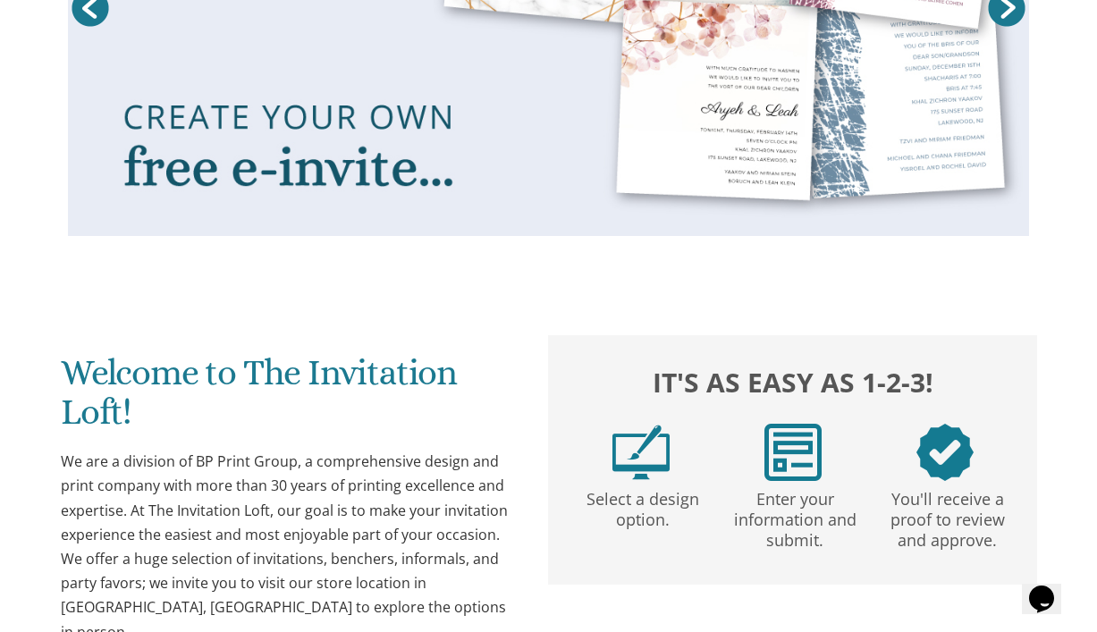
scroll to position [492, 0]
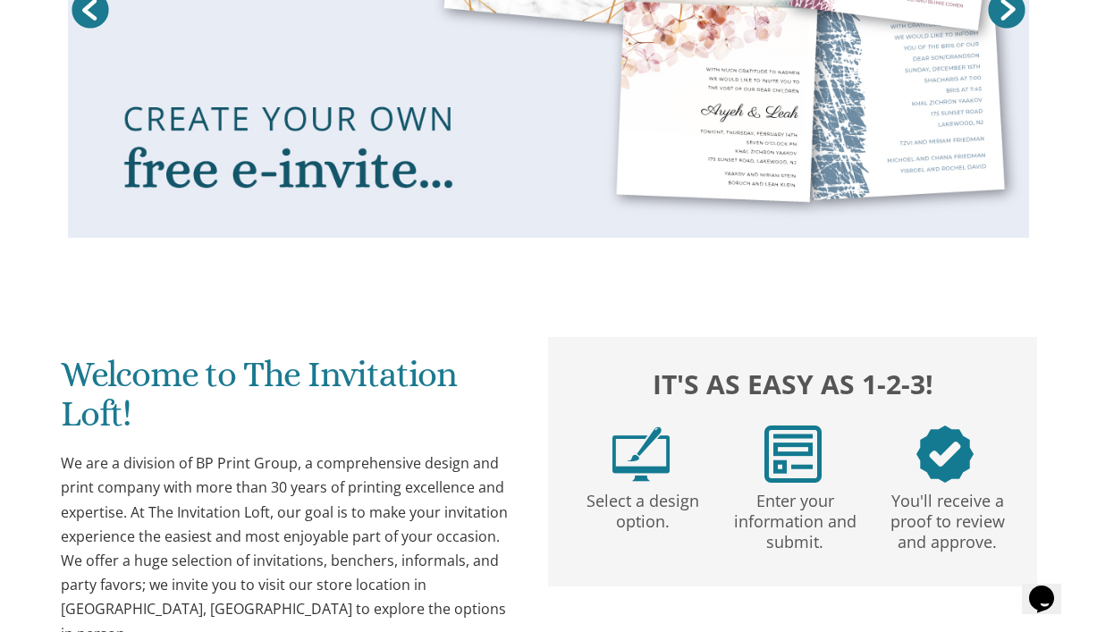
click at [357, 105] on link at bounding box center [548, 10] width 961 height 456
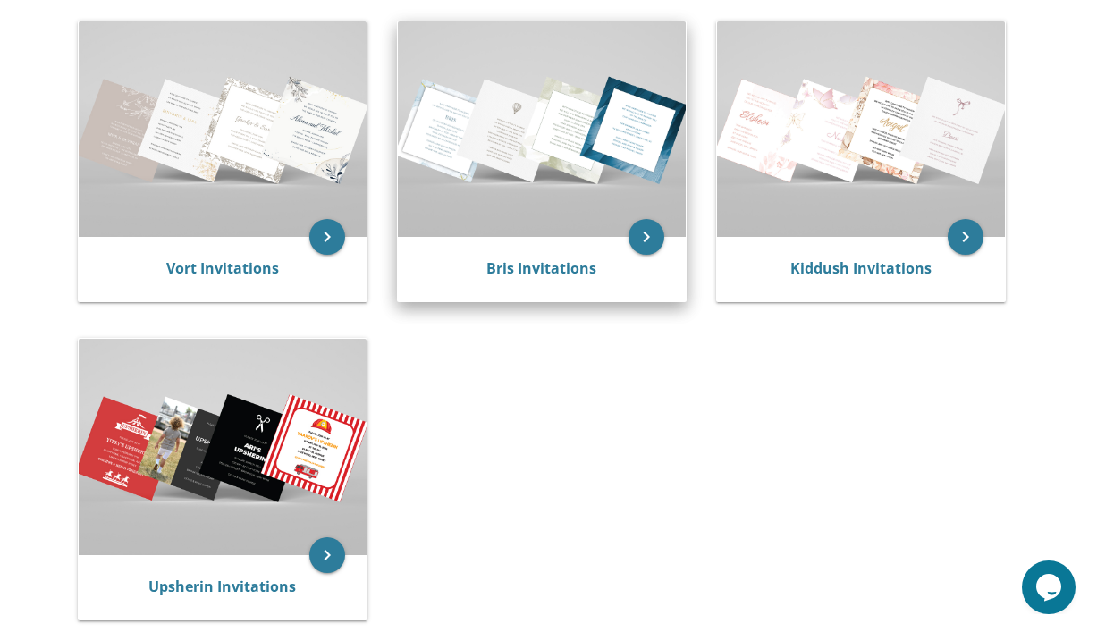
scroll to position [381, 0]
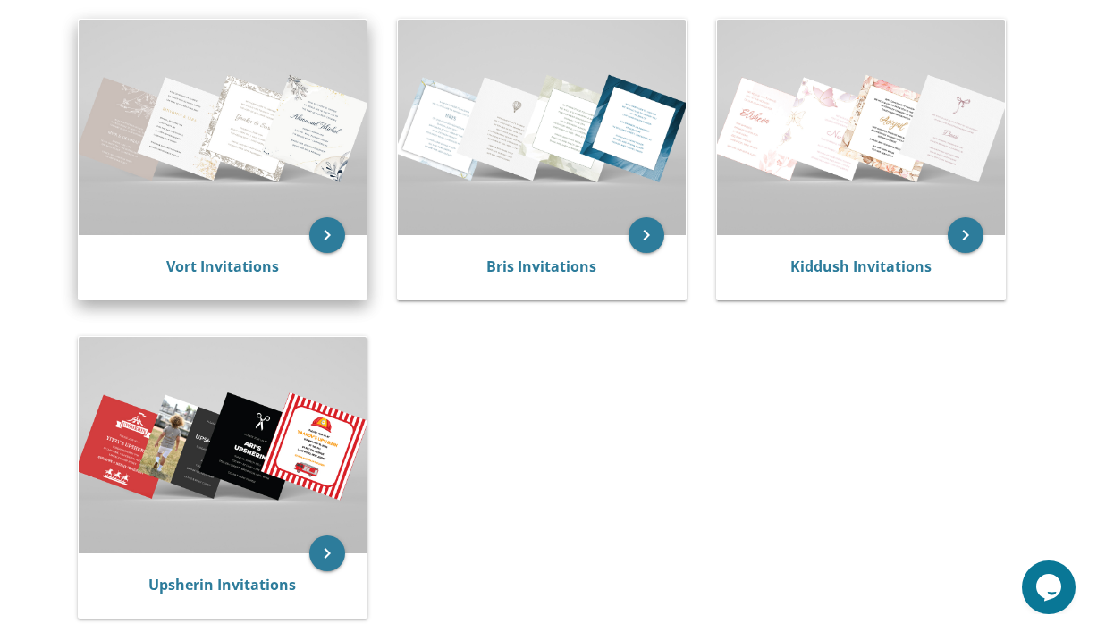
click at [249, 171] on img at bounding box center [223, 128] width 288 height 216
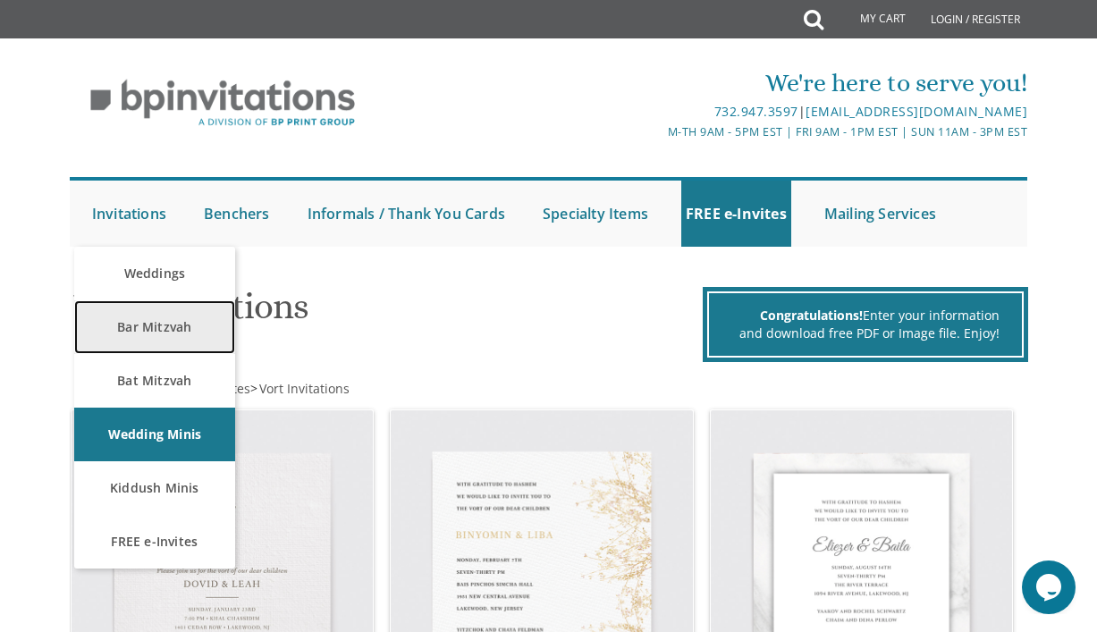
click at [165, 324] on link "Bar Mitzvah" at bounding box center [154, 328] width 161 height 54
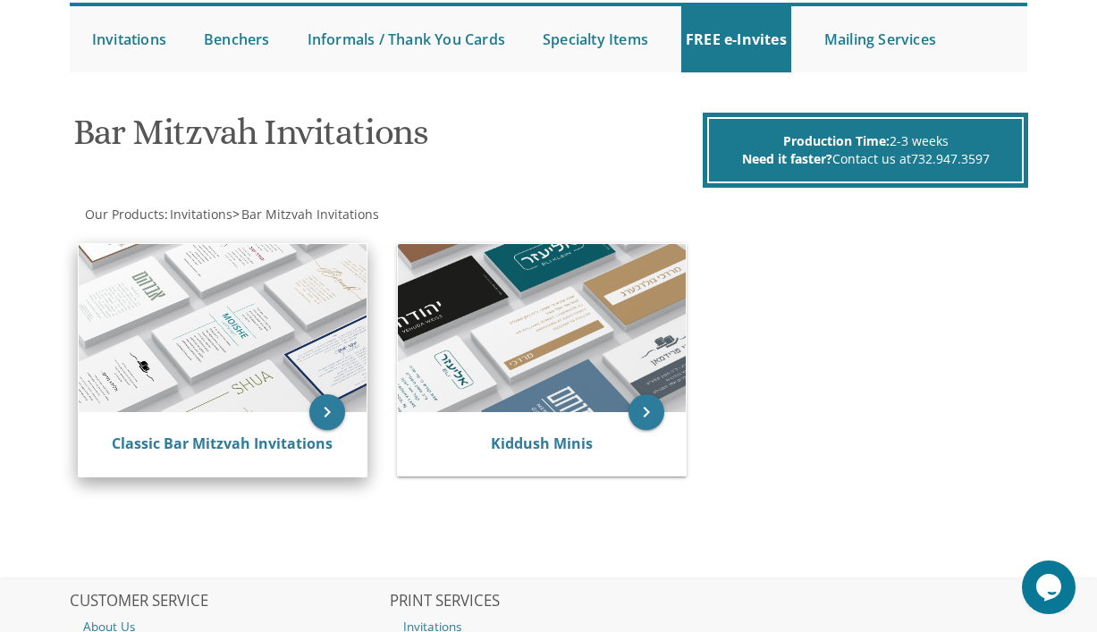
click at [227, 361] on img at bounding box center [223, 328] width 288 height 168
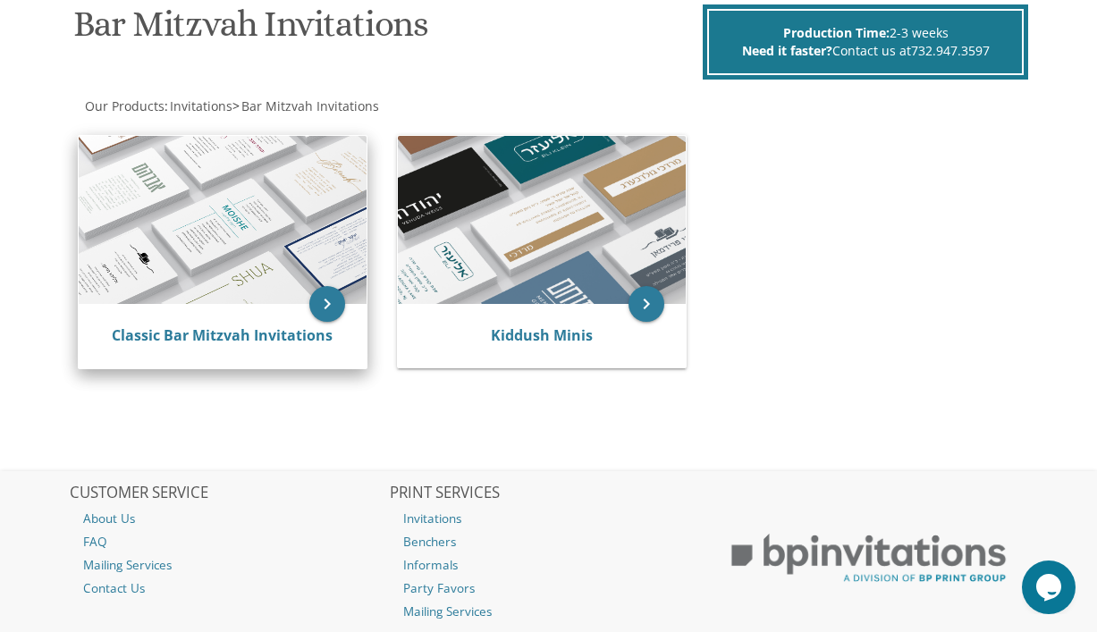
scroll to position [287, 0]
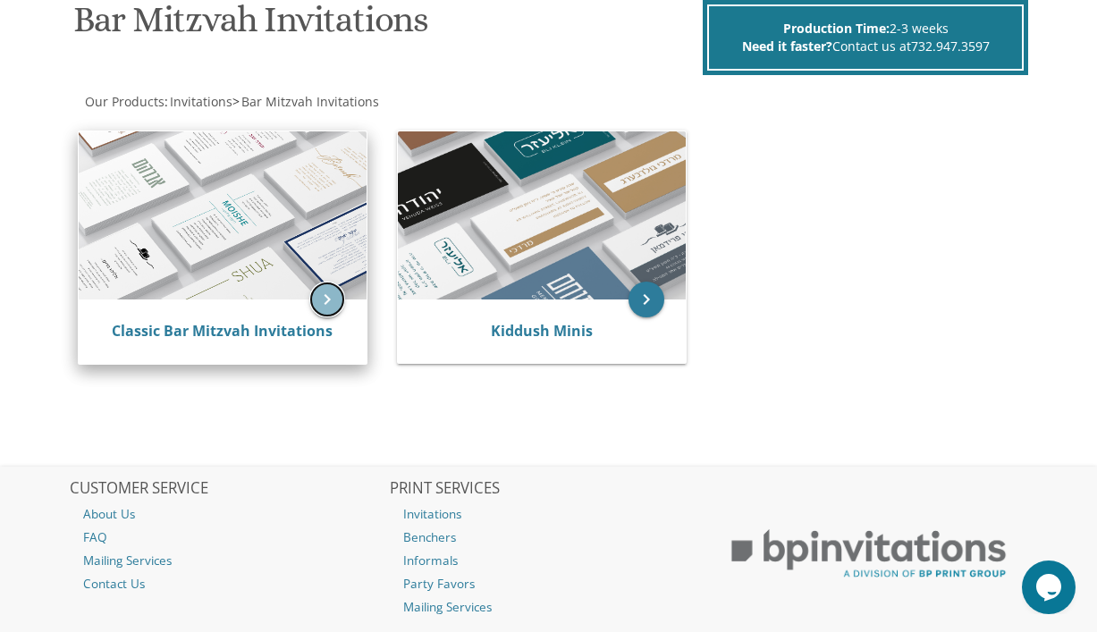
click at [330, 300] on icon "keyboard_arrow_right" at bounding box center [327, 300] width 36 height 36
click at [259, 352] on div "Classic Bar Mitzvah Invitations" at bounding box center [223, 332] width 288 height 64
click at [259, 341] on div "Classic Bar Mitzvah Invitations" at bounding box center [222, 331] width 245 height 21
click at [259, 335] on link "Classic Bar Mitzvah Invitations" at bounding box center [222, 331] width 221 height 20
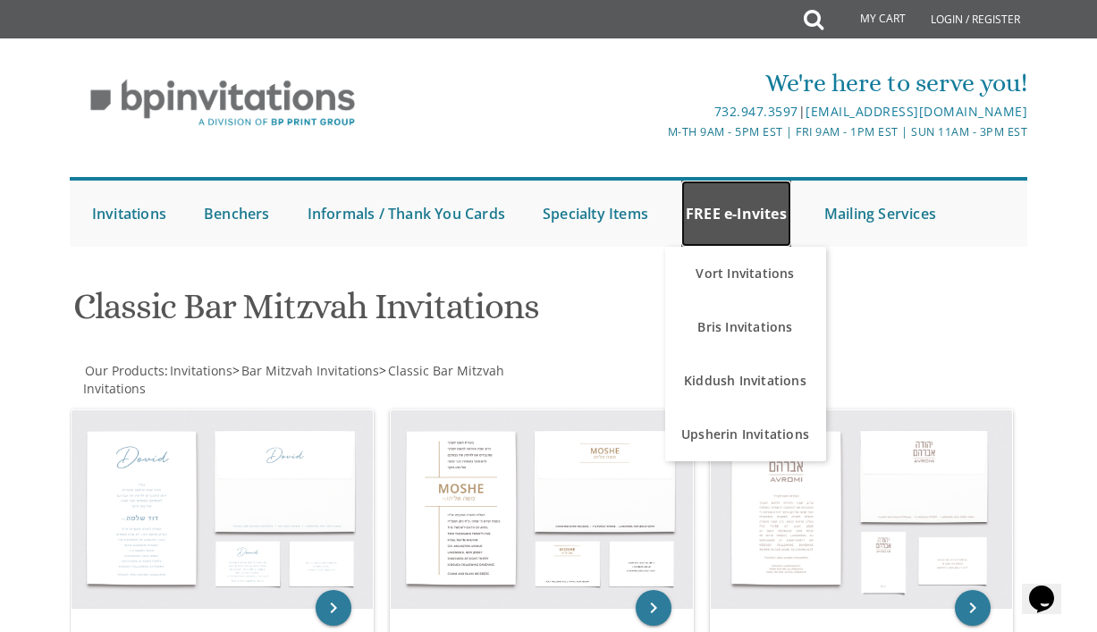
click at [741, 197] on link "FREE e-Invites" at bounding box center [737, 214] width 110 height 66
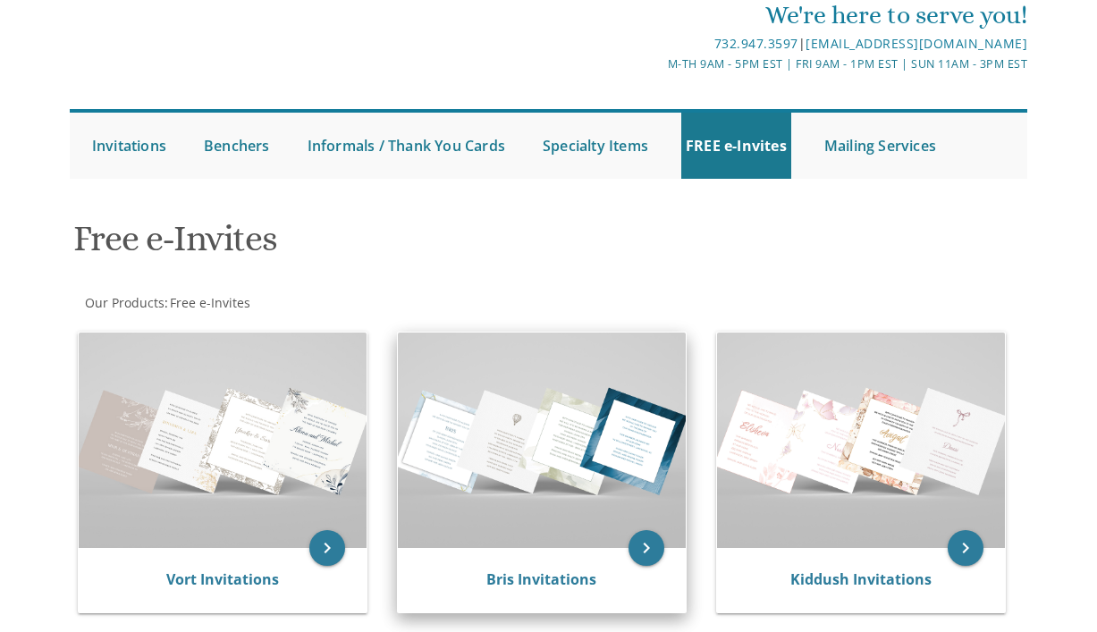
click at [563, 375] on div "keyboard_arrow_right Bris Invitations" at bounding box center [542, 473] width 290 height 282
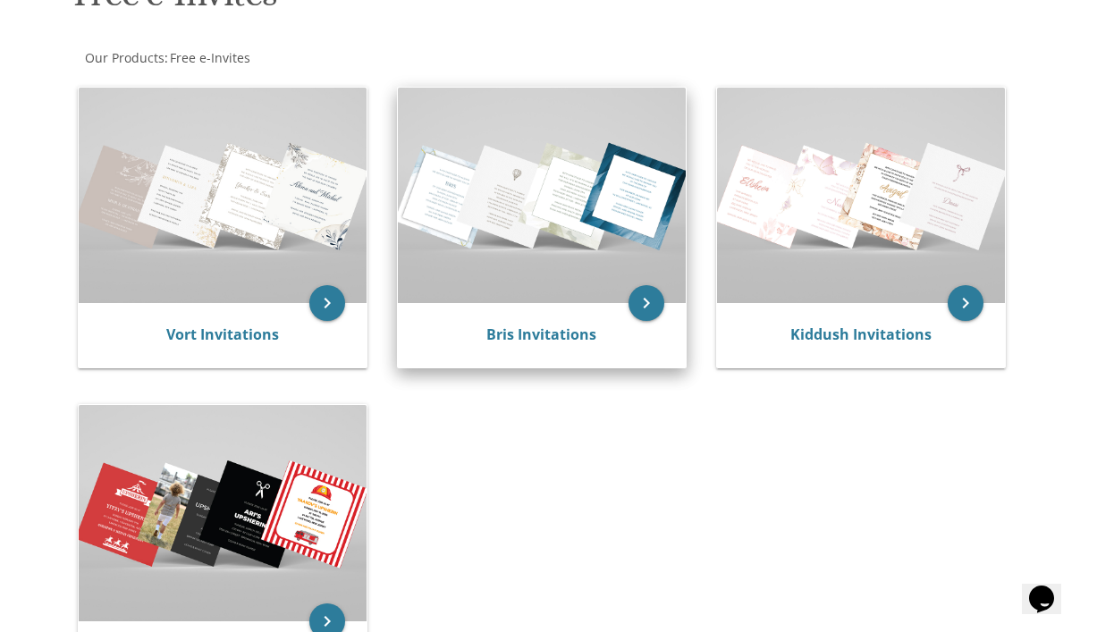
scroll to position [230, 0]
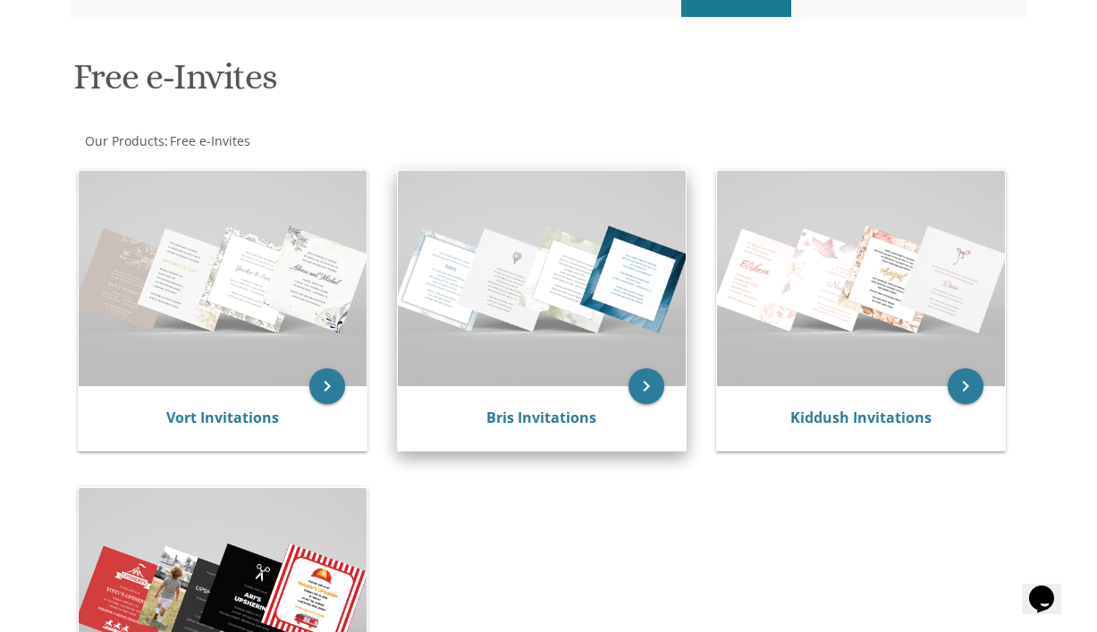
click at [546, 354] on img at bounding box center [542, 279] width 288 height 216
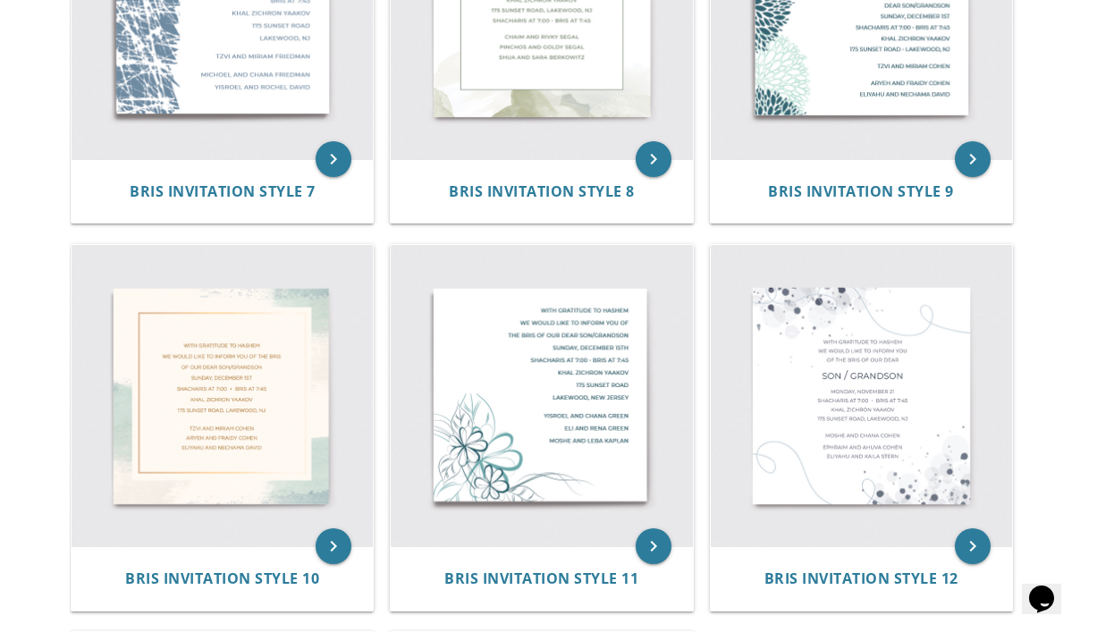
scroll to position [210, 0]
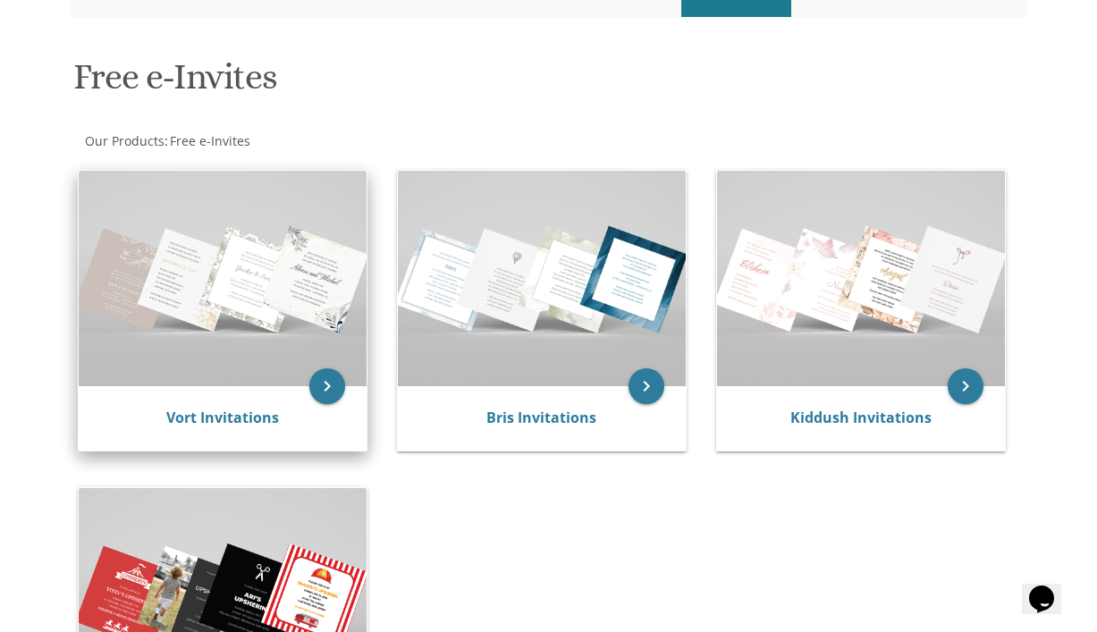
click at [234, 321] on img at bounding box center [223, 279] width 288 height 216
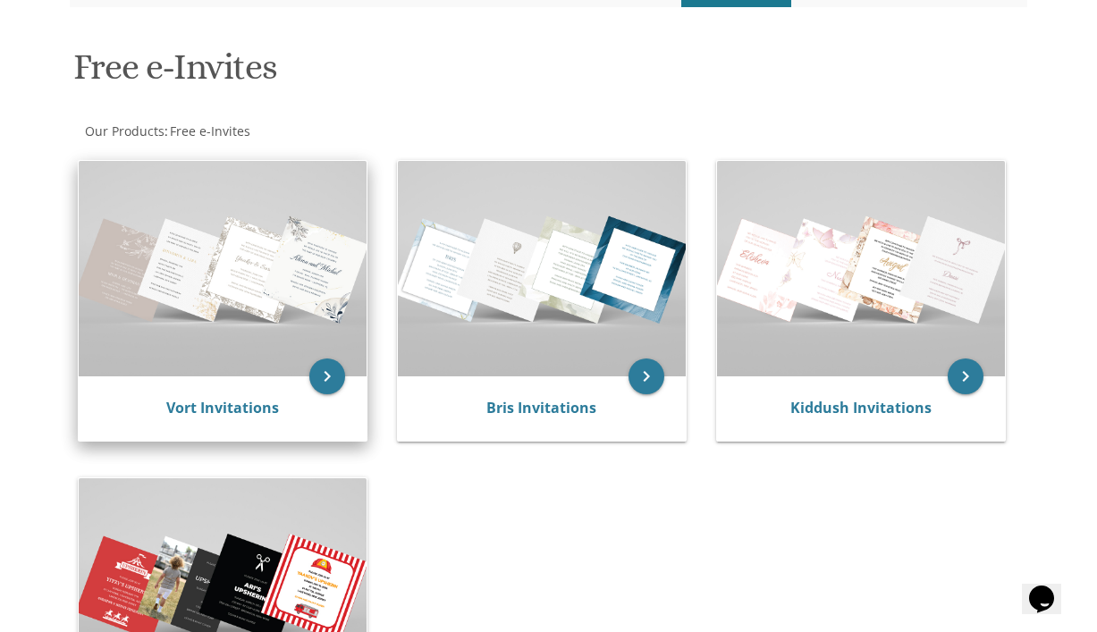
scroll to position [335, 0]
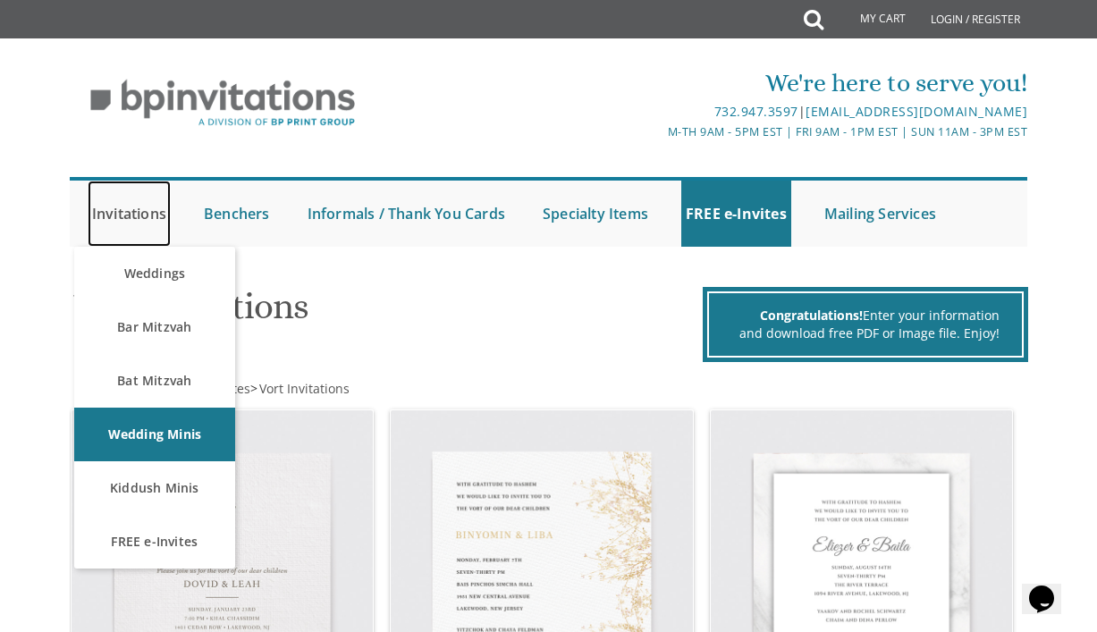
click at [140, 220] on link "Invitations" at bounding box center [129, 214] width 83 height 66
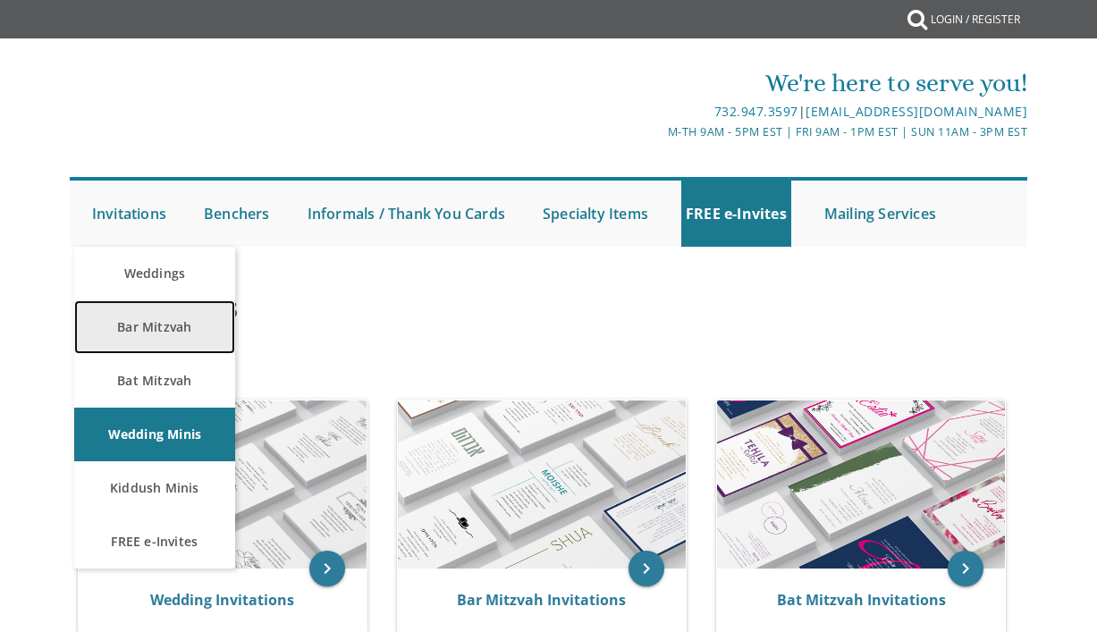
click at [143, 339] on link "Bar Mitzvah" at bounding box center [154, 328] width 161 height 54
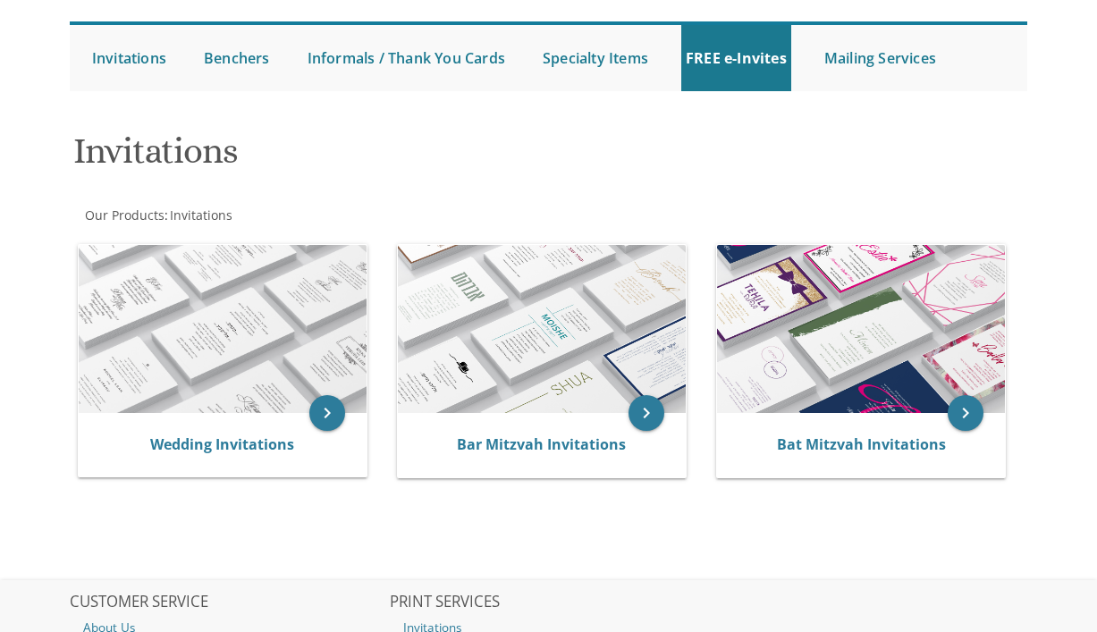
scroll to position [157, 0]
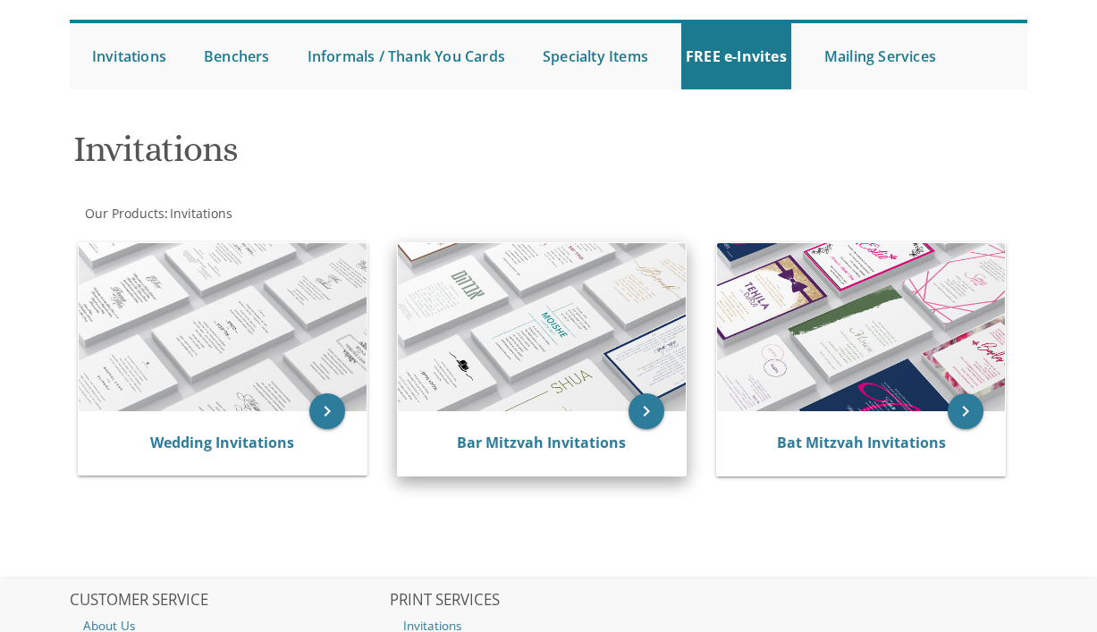
click at [468, 411] on div "Bar Mitzvah Invitations" at bounding box center [542, 443] width 288 height 64
click at [637, 408] on icon "keyboard_arrow_right" at bounding box center [647, 412] width 36 height 36
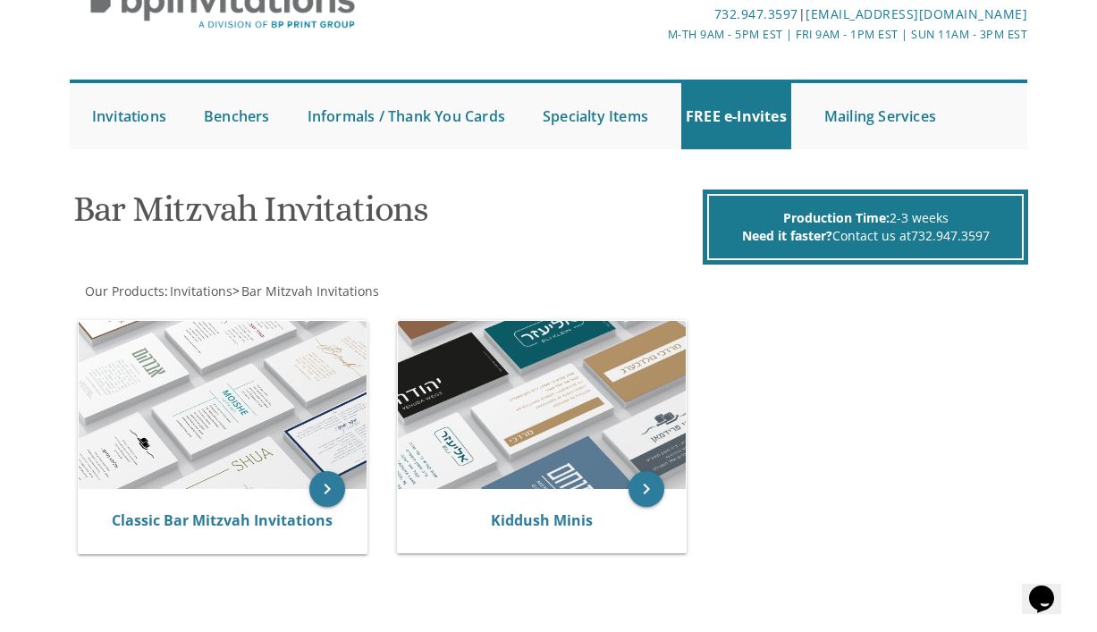
scroll to position [122, 0]
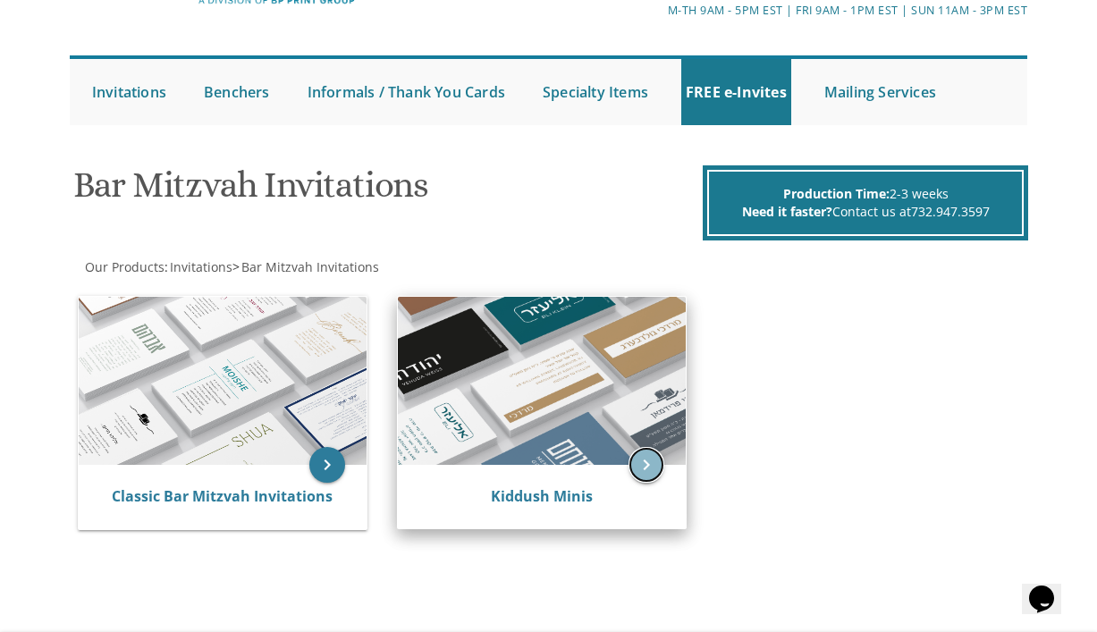
click at [647, 474] on icon "keyboard_arrow_right" at bounding box center [647, 465] width 36 height 36
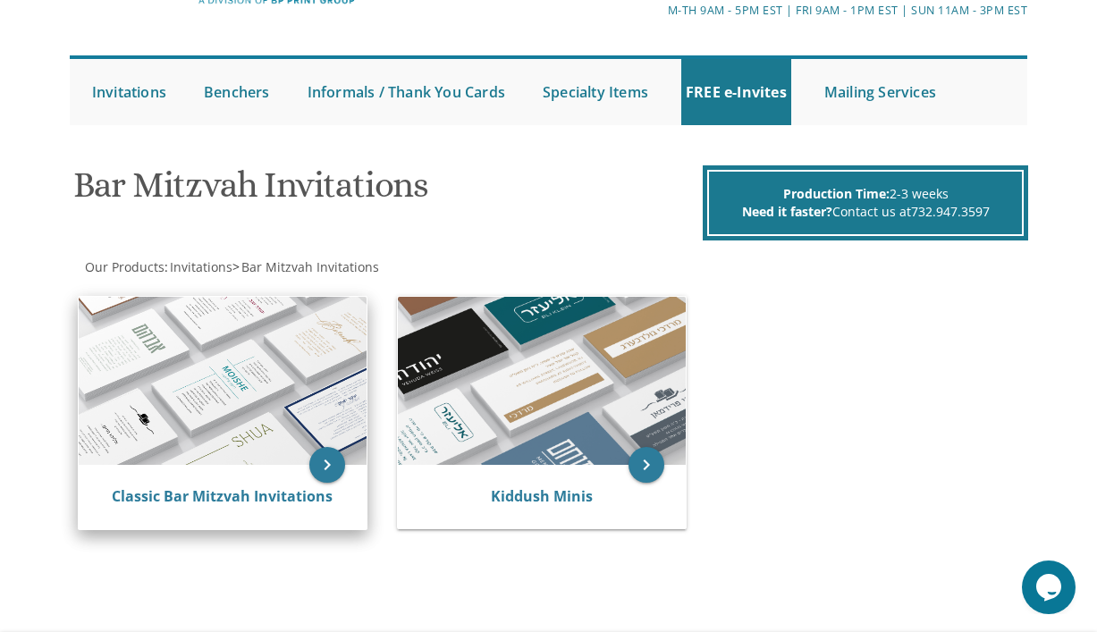
click at [164, 351] on img at bounding box center [223, 381] width 288 height 168
click at [265, 504] on link "Classic Bar Mitzvah Invitations" at bounding box center [222, 497] width 221 height 20
click at [255, 498] on link "Classic Bar Mitzvah Invitations" at bounding box center [222, 497] width 221 height 20
click at [253, 497] on link "Classic Bar Mitzvah Invitations" at bounding box center [222, 497] width 221 height 20
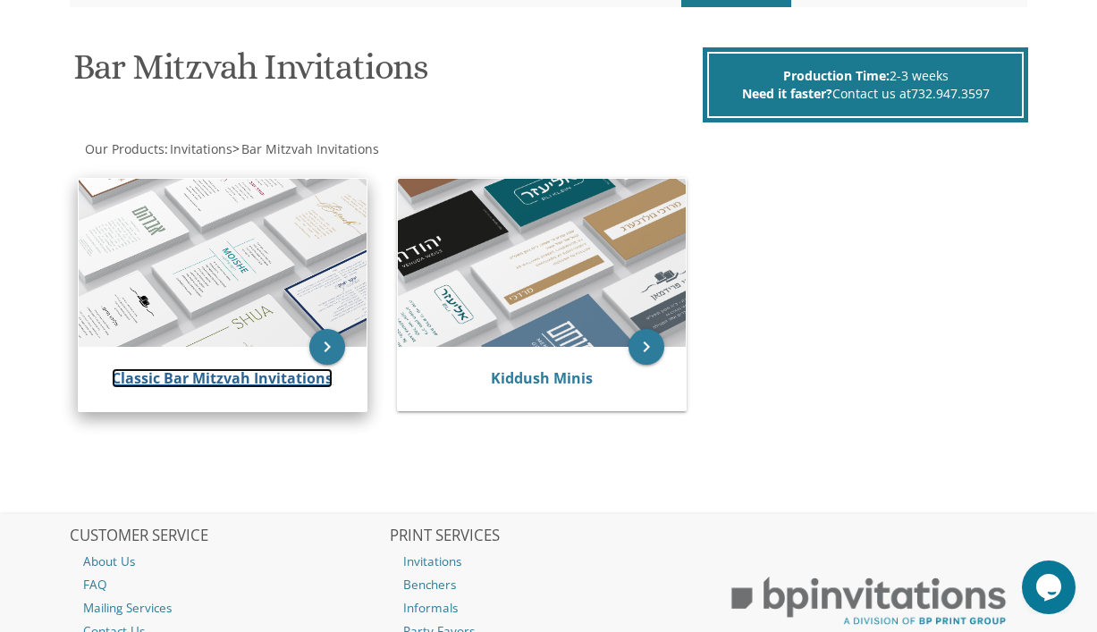
scroll to position [258, 0]
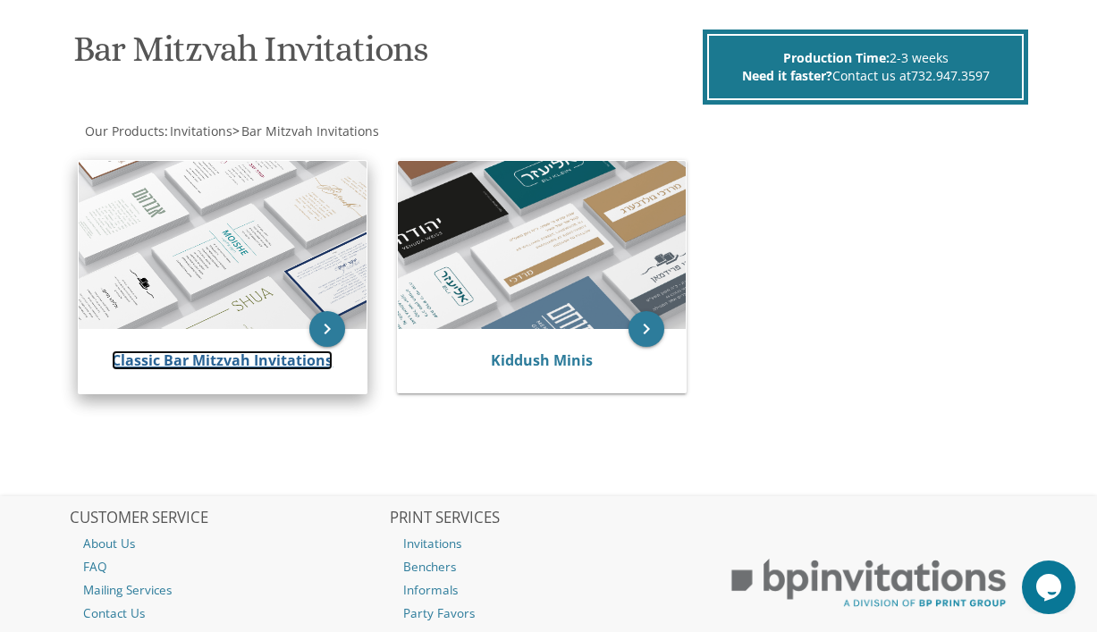
click at [234, 364] on link "Classic Bar Mitzvah Invitations" at bounding box center [222, 361] width 221 height 20
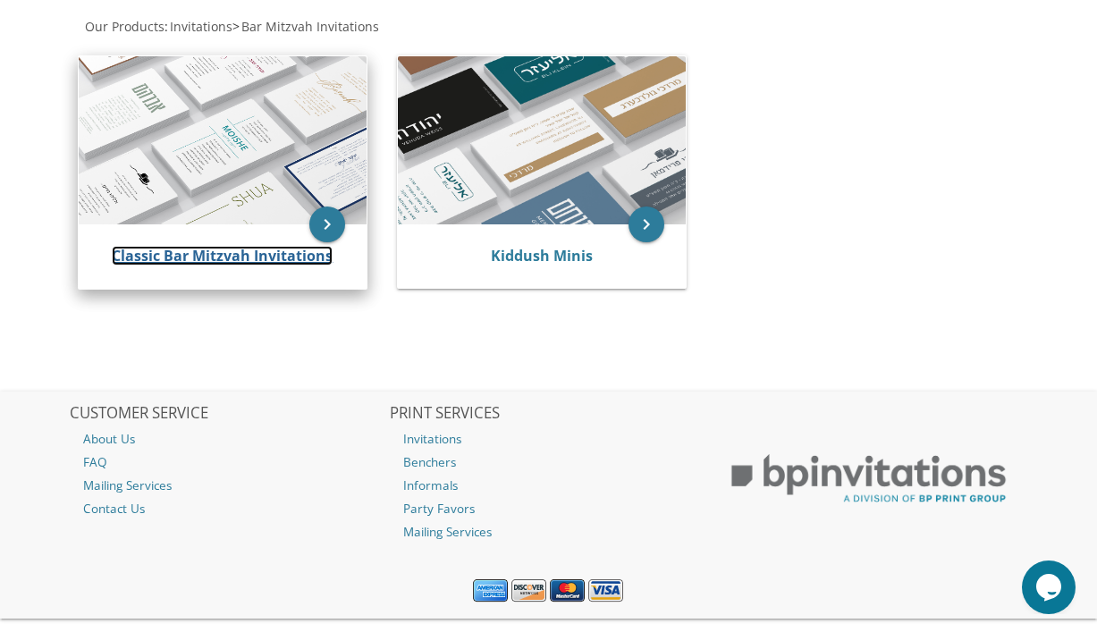
scroll to position [373, 0]
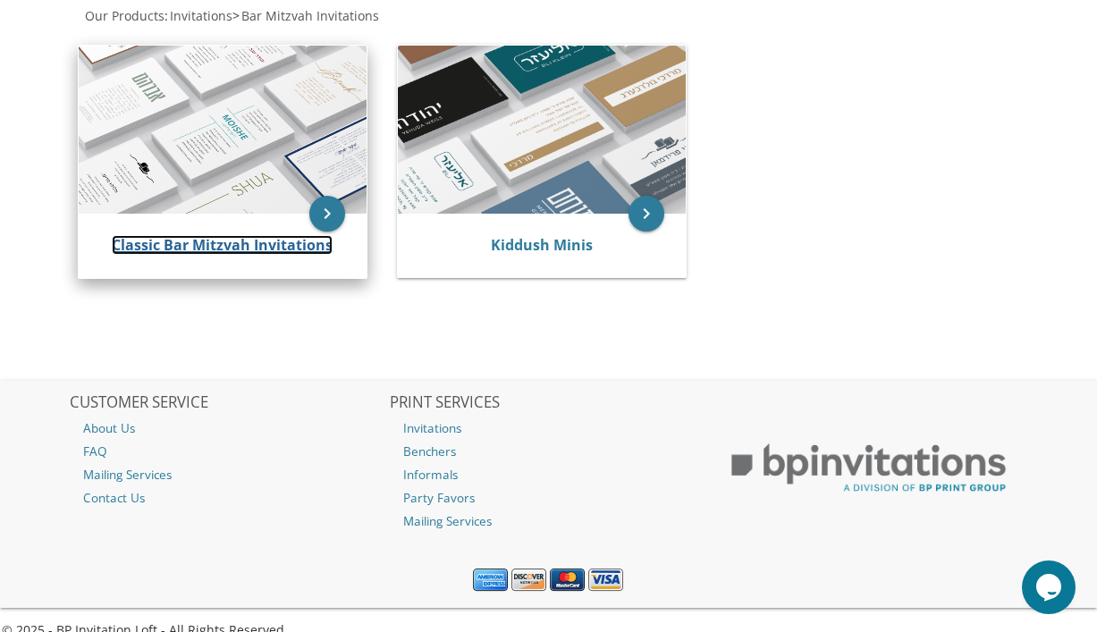
click at [186, 250] on link "Classic Bar Mitzvah Invitations" at bounding box center [222, 245] width 221 height 20
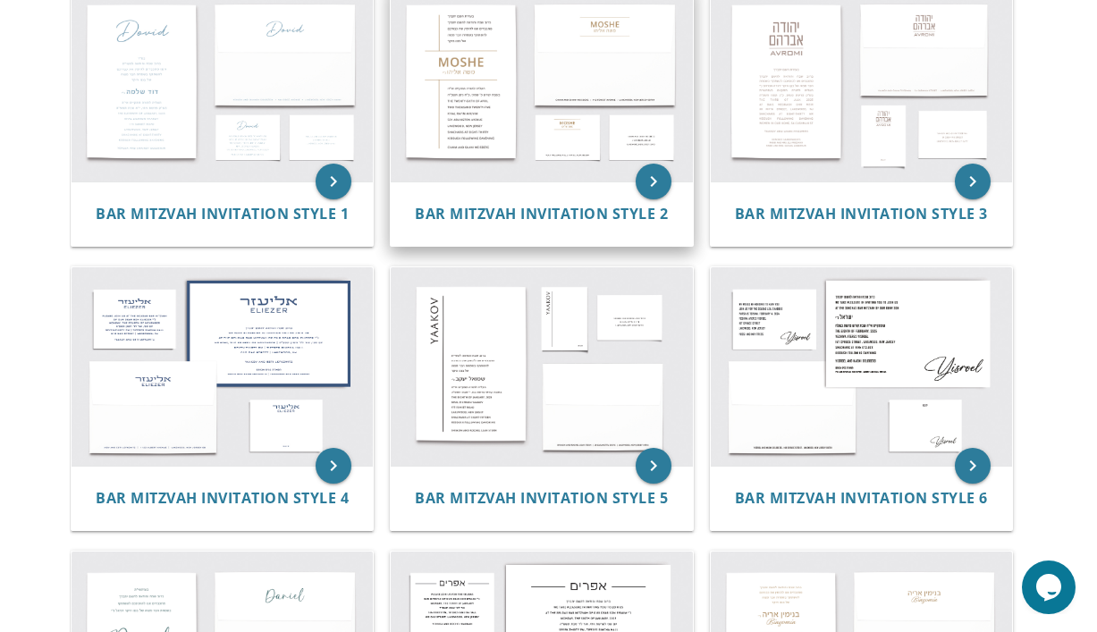
scroll to position [437, 0]
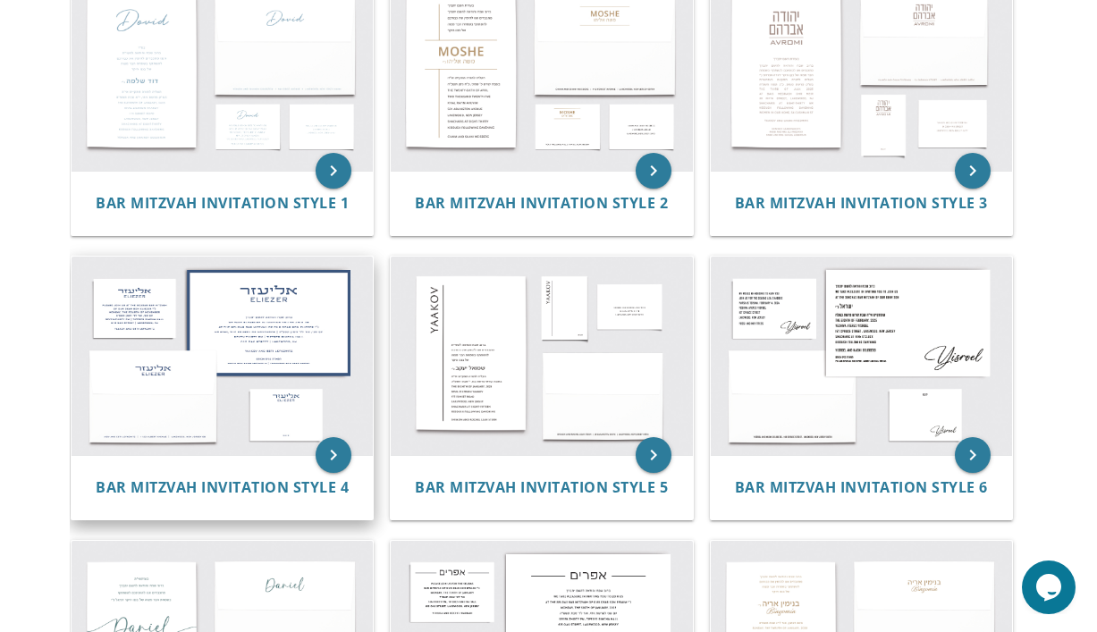
click at [335, 395] on img at bounding box center [222, 356] width 301 height 198
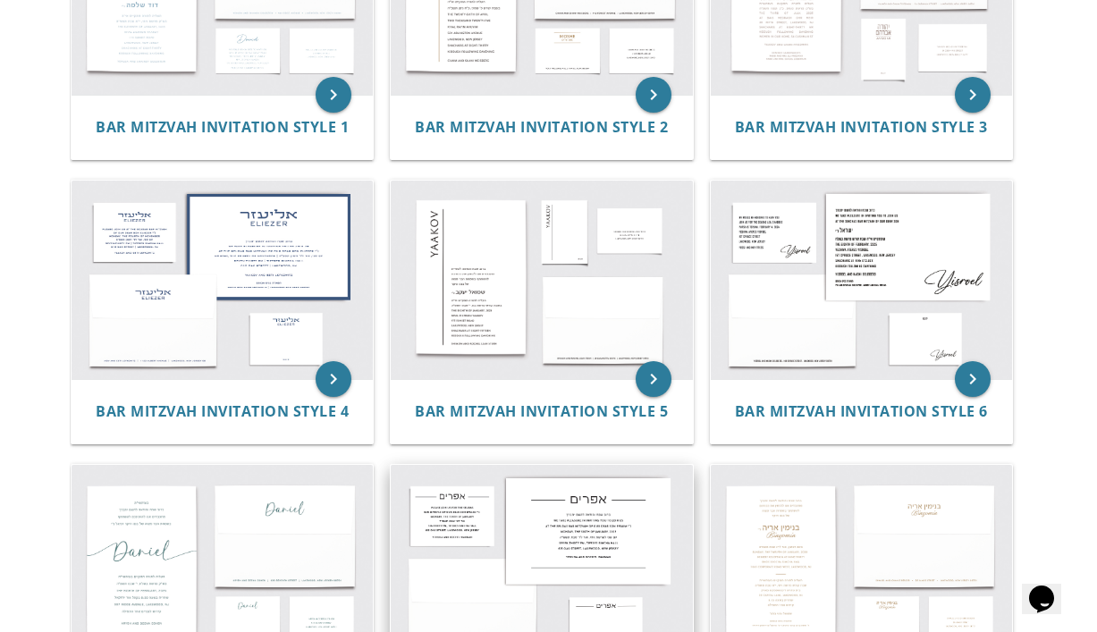
scroll to position [510, 0]
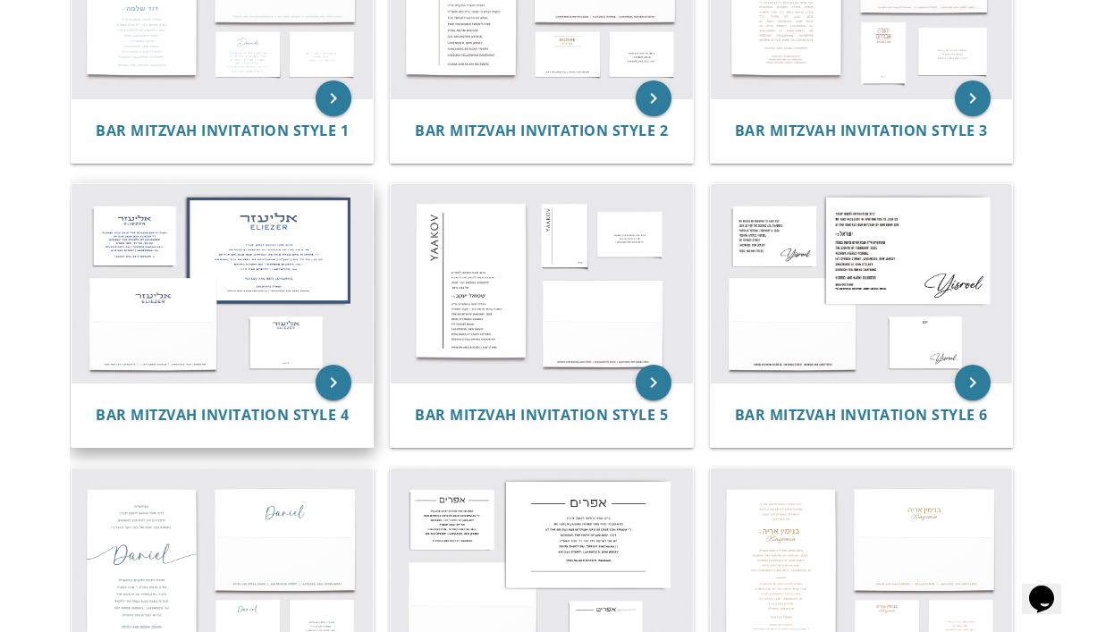
click at [231, 290] on img at bounding box center [222, 283] width 301 height 198
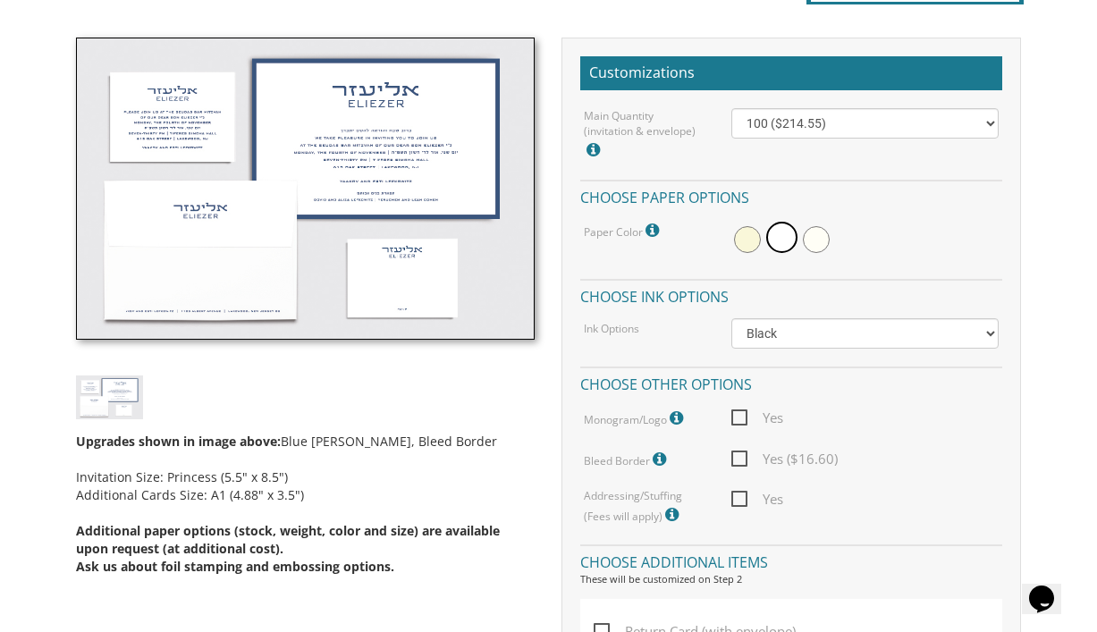
scroll to position [497, 0]
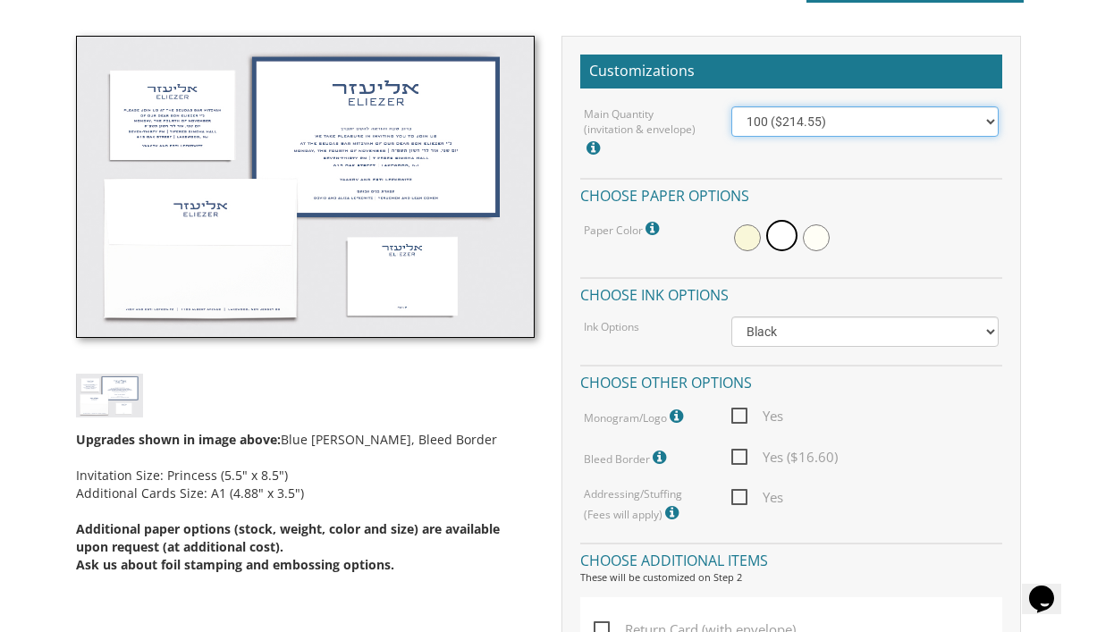
click at [835, 123] on select "100 ($214.55) 200 ($254.60) 300 ($294.25) 400 ($333.55) 500 ($373.90) 600 ($413…" at bounding box center [865, 121] width 267 height 30
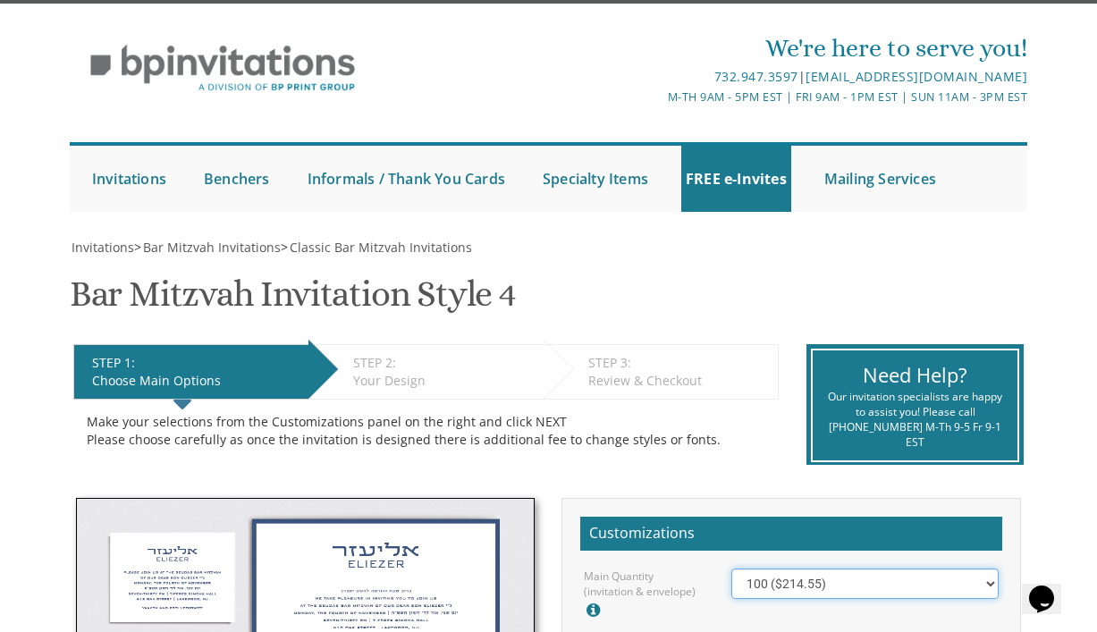
scroll to position [0, 0]
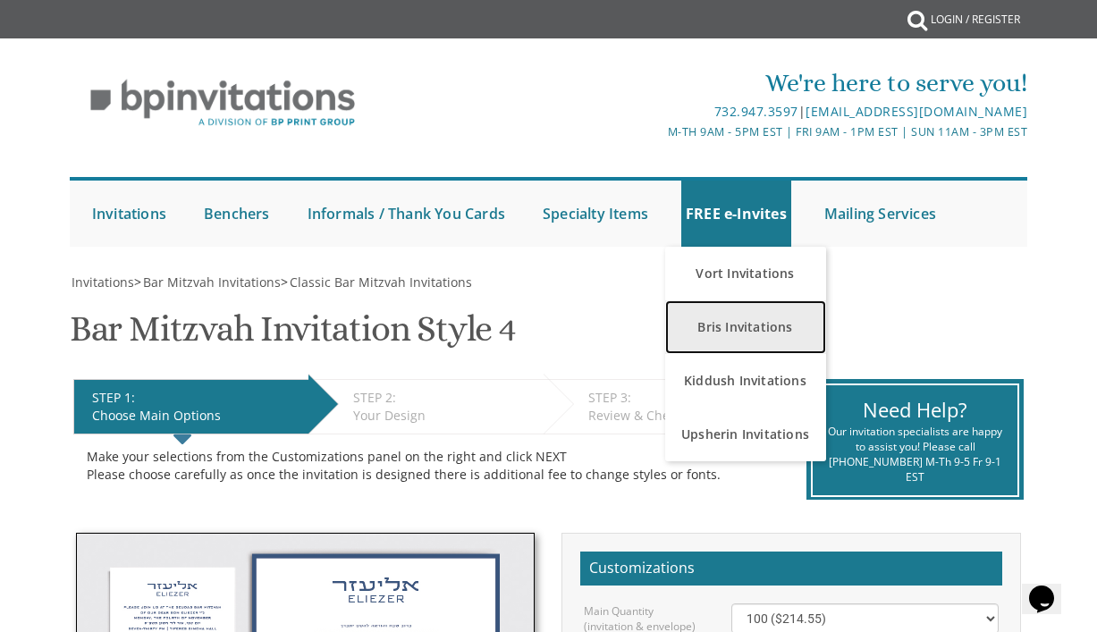
click at [724, 344] on link "Bris Invitations" at bounding box center [745, 328] width 161 height 54
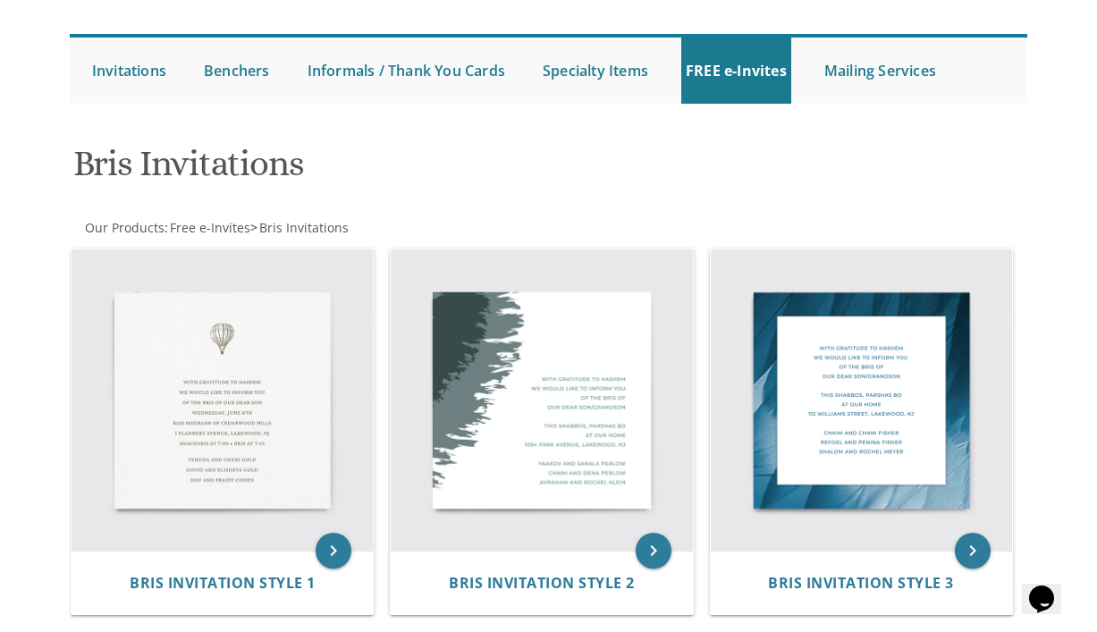
scroll to position [147, 0]
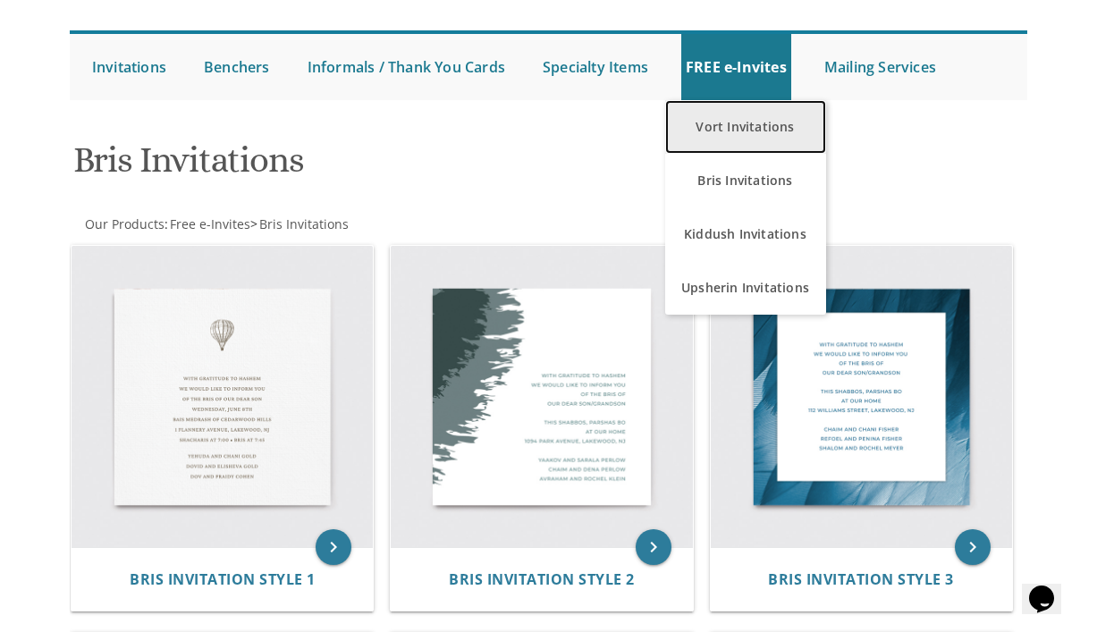
click at [746, 132] on link "Vort Invitations" at bounding box center [745, 127] width 161 height 54
click at [741, 137] on link "Vort Invitations" at bounding box center [745, 127] width 161 height 54
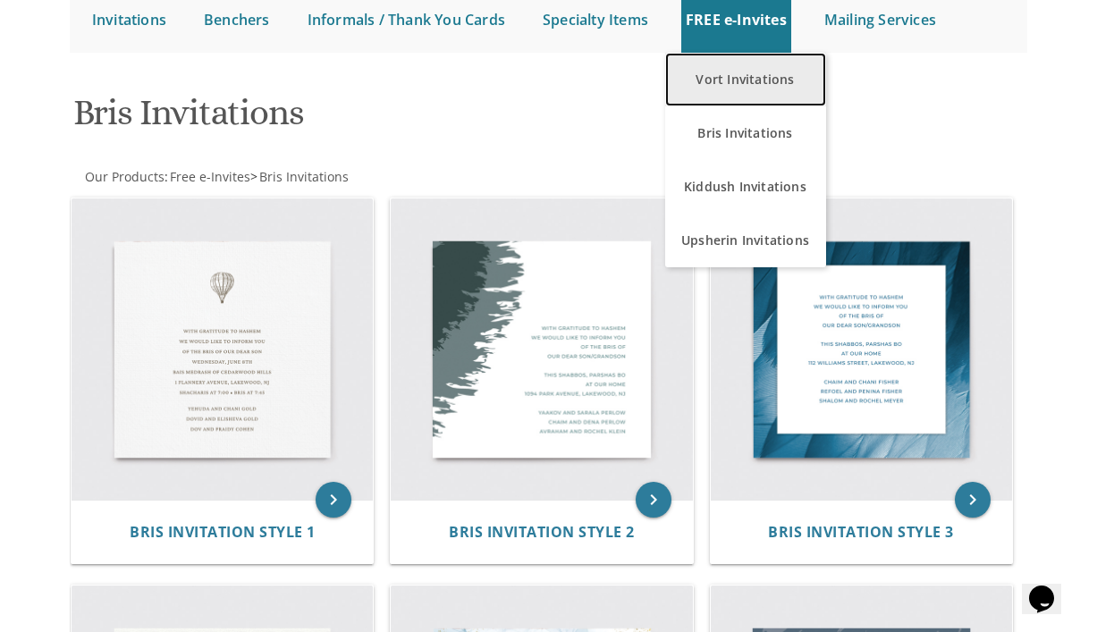
scroll to position [192, 0]
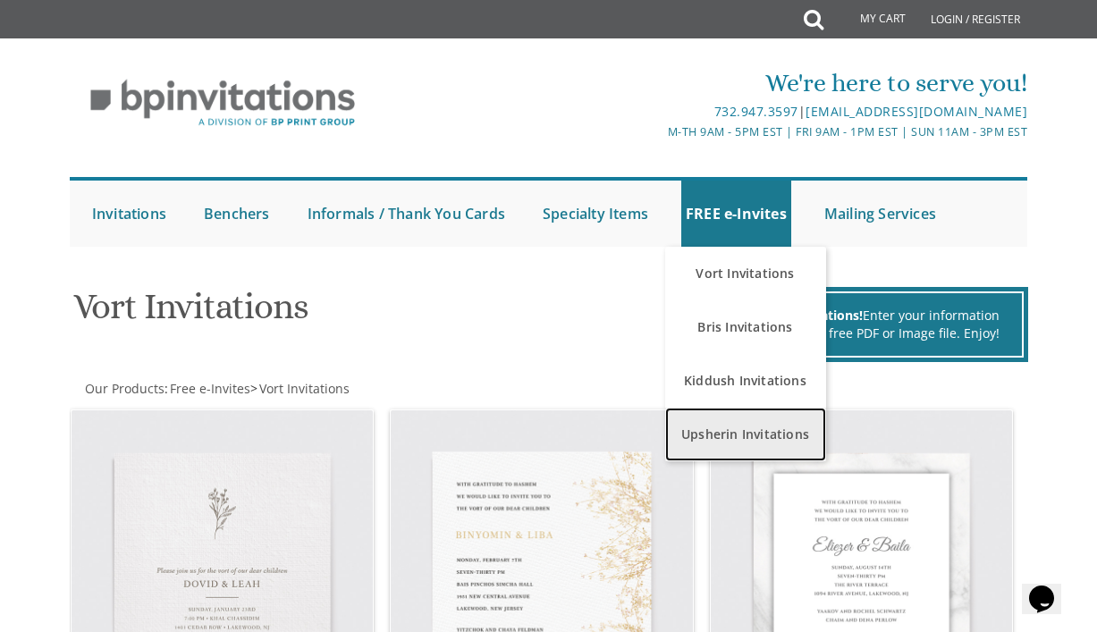
click at [733, 421] on link "Upsherin Invitations" at bounding box center [745, 435] width 161 height 54
click at [733, 419] on link "Upsherin Invitations" at bounding box center [745, 435] width 161 height 54
click at [752, 427] on link "Upsherin Invitations" at bounding box center [745, 435] width 161 height 54
click at [750, 451] on link "Upsherin Invitations" at bounding box center [745, 435] width 161 height 54
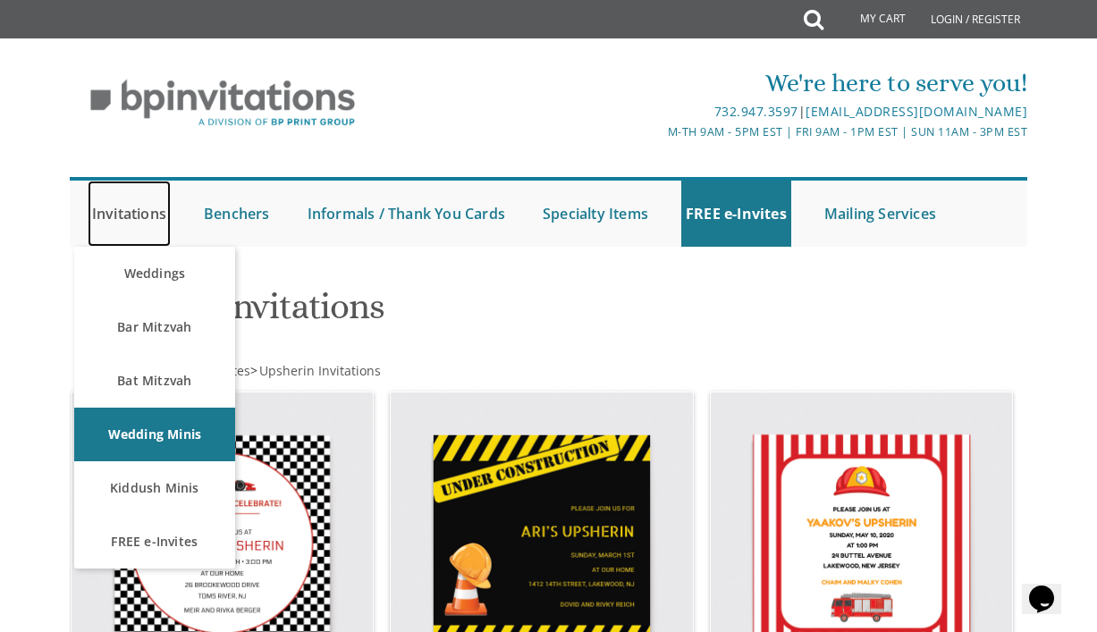
click at [114, 199] on link "Invitations" at bounding box center [129, 214] width 83 height 66
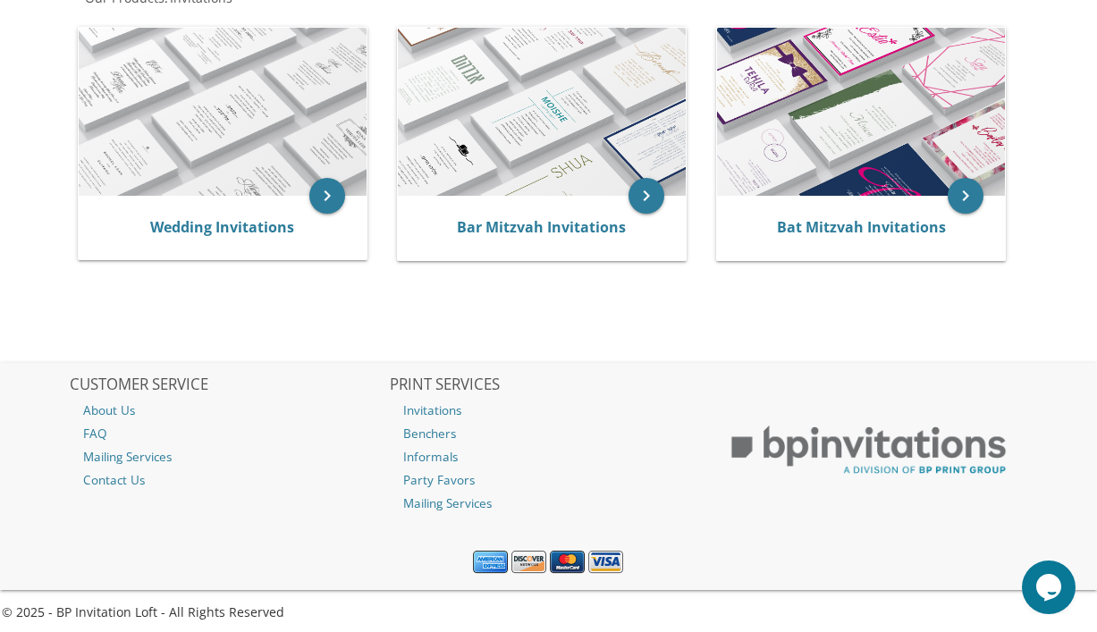
scroll to position [377, 0]
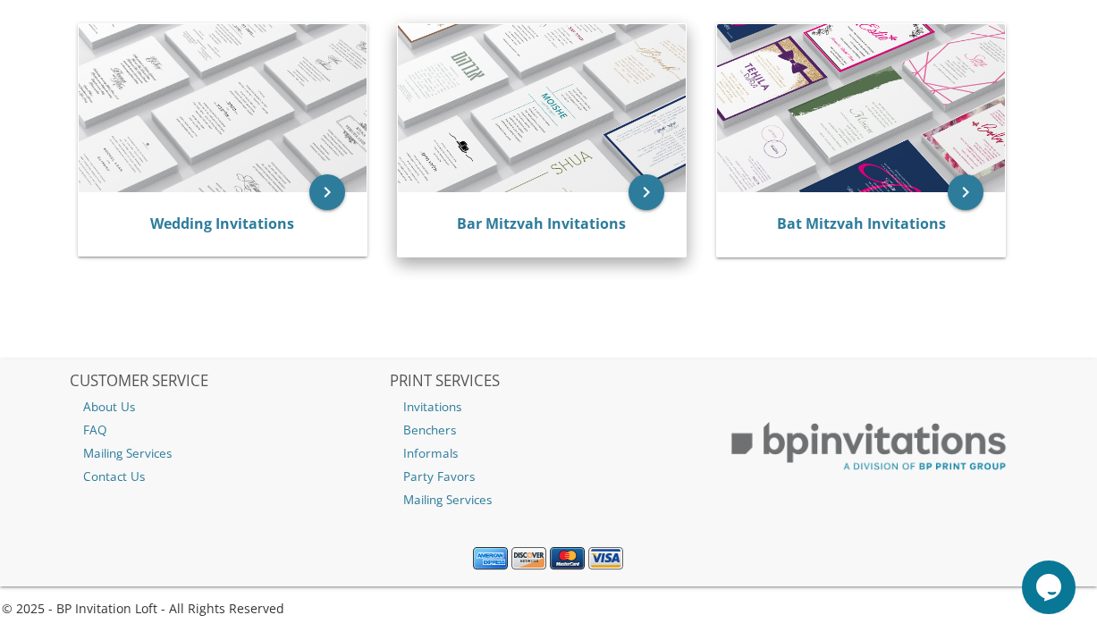
click at [573, 233] on div "Bar Mitzvah Invitations" at bounding box center [541, 224] width 245 height 21
click at [572, 230] on link "Bar Mitzvah Invitations" at bounding box center [541, 224] width 169 height 20
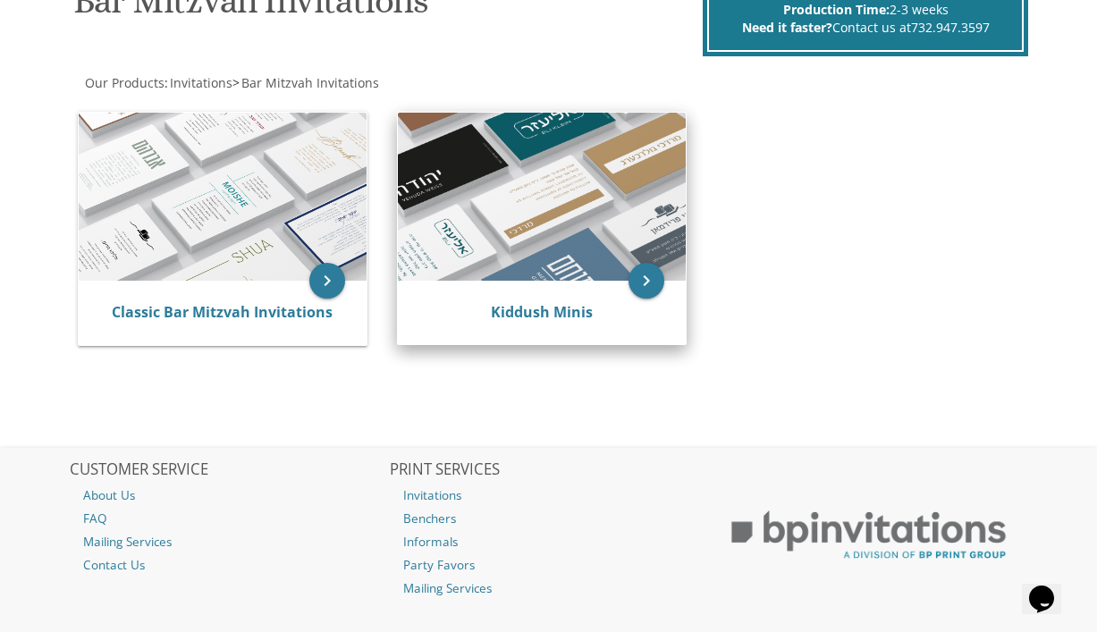
scroll to position [310, 0]
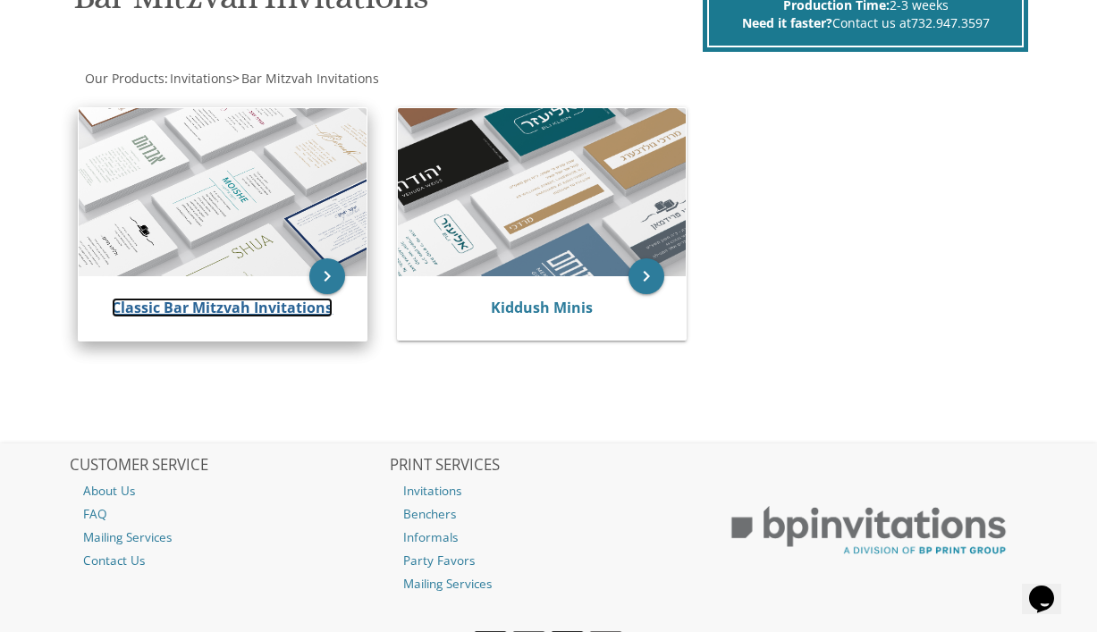
click at [276, 313] on link "Classic Bar Mitzvah Invitations" at bounding box center [222, 308] width 221 height 20
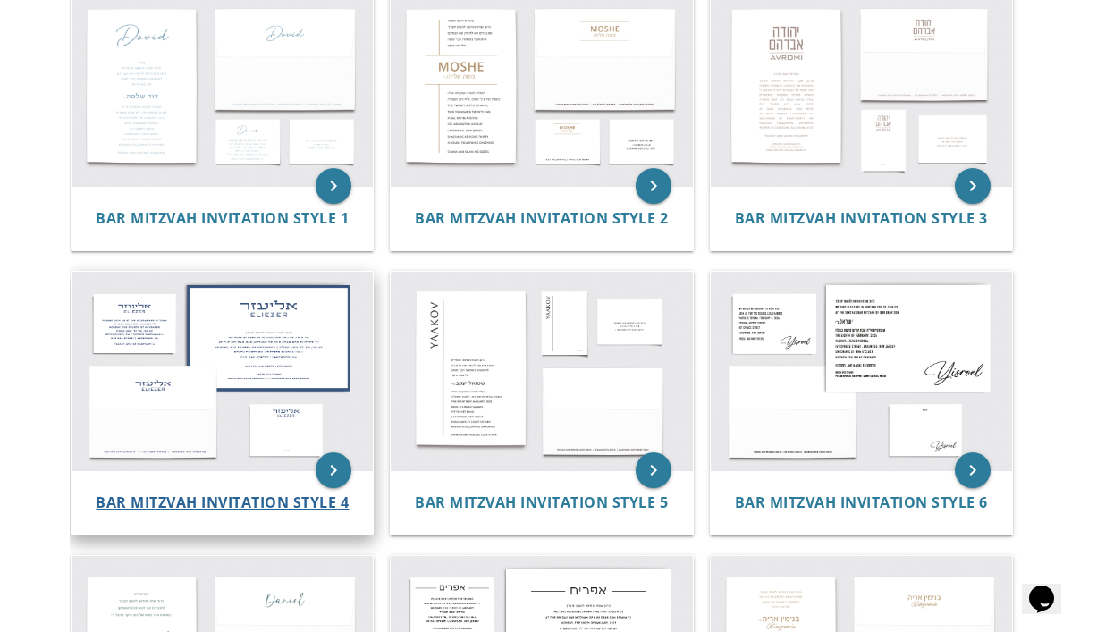
scroll to position [430, 0]
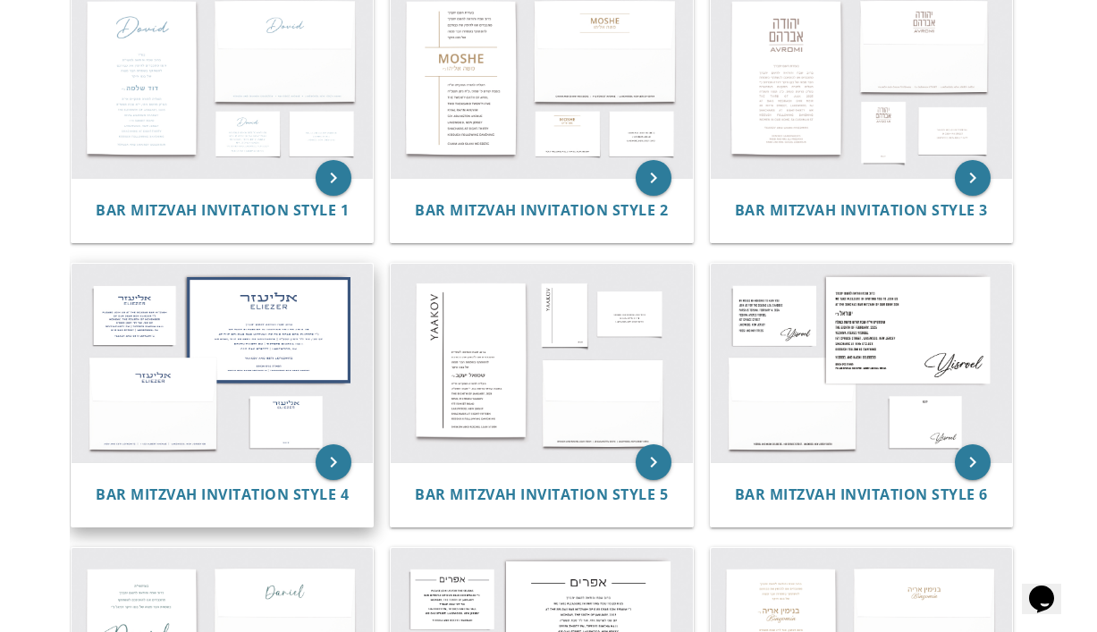
click at [247, 328] on img at bounding box center [222, 363] width 301 height 198
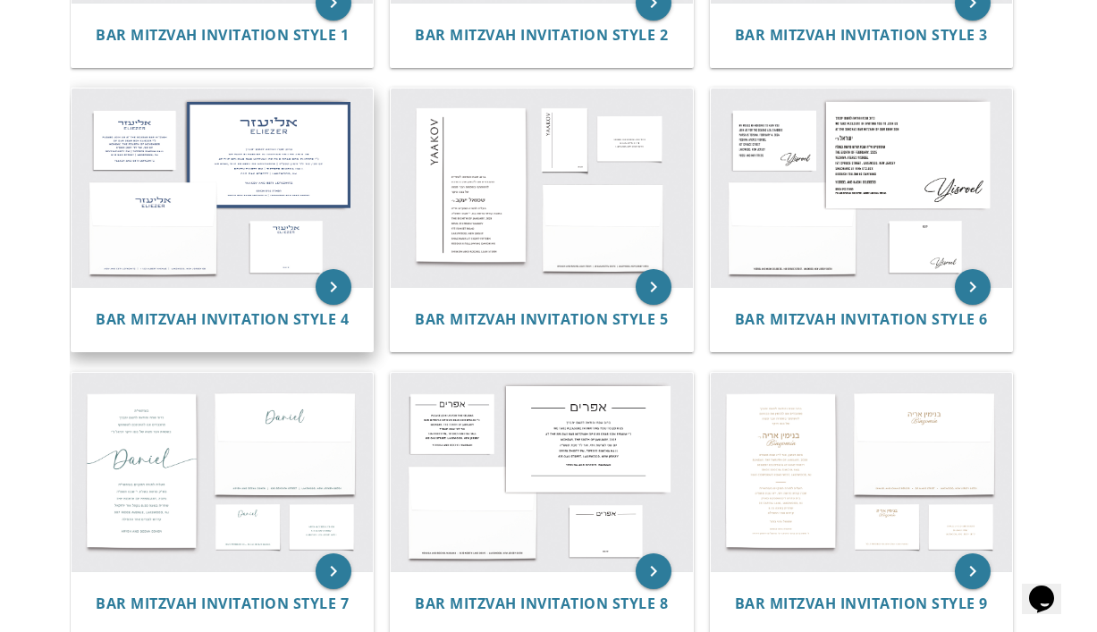
scroll to position [610, 0]
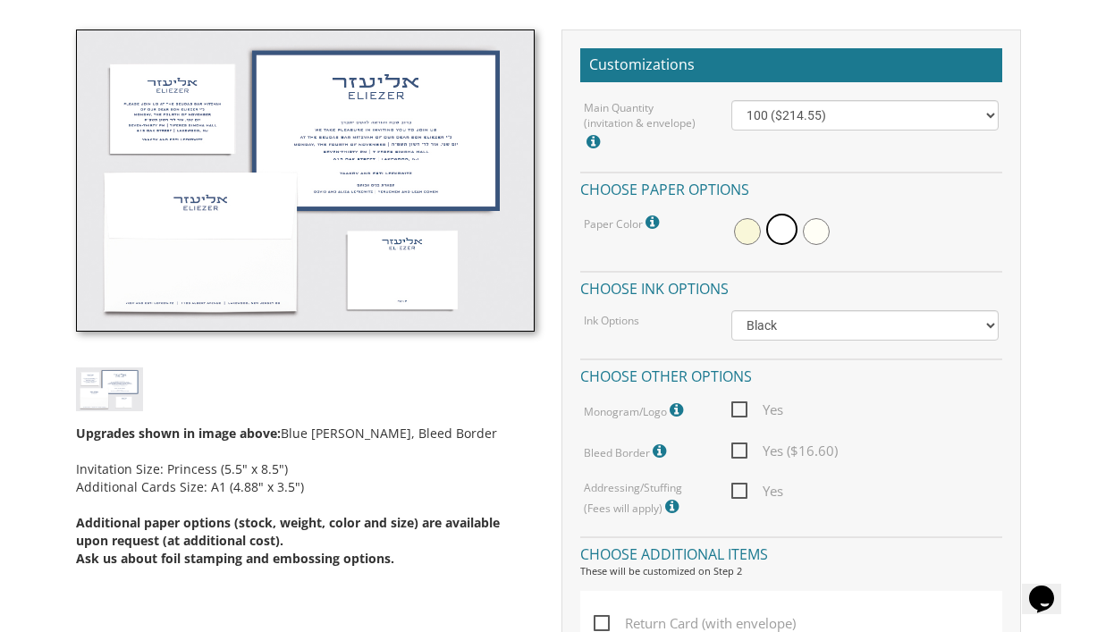
scroll to position [500, 0]
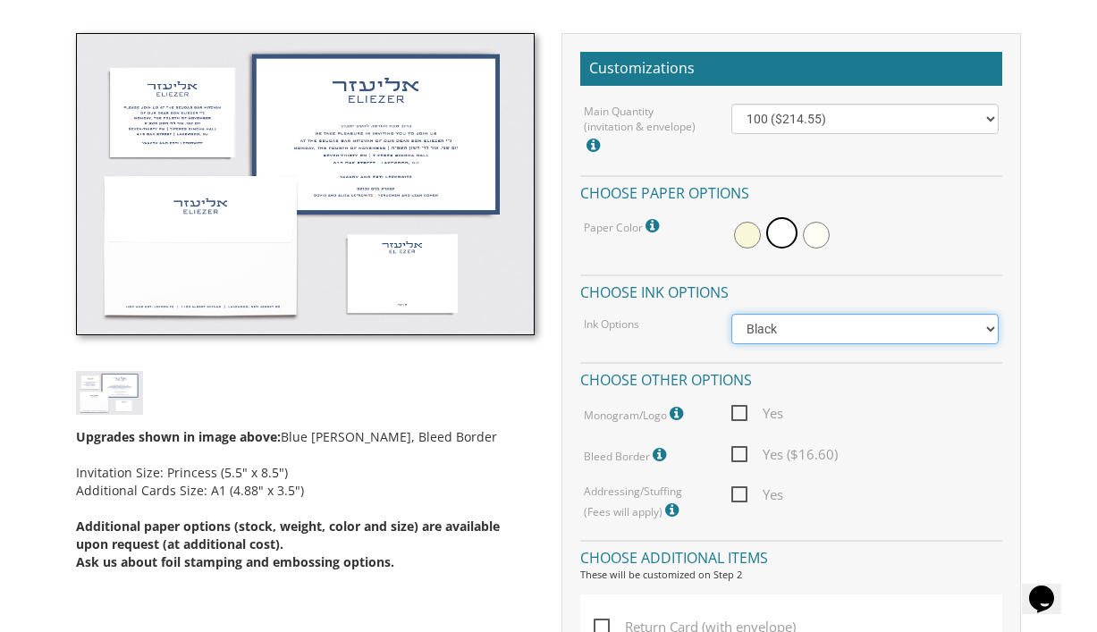
click at [758, 339] on select "Black Colored Ink ($65.00) Black + One Color ($100.00) Two Colors ($137.95)" at bounding box center [865, 329] width 267 height 30
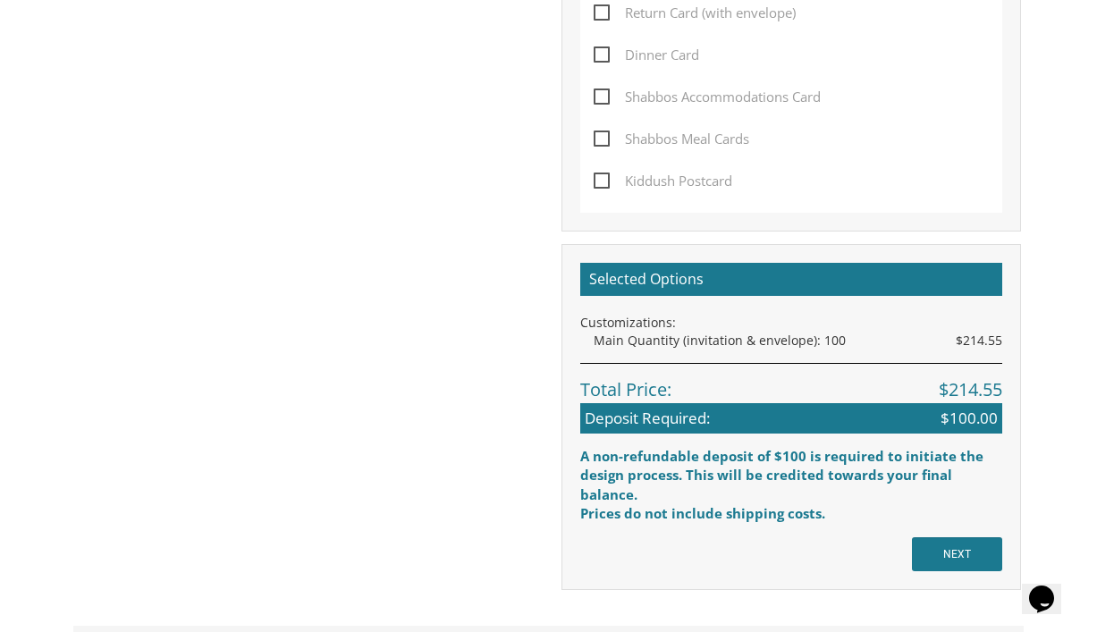
scroll to position [1126, 0]
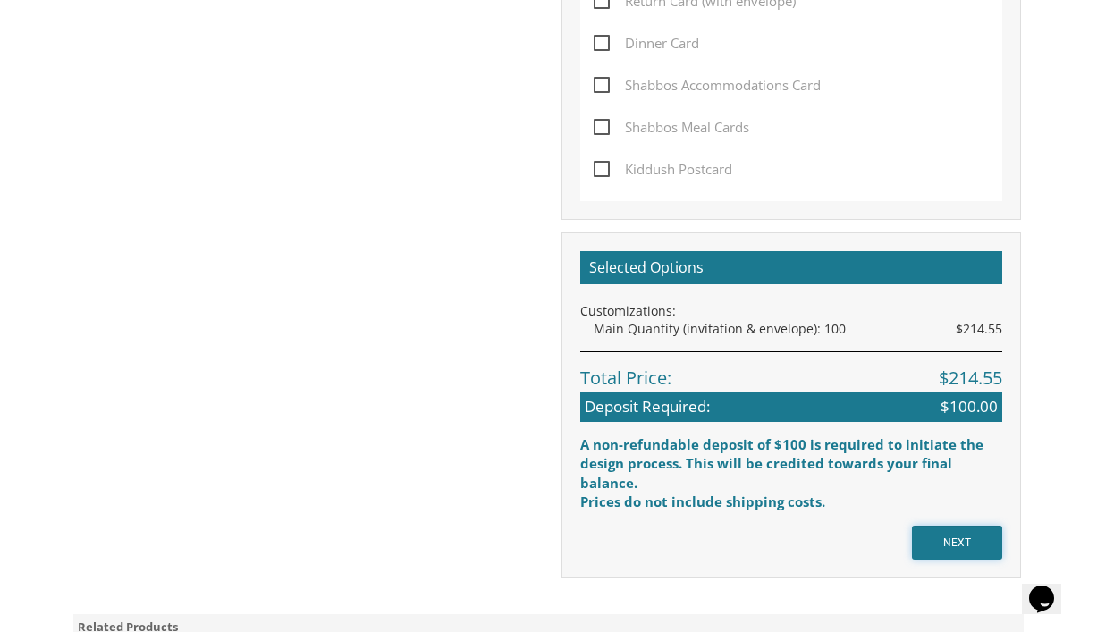
click at [944, 541] on input "NEXT" at bounding box center [957, 543] width 90 height 34
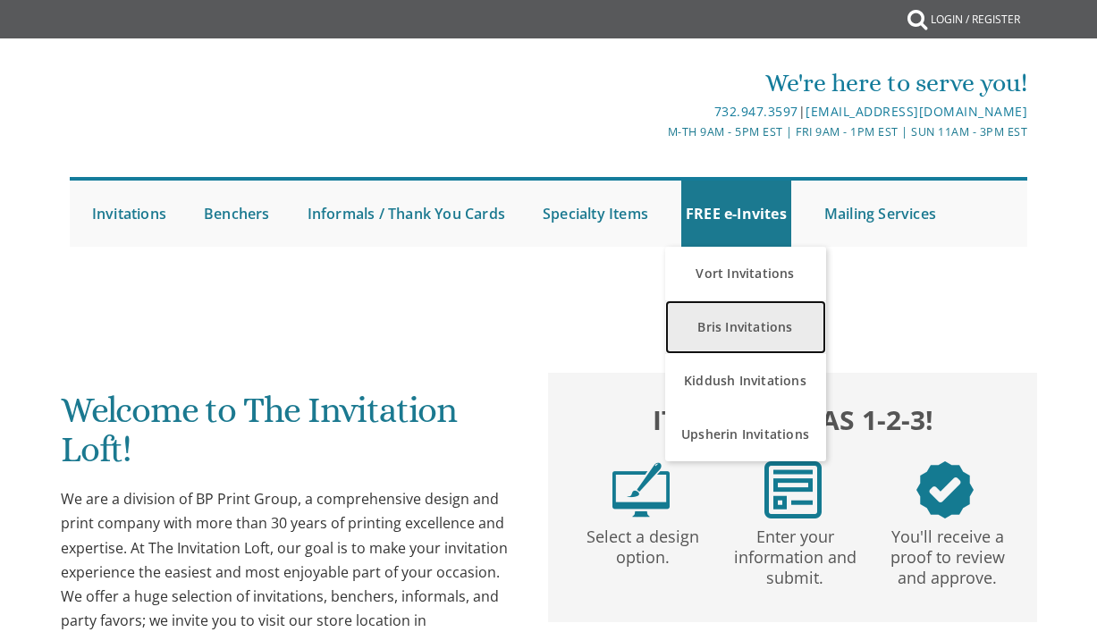
click at [744, 335] on link "Bris Invitations" at bounding box center [745, 328] width 161 height 54
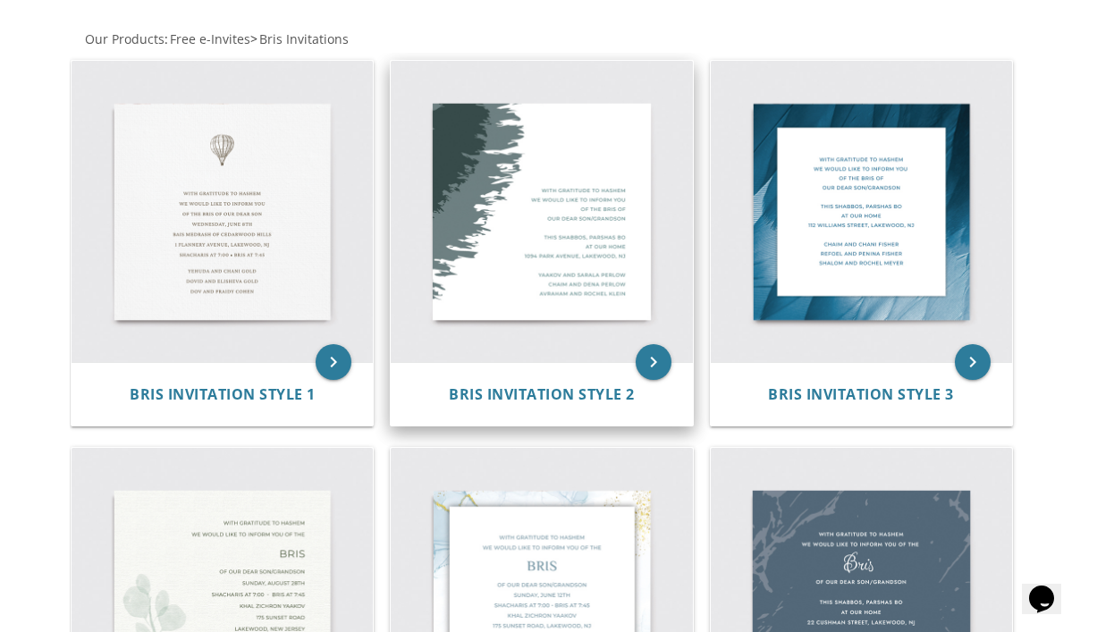
scroll to position [320, 0]
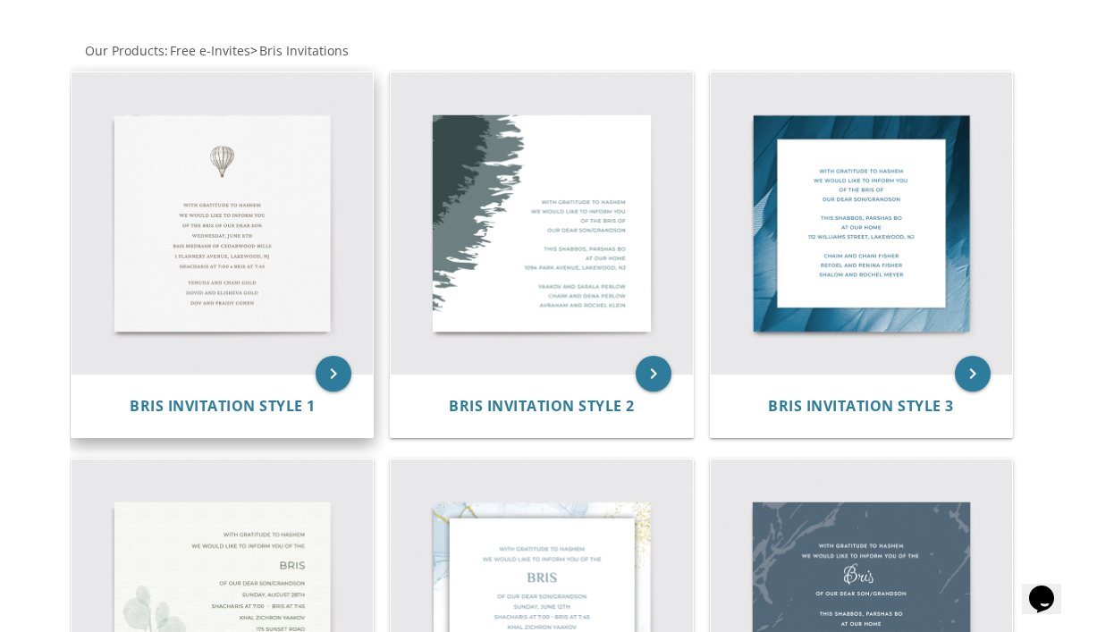
click at [286, 197] on img at bounding box center [222, 222] width 301 height 301
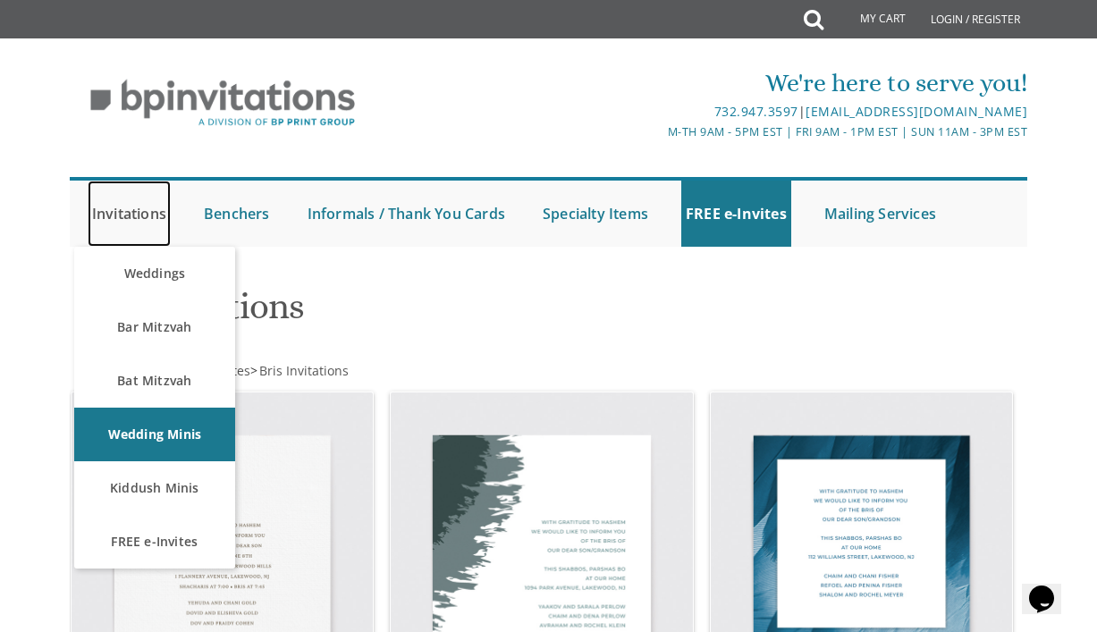
click at [100, 211] on link "Invitations" at bounding box center [129, 214] width 83 height 66
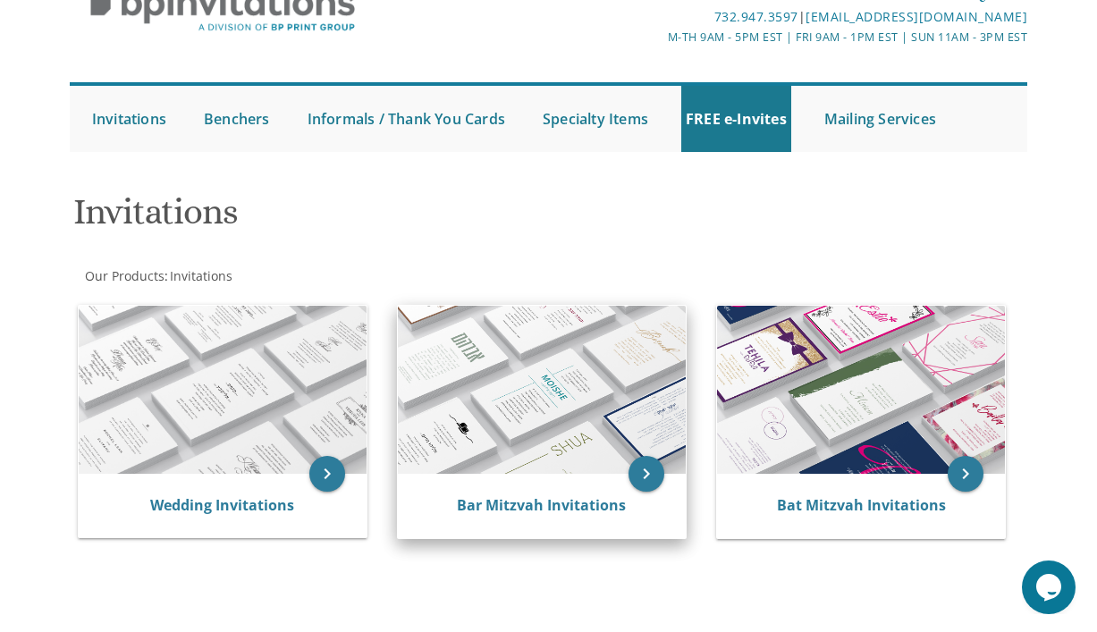
scroll to position [97, 0]
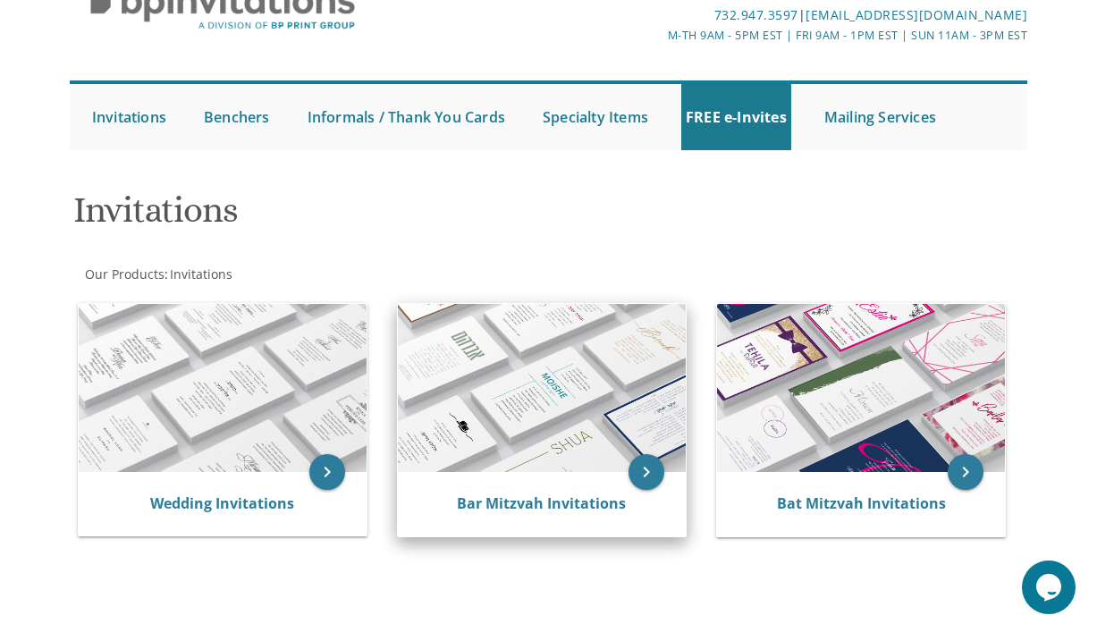
click at [595, 462] on img at bounding box center [542, 388] width 288 height 168
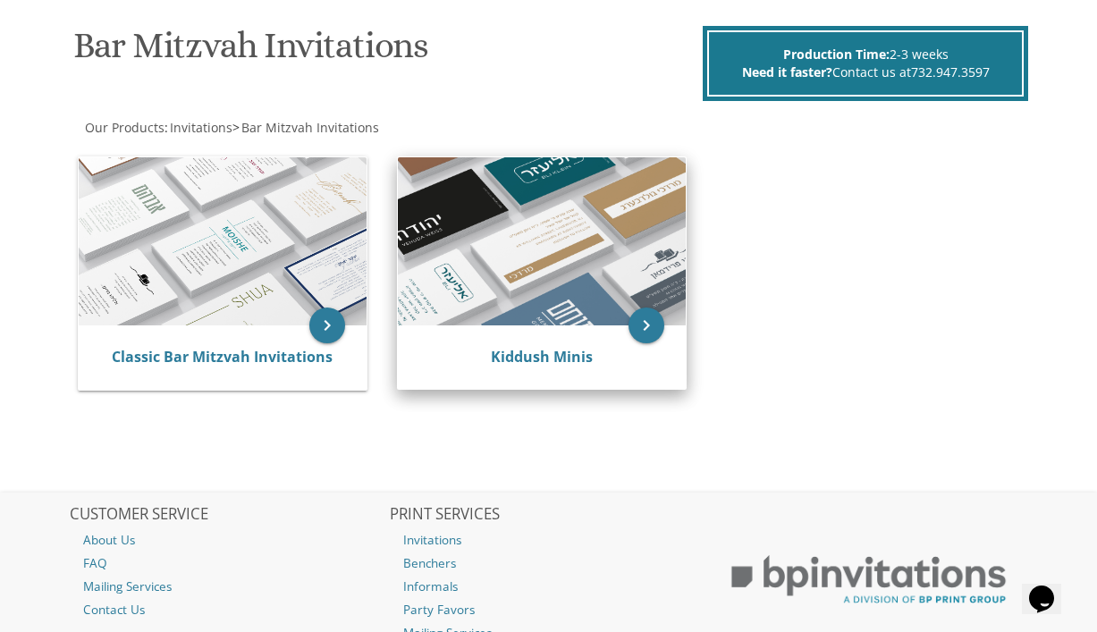
scroll to position [273, 0]
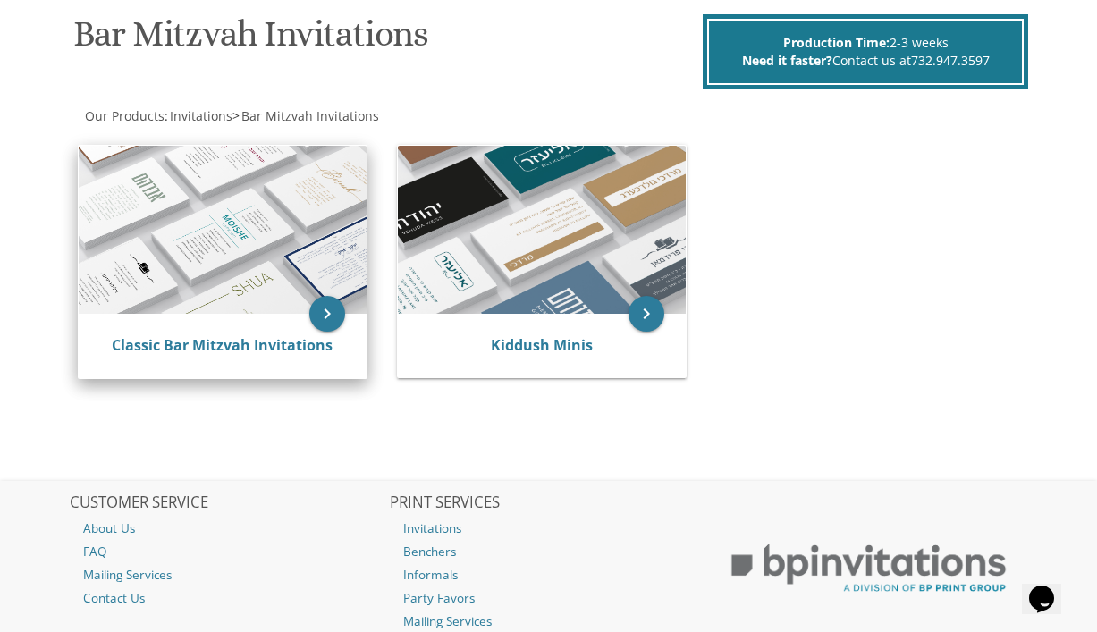
click at [176, 299] on img at bounding box center [223, 230] width 288 height 168
click at [263, 358] on div "Classic Bar Mitzvah Invitations" at bounding box center [223, 346] width 288 height 64
click at [263, 349] on link "Classic Bar Mitzvah Invitations" at bounding box center [222, 345] width 221 height 20
click at [336, 308] on icon "keyboard_arrow_right" at bounding box center [327, 314] width 36 height 36
click at [290, 352] on link "Classic Bar Mitzvah Invitations" at bounding box center [222, 345] width 221 height 20
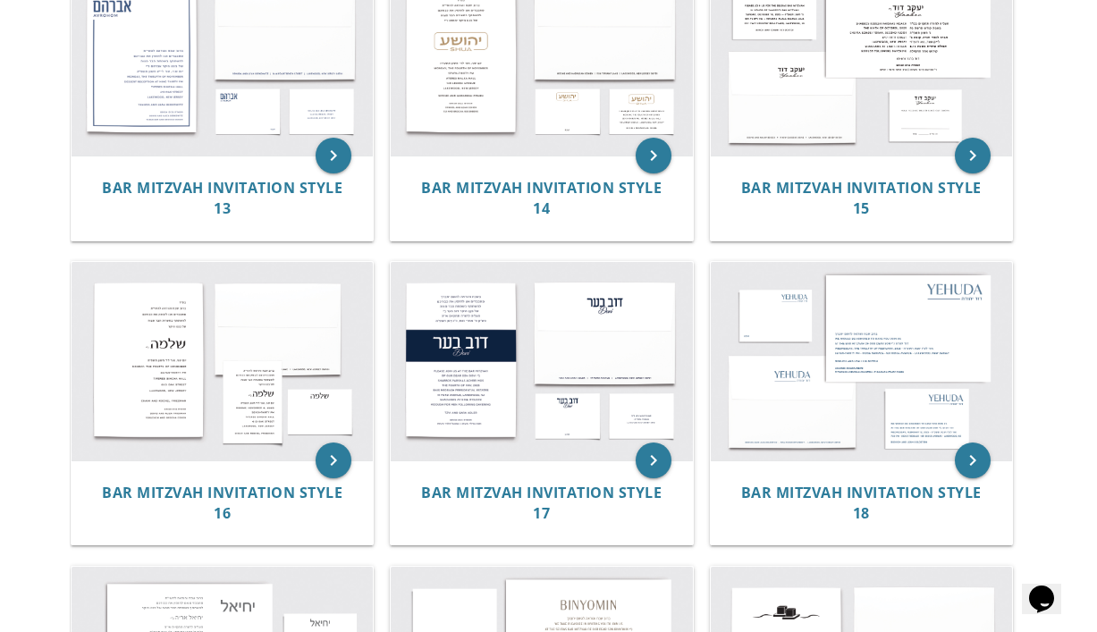
scroll to position [1617, 0]
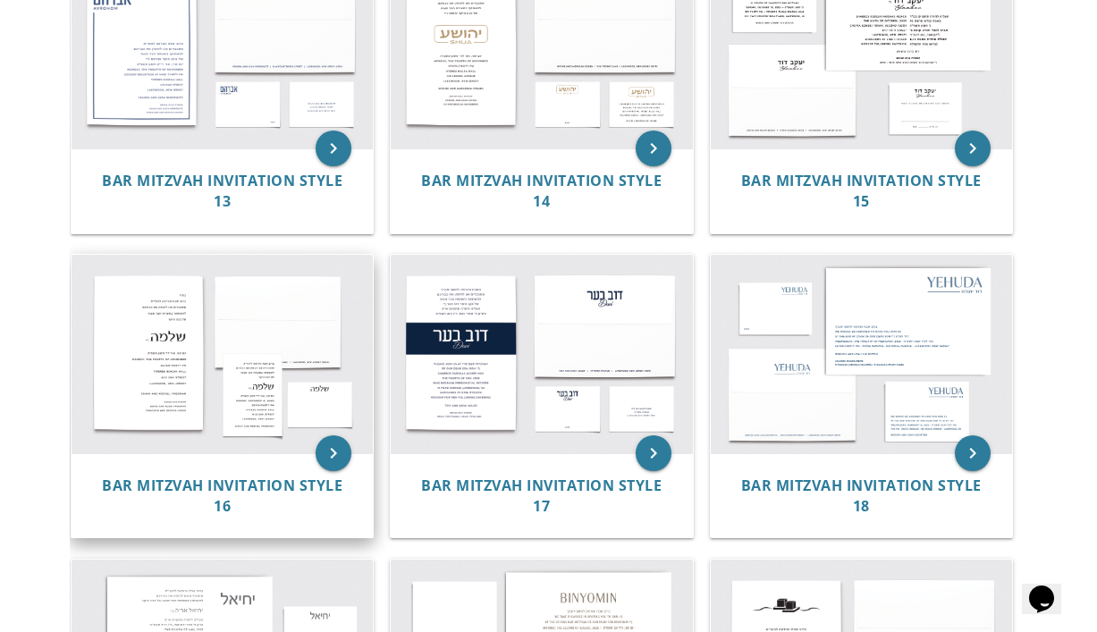
click at [224, 395] on img at bounding box center [222, 354] width 301 height 198
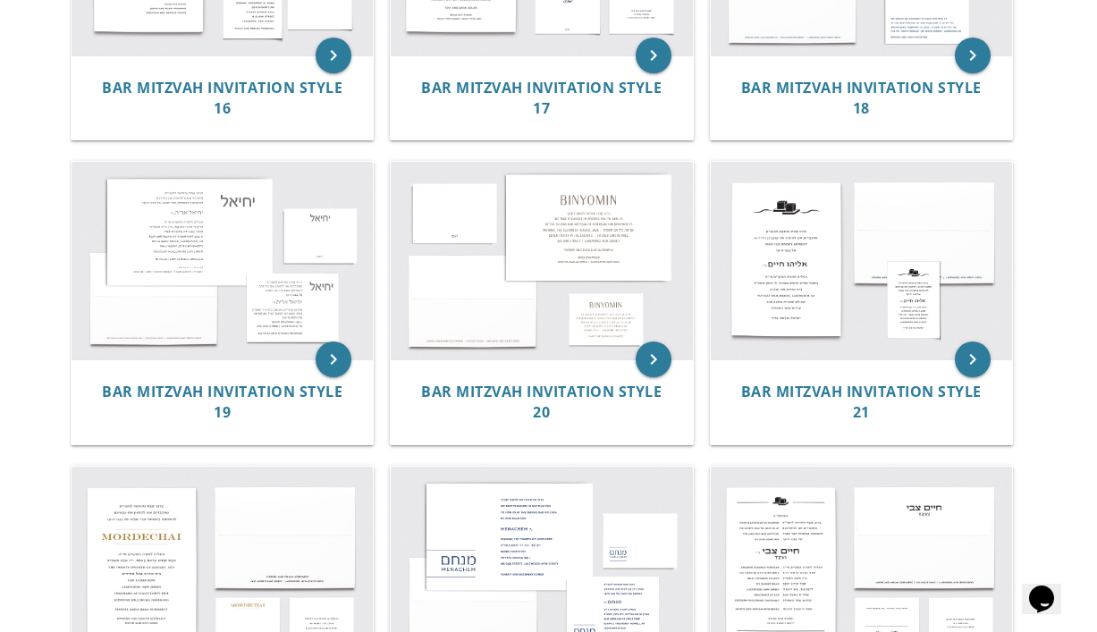
scroll to position [2016, 0]
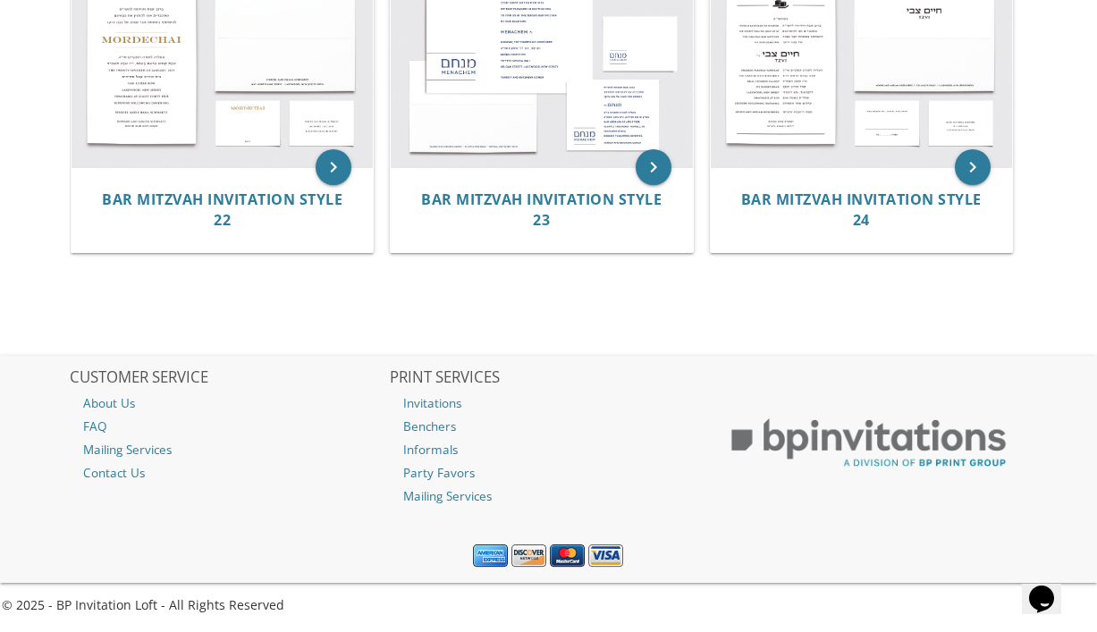
scroll to position [2512, 0]
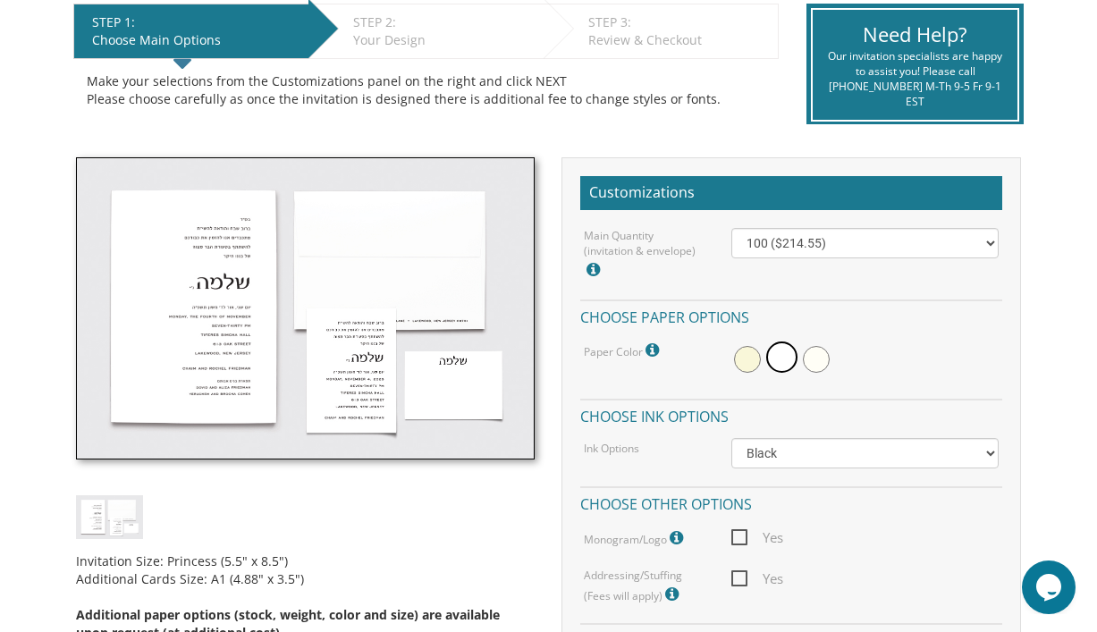
scroll to position [388, 0]
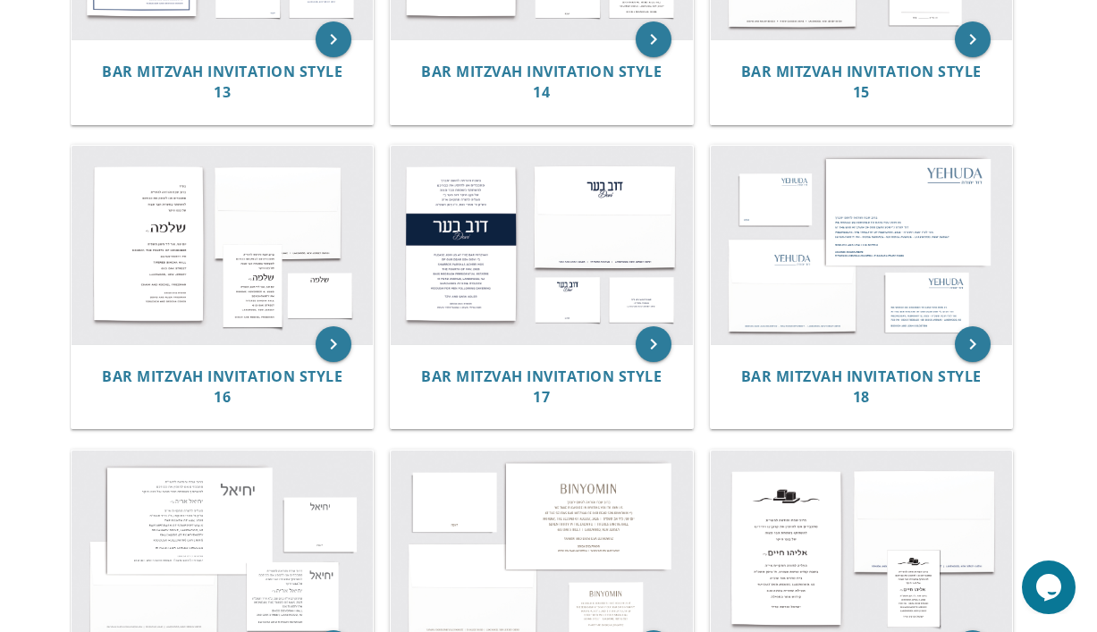
scroll to position [1730, 0]
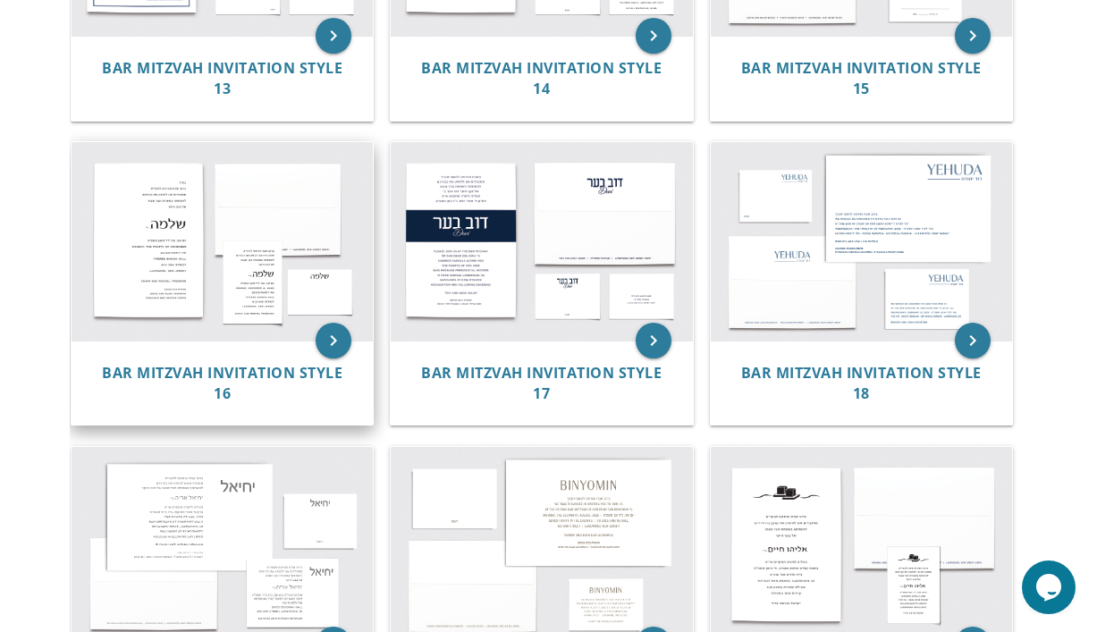
click at [165, 224] on img at bounding box center [222, 241] width 301 height 198
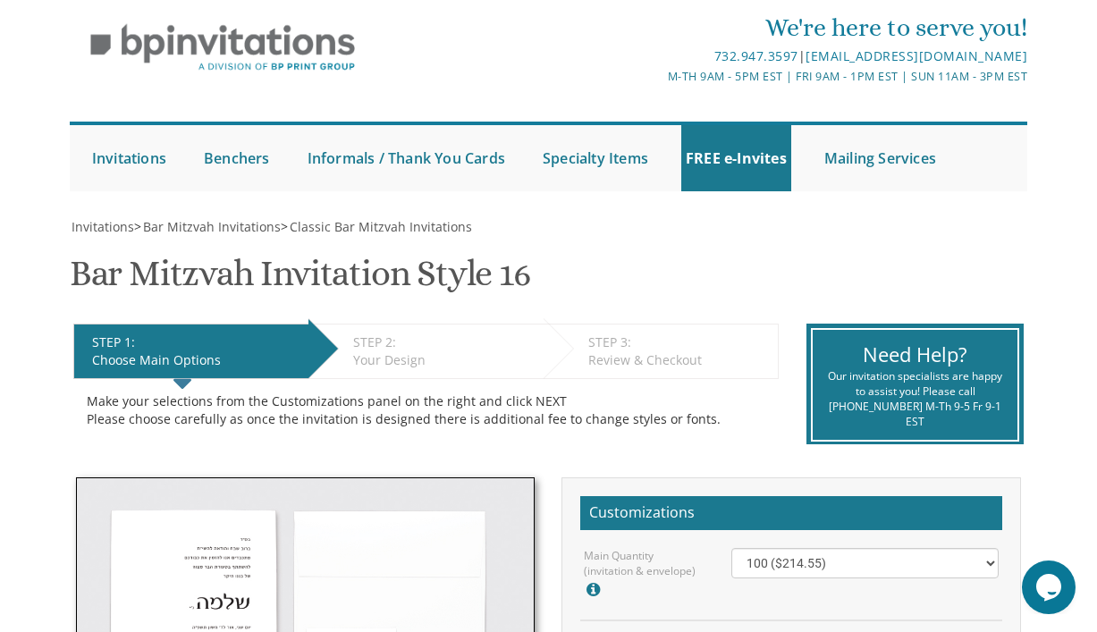
scroll to position [40, 0]
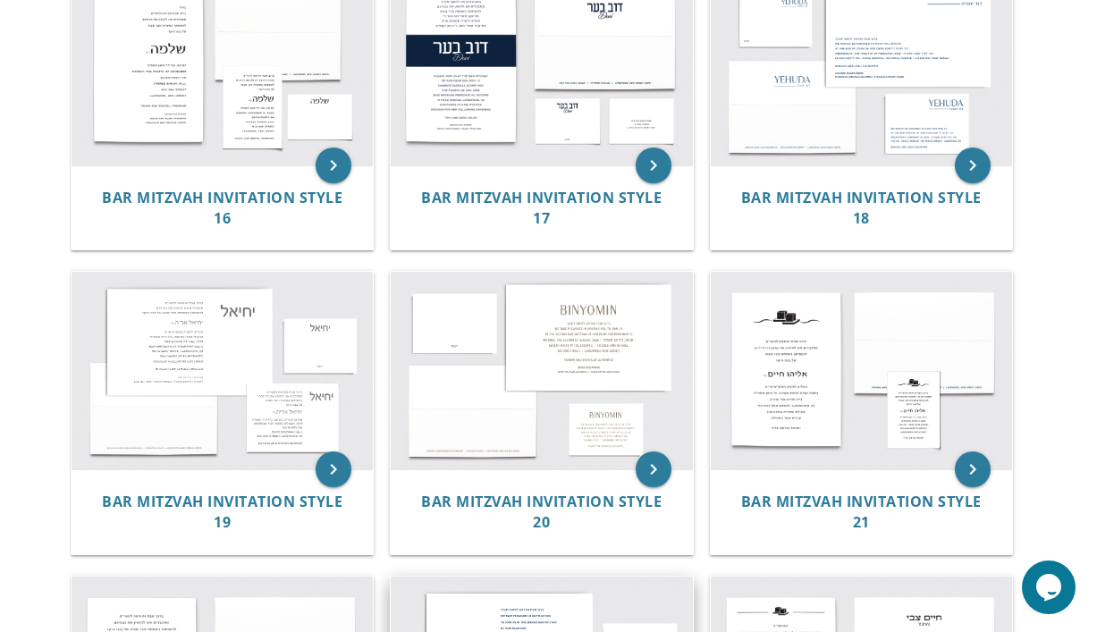
scroll to position [1893, 0]
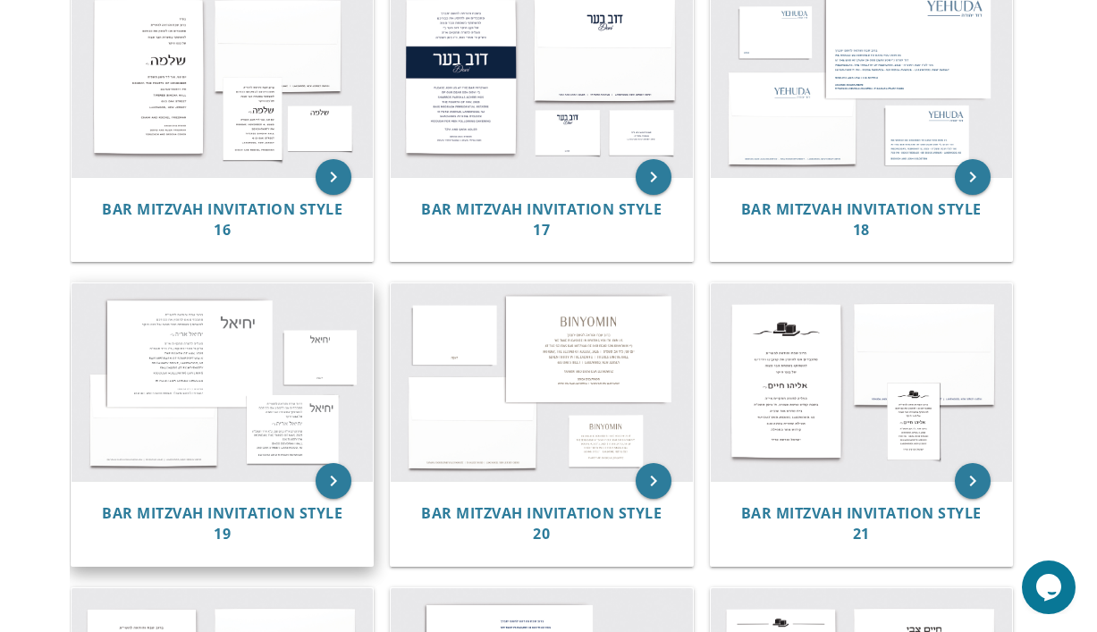
click at [245, 344] on img at bounding box center [222, 383] width 301 height 198
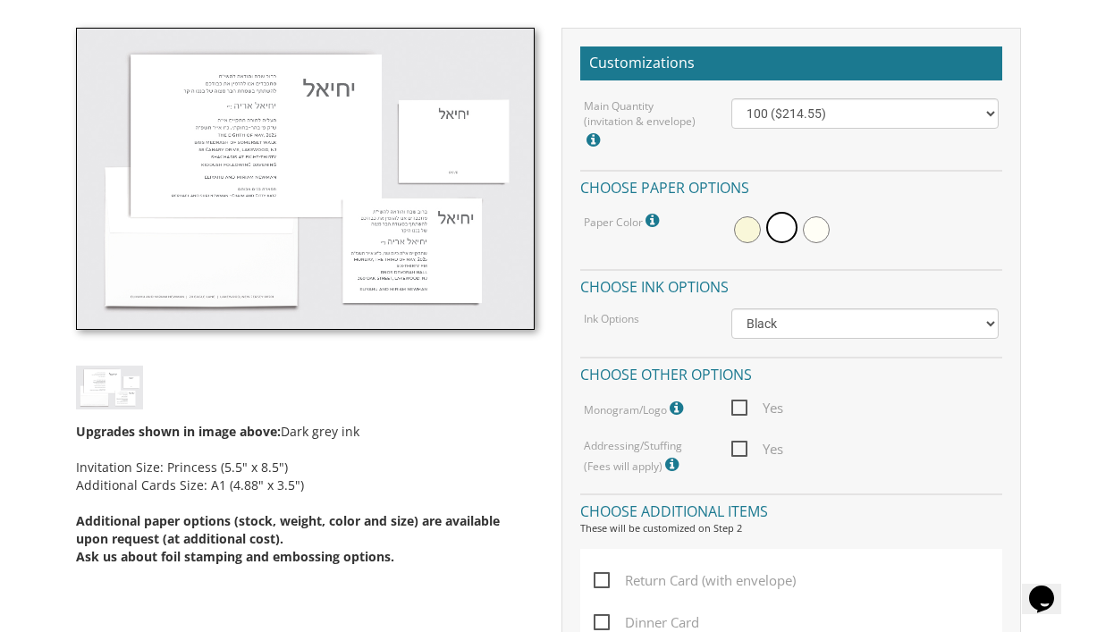
scroll to position [636, 0]
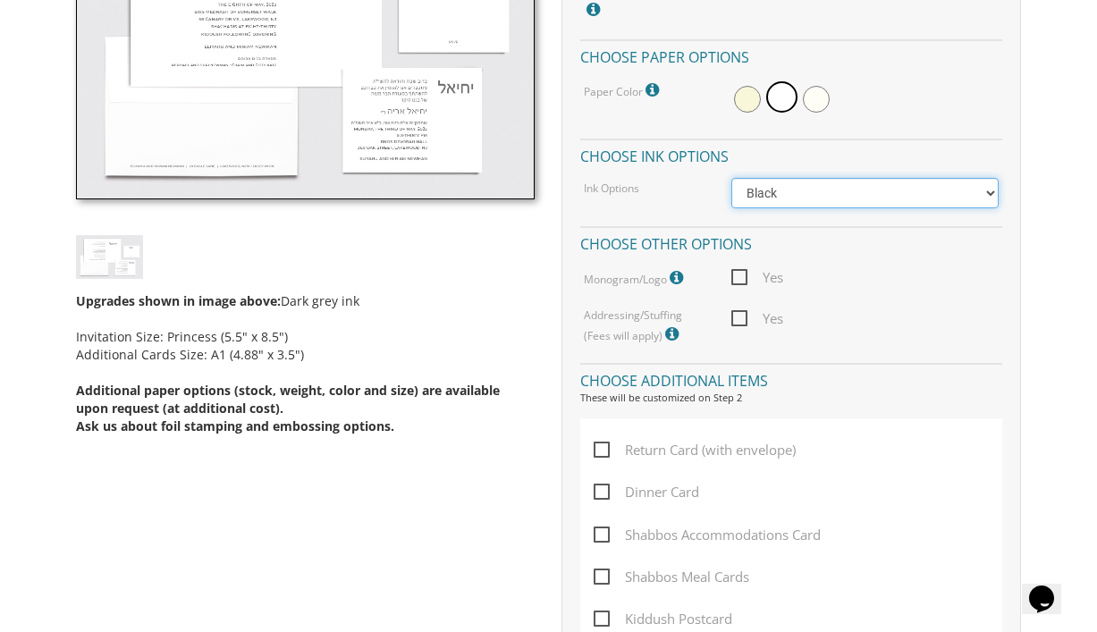
click at [911, 201] on select "Black Colored Ink ($65.00) Black + One Color ($100.00) Two Colors ($137.95)" at bounding box center [865, 193] width 267 height 30
select select "Standard"
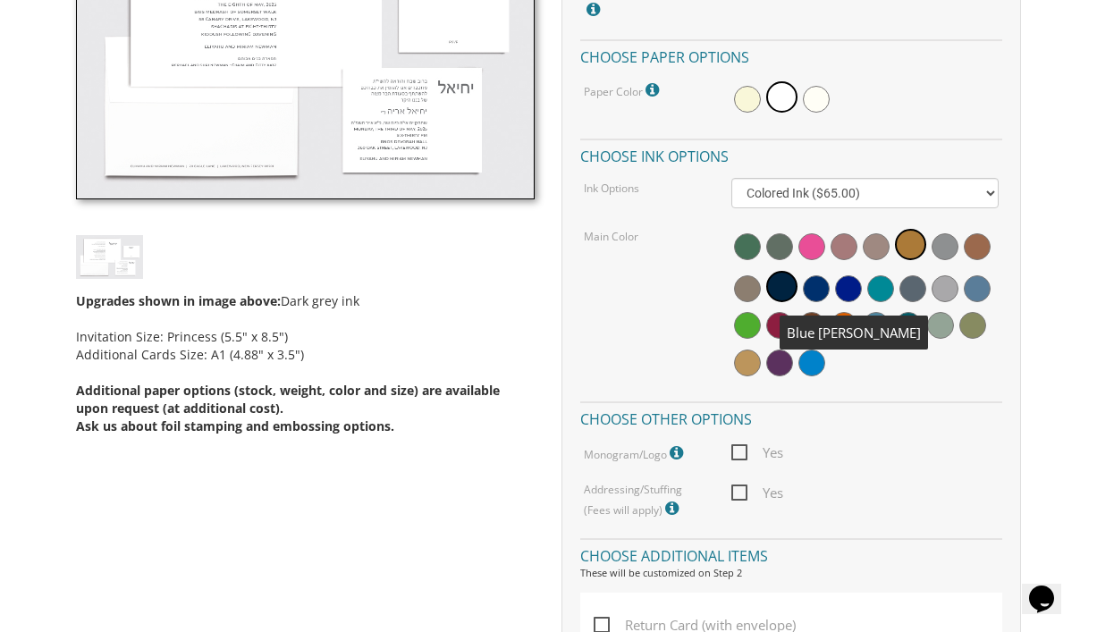
click at [822, 288] on span at bounding box center [816, 288] width 27 height 27
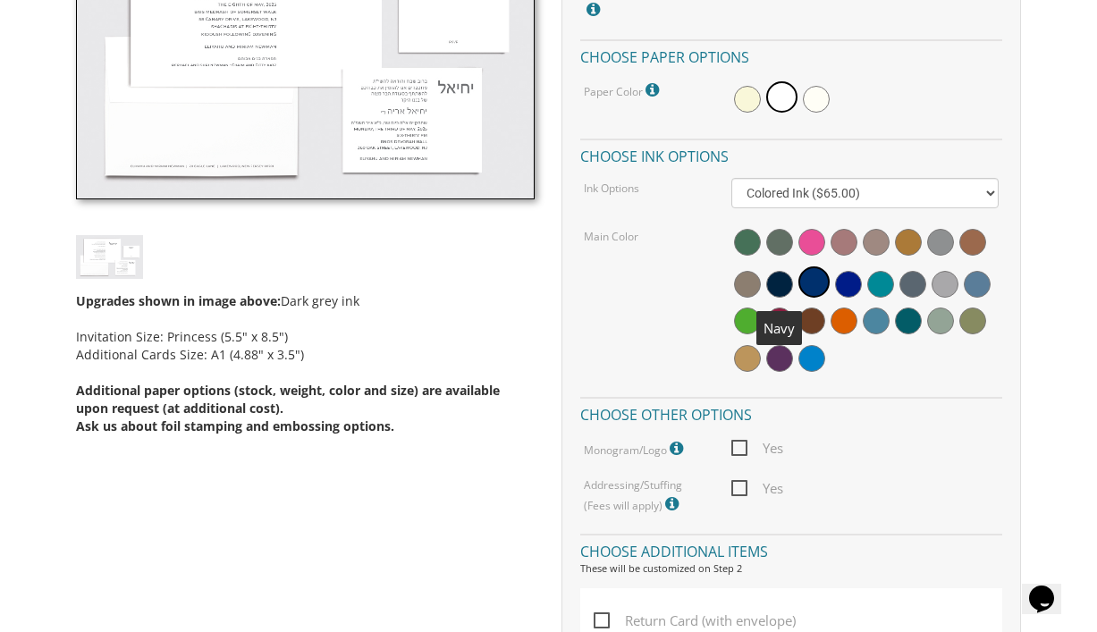
click at [786, 284] on span at bounding box center [780, 284] width 27 height 27
click at [786, 284] on span at bounding box center [782, 282] width 31 height 31
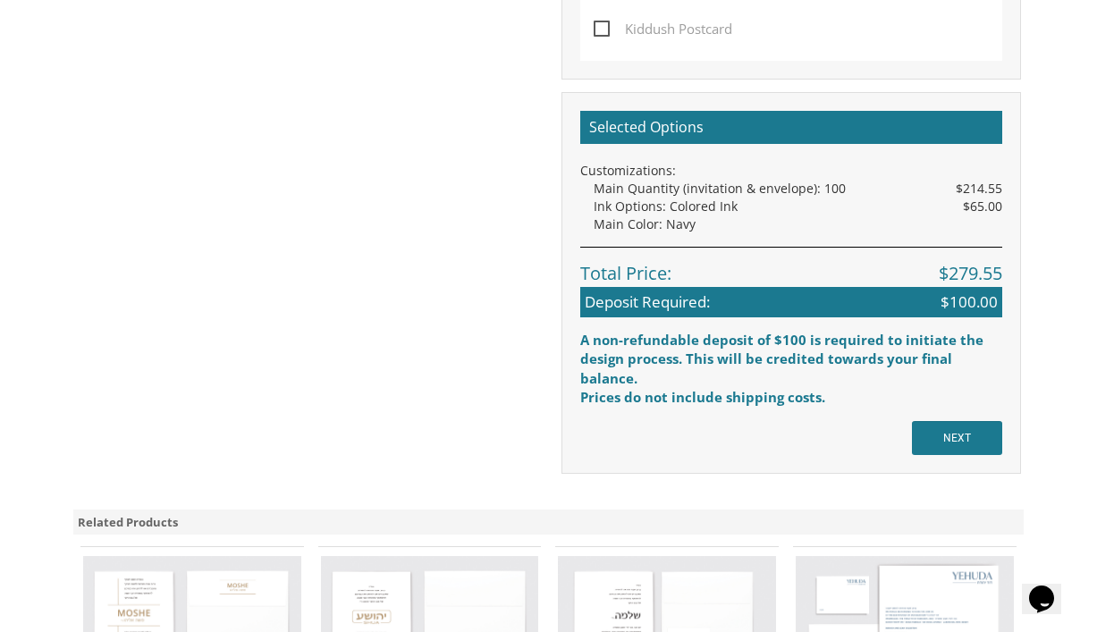
scroll to position [1388, 0]
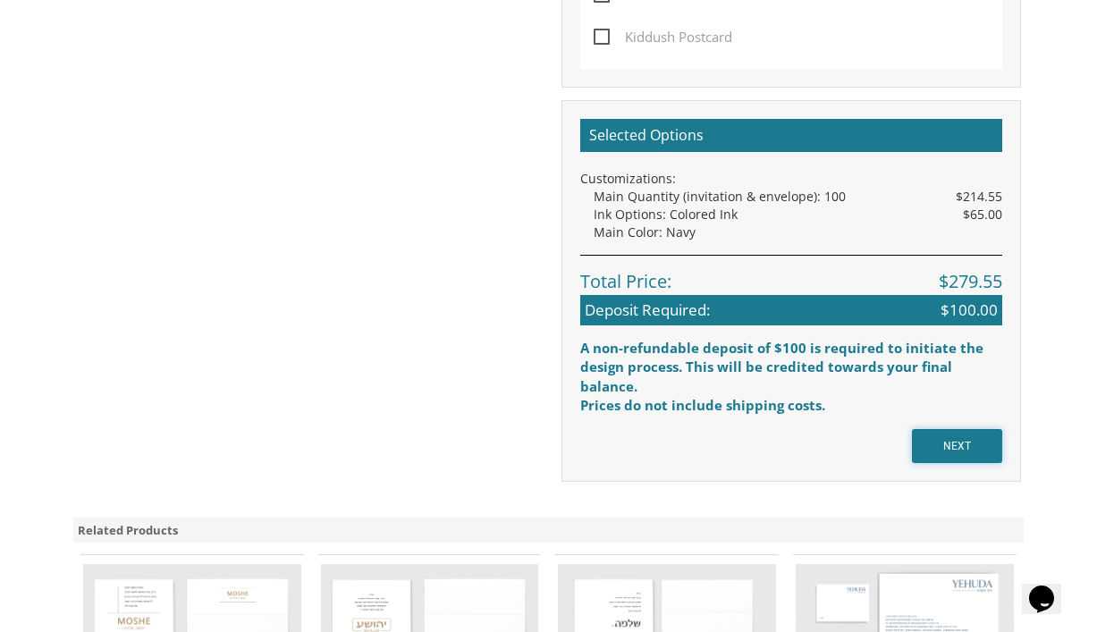
click at [963, 438] on input "NEXT" at bounding box center [957, 446] width 90 height 34
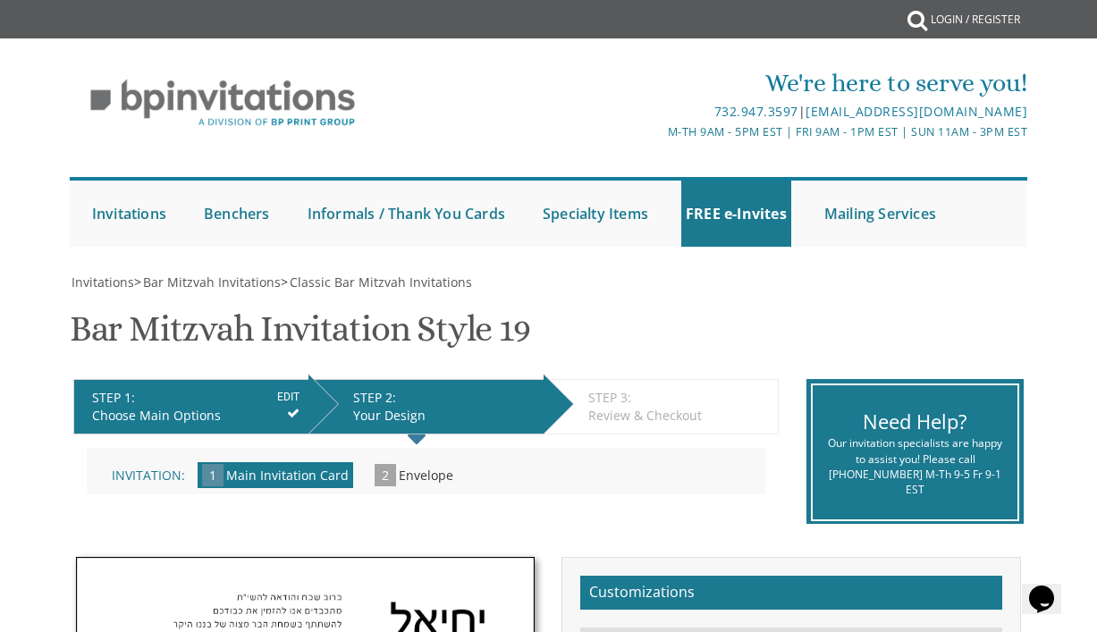
drag, startPoint x: 0, startPoint y: 0, endPoint x: 963, endPoint y: 423, distance: 1052.1
click at [963, 423] on div "Need Help?" at bounding box center [915, 422] width 178 height 28
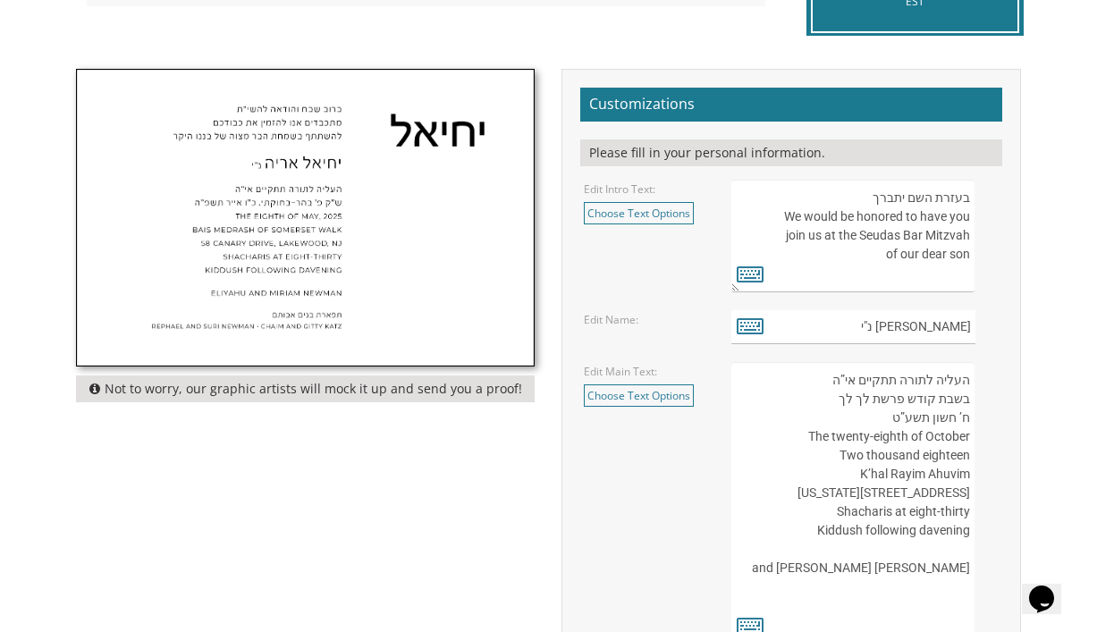
scroll to position [487, 0]
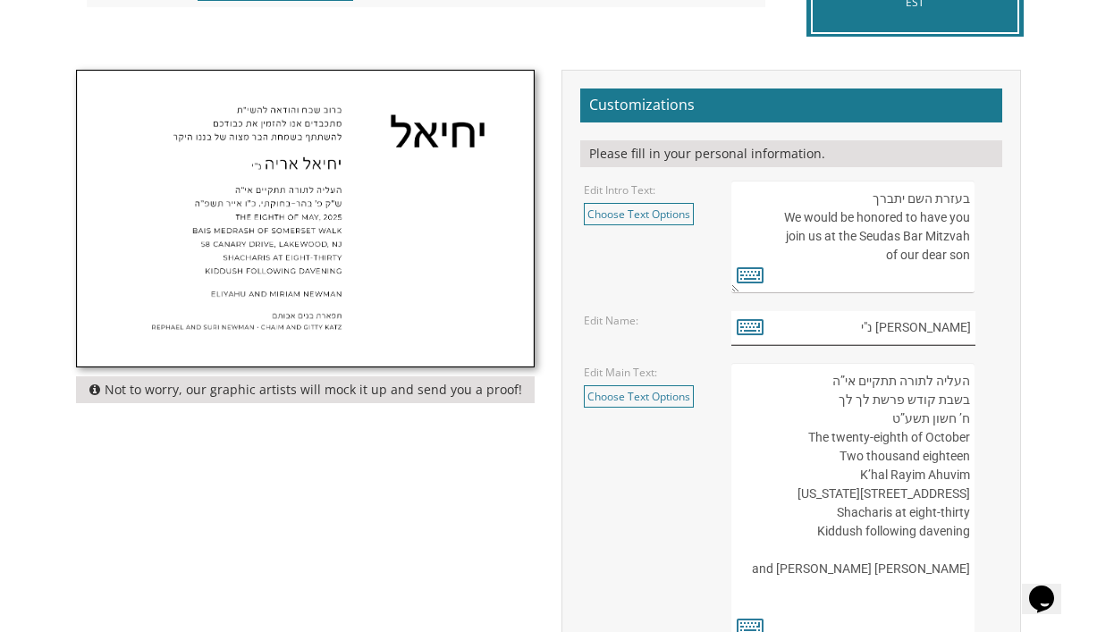
drag, startPoint x: 894, startPoint y: 333, endPoint x: 1018, endPoint y: 340, distance: 123.6
click at [1021, 340] on div "Customizations Please fill in your personal information. Edit Intro Text: Choos…" at bounding box center [791, 446] width 486 height 752
click at [970, 335] on input "[PERSON_NAME] נ"י" at bounding box center [854, 328] width 244 height 35
click at [970, 335] on input "יחיאל אריה נ"י" at bounding box center [854, 328] width 244 height 35
click at [750, 334] on icon at bounding box center [750, 326] width 27 height 25
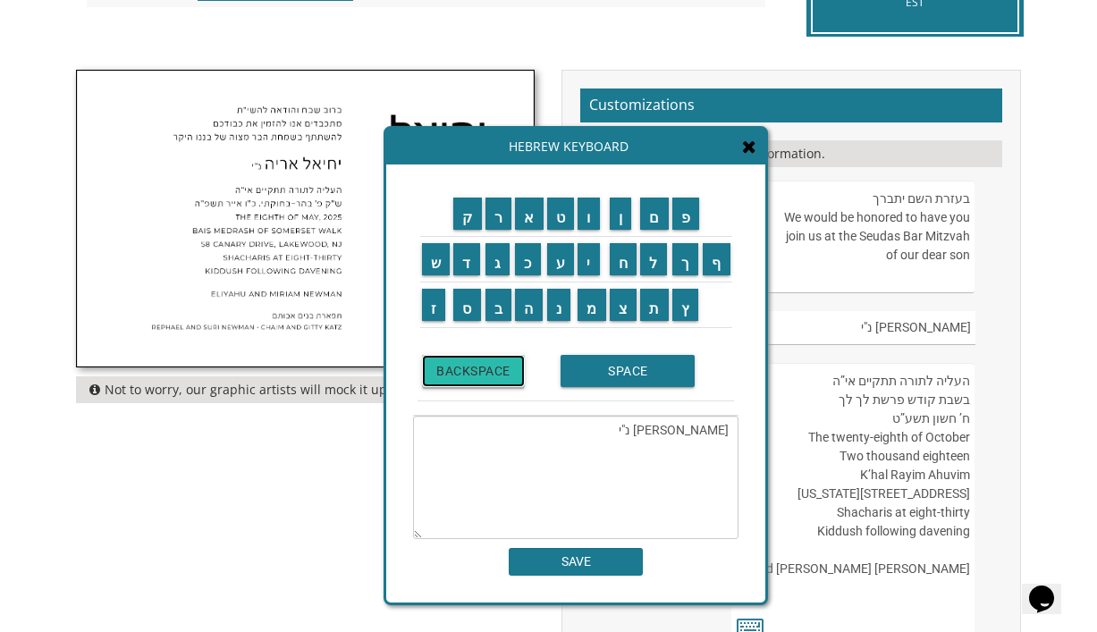
click at [511, 385] on input "BACKSPACE" at bounding box center [473, 371] width 103 height 32
click at [754, 157] on span at bounding box center [749, 148] width 14 height 20
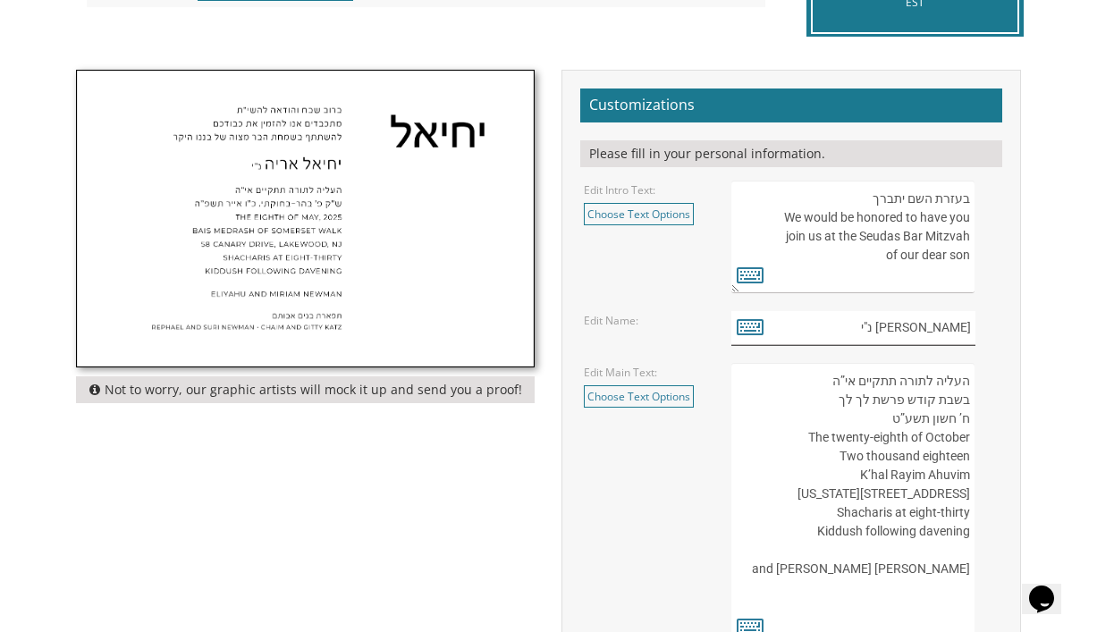
click at [873, 328] on input "יחיאל אריה נ"י" at bounding box center [854, 328] width 244 height 35
click at [750, 327] on icon at bounding box center [750, 326] width 27 height 25
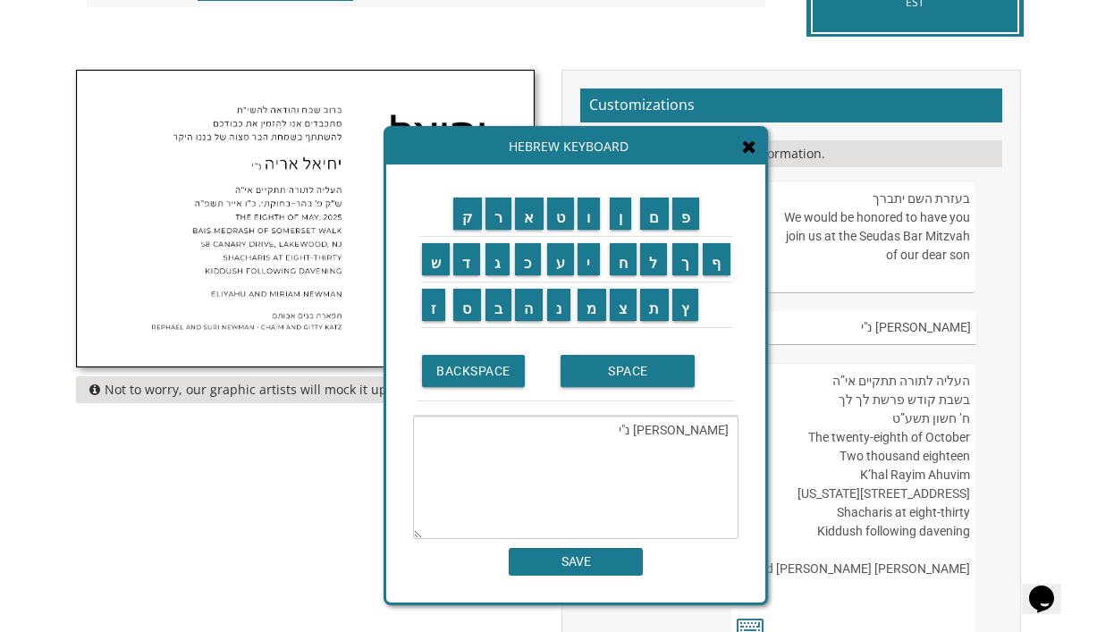
click at [685, 432] on textarea "יחיאל אריה נ"י" at bounding box center [576, 477] width 326 height 123
drag, startPoint x: 675, startPoint y: 435, endPoint x: 746, endPoint y: 445, distance: 71.3
click at [747, 445] on div "ק ר א ט ו ן ם פ ש ד ג כ ע י ח ל" at bounding box center [575, 384] width 379 height 438
click at [712, 445] on textarea "יחיאל אריה נ"י" at bounding box center [576, 477] width 326 height 123
click at [673, 441] on textarea "יחיאל אריה נ"י" at bounding box center [576, 477] width 326 height 123
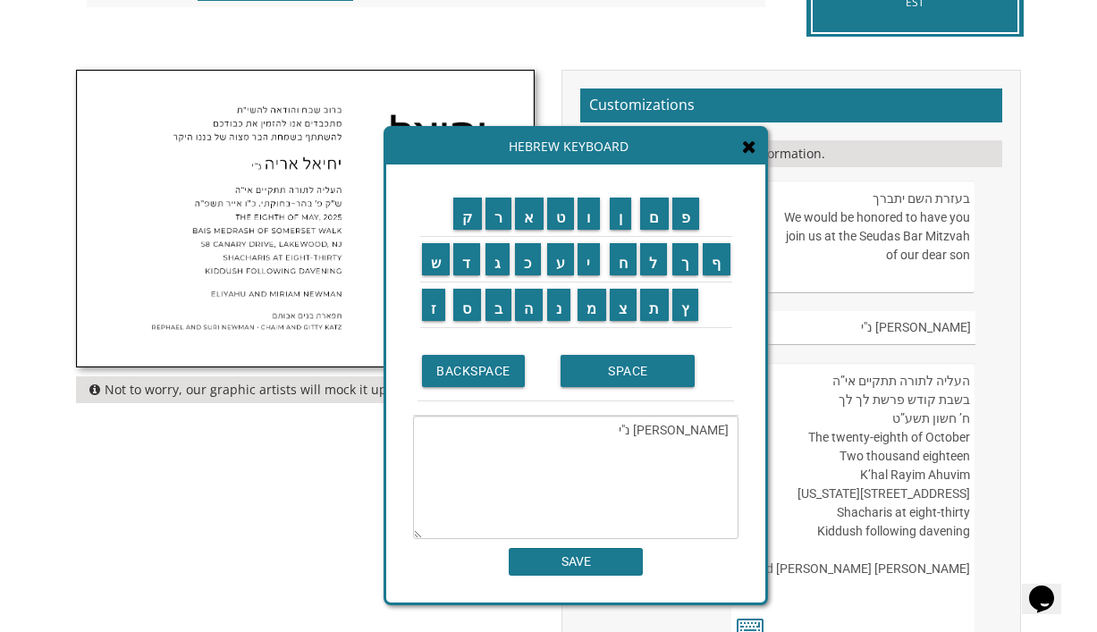
click at [676, 439] on textarea "יחיאל אריה נ"י" at bounding box center [576, 477] width 326 height 123
click at [436, 267] on input "ש" at bounding box center [436, 259] width 29 height 32
click at [556, 264] on input "ע" at bounding box center [561, 259] width 28 height 32
click at [591, 259] on input "י" at bounding box center [589, 259] width 22 height 32
click at [525, 319] on input "ה" at bounding box center [529, 305] width 28 height 32
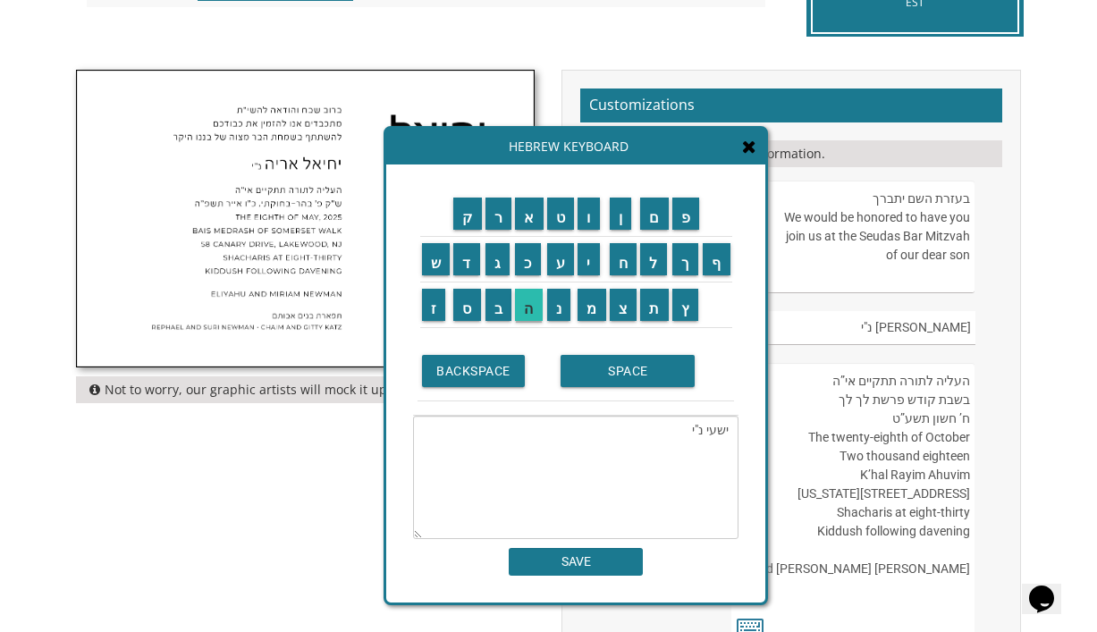
type textarea "ישעיה נ"י"
click at [564, 572] on input "SAVE" at bounding box center [576, 562] width 134 height 28
type input "ישעיה נ"י"
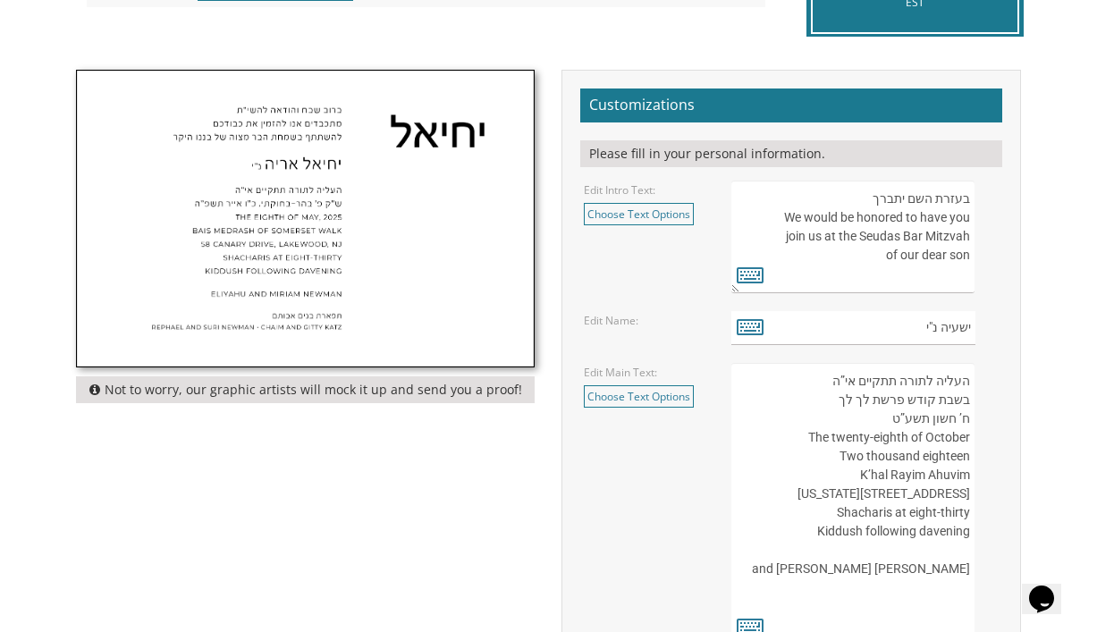
drag, startPoint x: 822, startPoint y: 384, endPoint x: 963, endPoint y: 405, distance: 142.9
click at [965, 406] on textarea "העליה לתורה תתקיים אי”ה בשבת קודש פרשת לך לך ח’ חשון תשע”ט The twenty-eighth of…" at bounding box center [853, 504] width 243 height 282
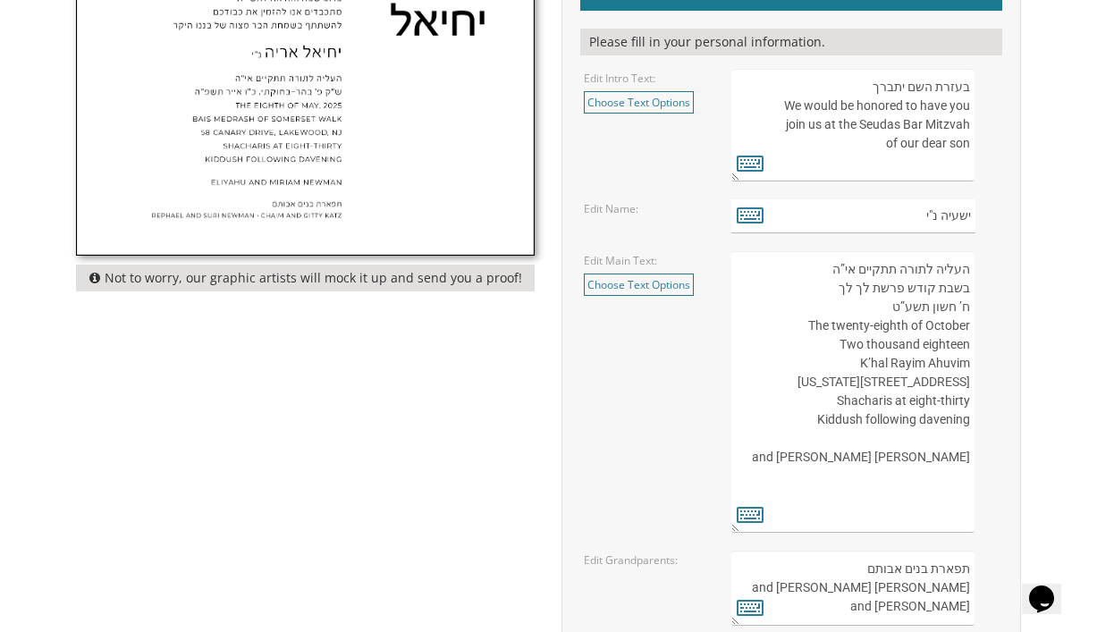
scroll to position [614, 0]
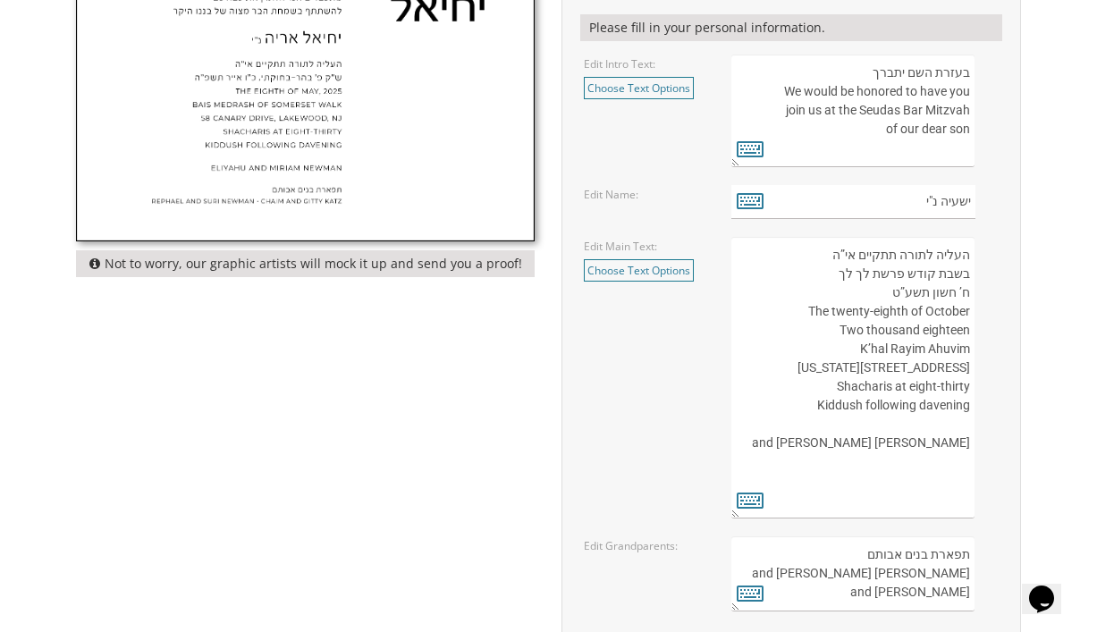
drag, startPoint x: 974, startPoint y: 297, endPoint x: 777, endPoint y: 236, distance: 206.0
click at [777, 237] on textarea "העליה לתורה תתקיים אי”ה בשבת קודש פרשת לך לך ח’ חשון תשע”ט The twenty-eighth of…" at bounding box center [853, 378] width 243 height 282
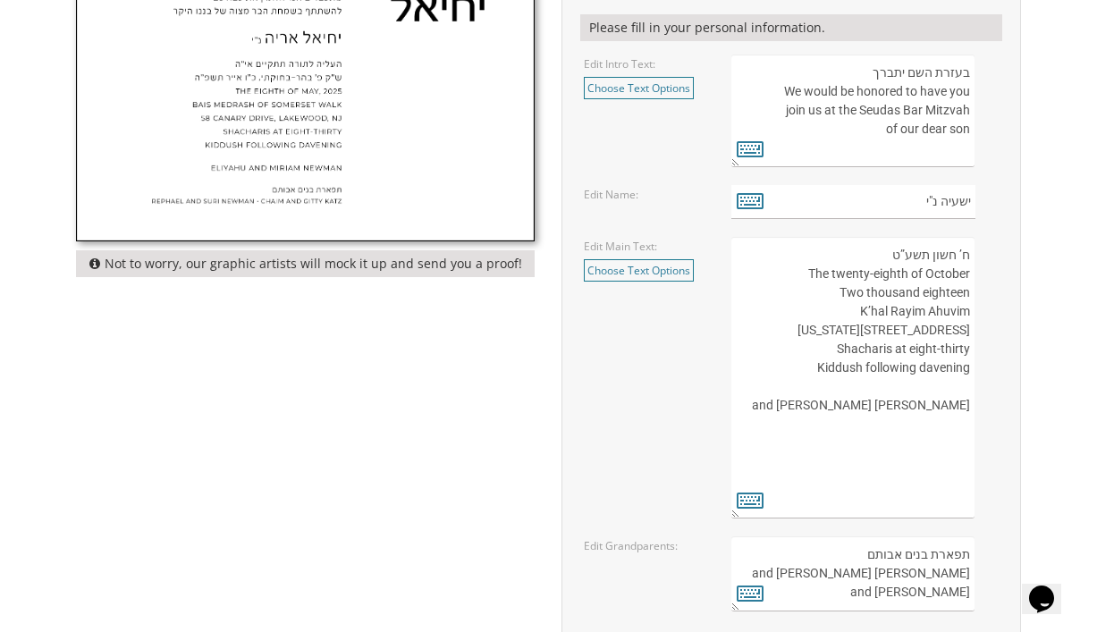
drag, startPoint x: 885, startPoint y: 257, endPoint x: 936, endPoint y: 374, distance: 127.8
click at [936, 374] on textarea "העליה לתורה תתקיים אי”ה בשבת קודש פרשת לך לך ח’ חשון תשע”ט The twenty-eighth of…" at bounding box center [853, 378] width 243 height 282
click at [960, 403] on textarea "העליה לתורה תתקיים אי”ה בשבת קודש פרשת לך לך ח’ חשון תשע”ט The twenty-eighth of…" at bounding box center [853, 378] width 243 height 282
drag, startPoint x: 971, startPoint y: 389, endPoint x: 867, endPoint y: 243, distance: 179.5
click at [867, 243] on textarea "העליה לתורה תתקיים אי”ה בשבת קודש פרשת לך לך ח’ חשון תשע”ט The twenty-eighth of…" at bounding box center [853, 378] width 243 height 282
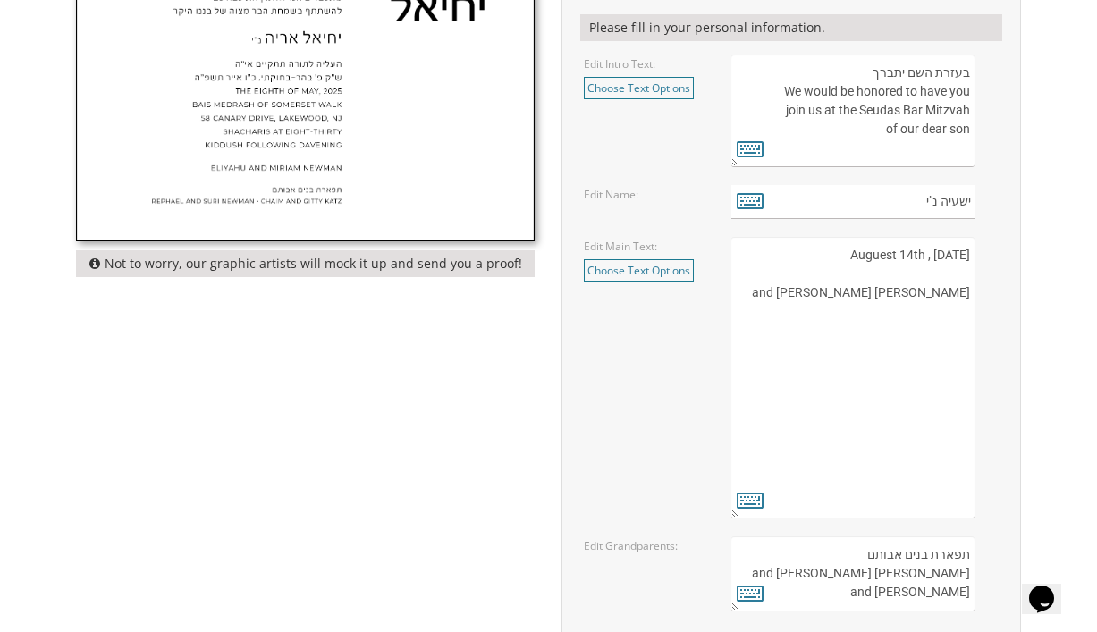
click at [929, 255] on textarea "העליה לתורה תתקיים אי”ה בשבת קודש פרשת לך לך ח’ חשון תשע”ט The twenty-eighth of…" at bounding box center [853, 378] width 243 height 282
click at [661, 276] on link "Choose Text Options" at bounding box center [639, 270] width 110 height 22
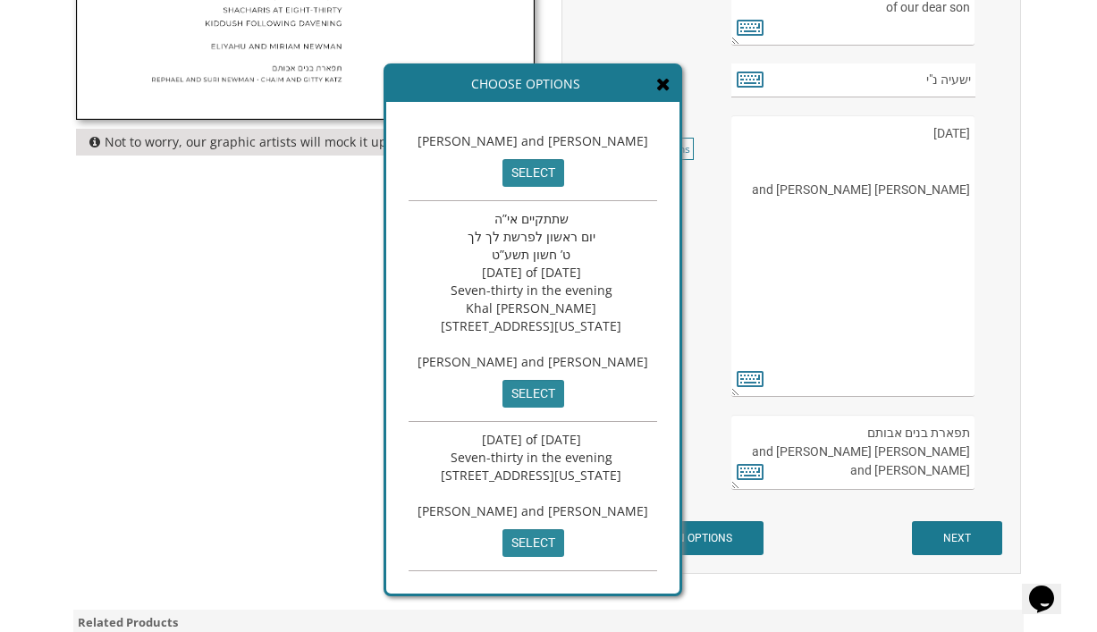
scroll to position [736, 0]
click at [564, 546] on input "select" at bounding box center [534, 543] width 62 height 28
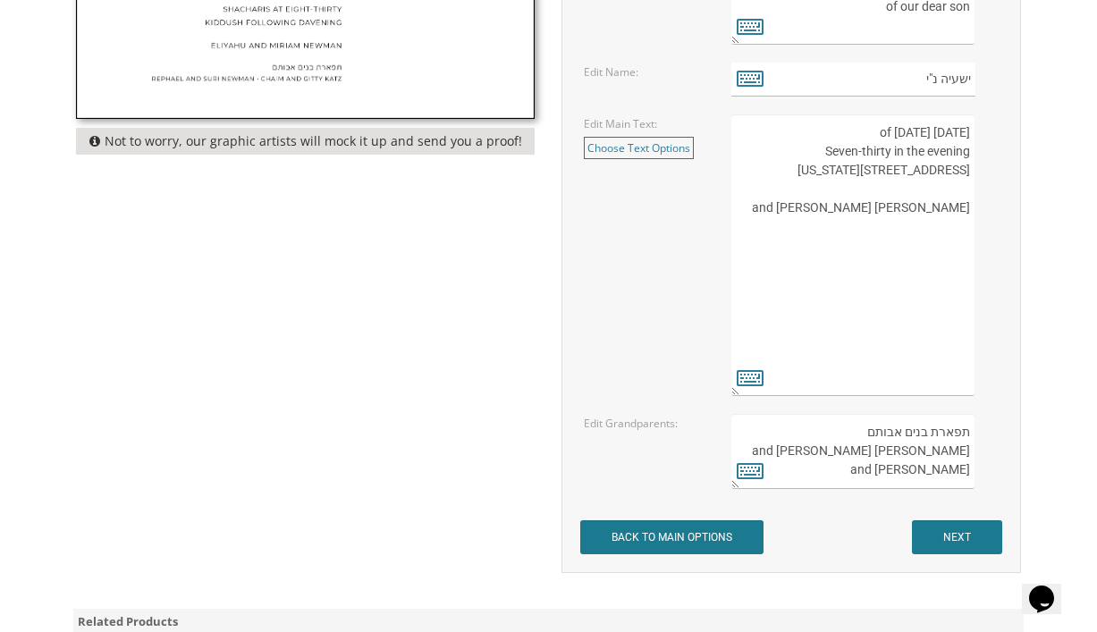
drag, startPoint x: 757, startPoint y: 132, endPoint x: 970, endPoint y: 140, distance: 213.9
click at [970, 140] on textarea "העליה לתורה תתקיים אי”ה בשבת קודש פרשת לך לך ח’ חשון תשע”ט The twenty-eighth of…" at bounding box center [853, 255] width 243 height 282
drag, startPoint x: 817, startPoint y: 152, endPoint x: 969, endPoint y: 148, distance: 151.2
click at [969, 148] on textarea "העליה לתורה תתקיים אי”ה בשבת קודש פרשת לך לך ח’ חשון תשע”ט The twenty-eighth of…" at bounding box center [853, 255] width 243 height 282
click at [887, 149] on textarea "העליה לתורה תתקיים אי”ה בשבת קודש פרשת לך לך ח’ חשון תשע”ט The twenty-eighth of…" at bounding box center [853, 255] width 243 height 282
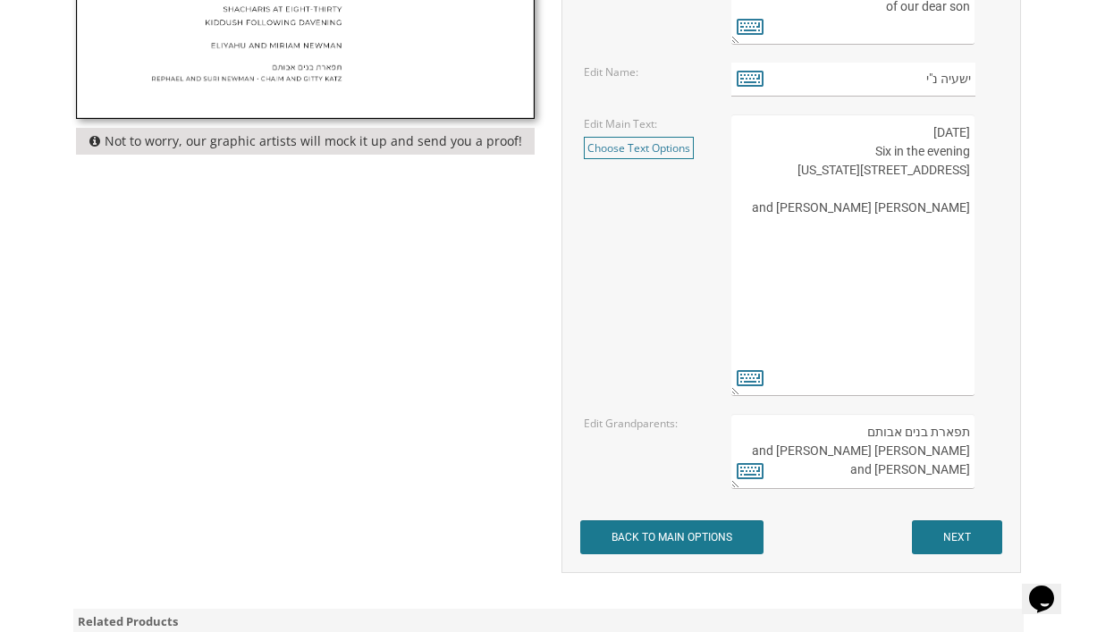
drag, startPoint x: 860, startPoint y: 157, endPoint x: 861, endPoint y: 145, distance: 12.6
click at [862, 146] on textarea "העליה לתורה תתקיים אי”ה בשבת קודש פרשת לך לך ח’ חשון תשע”ט The twenty-eighth of…" at bounding box center [853, 255] width 243 height 282
click at [861, 145] on textarea "העליה לתורה תתקיים אי”ה בשבת קודש פרשת לך לך ח’ חשון תשע”ט The twenty-eighth of…" at bounding box center [853, 255] width 243 height 282
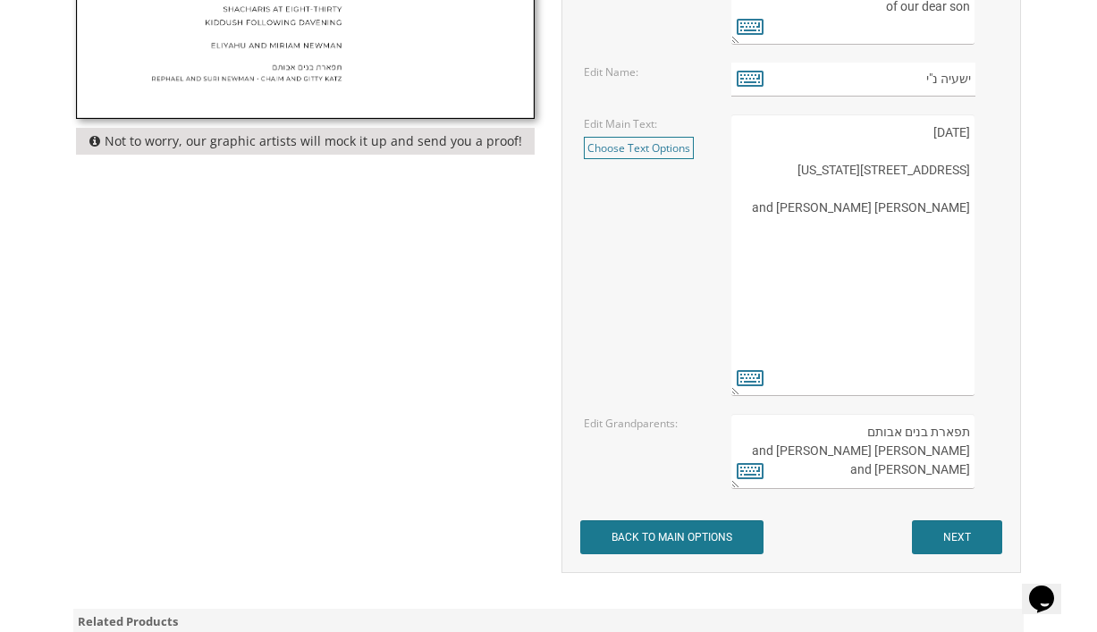
click at [773, 151] on textarea "העליה לתורה תתקיים אי”ה בשבת קודש פרשת לך לך ח’ חשון תשע”ט The twenty-eighth of…" at bounding box center [853, 255] width 243 height 282
paste textarea "6:00 PM"
click at [939, 150] on textarea "העליה לתורה תתקיים אי”ה בשבת קודש פרשת לך לך ח’ חשון תשע”ט The twenty-eighth of…" at bounding box center [853, 255] width 243 height 282
click at [842, 222] on textarea "העליה לתורה תתקיים אי”ה בשבת קודש פרשת לך לך ח’ חשון תשע”ט The twenty-eighth of…" at bounding box center [853, 255] width 243 height 282
click at [868, 170] on textarea "העליה לתורה תתקיים אי”ה בשבת קודש פרשת לך לך ח’ חשון תשע”ט The twenty-eighth of…" at bounding box center [853, 255] width 243 height 282
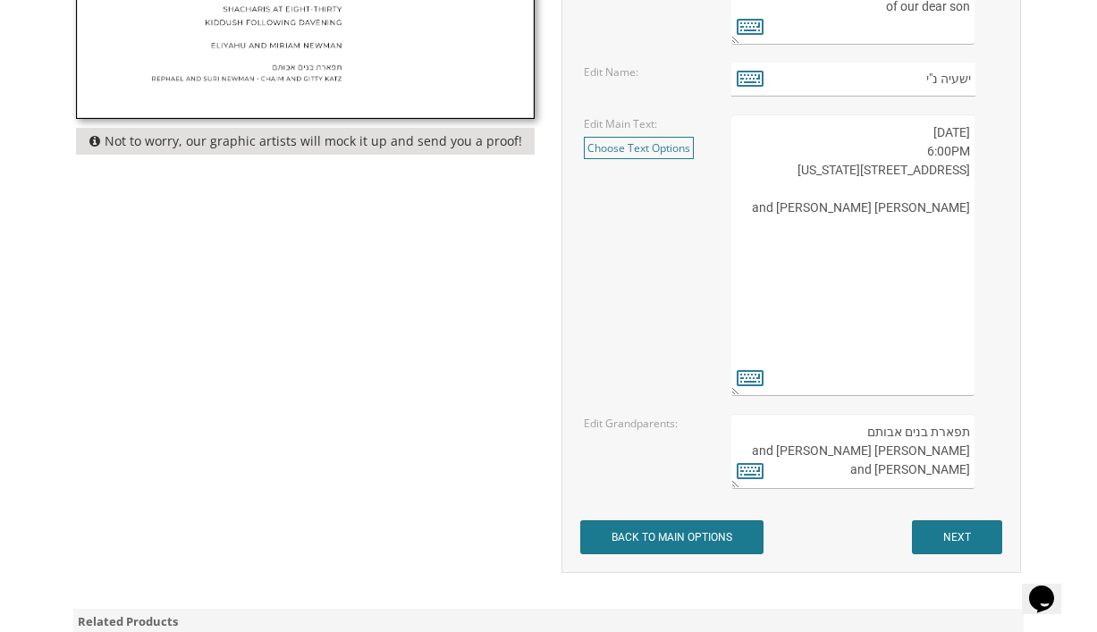
click at [971, 151] on textarea "העליה לתורה תתקיים אי”ה בשבת קודש פרשת לך לך ח’ חשון תשע”ט The twenty-eighth of…" at bounding box center [853, 255] width 243 height 282
drag, startPoint x: 840, startPoint y: 233, endPoint x: 963, endPoint y: 235, distance: 123.4
click at [967, 236] on textarea "העליה לתורה תתקיים אי”ה בשבת קודש פרשת לך לך ח’ חשון תשע”ט The twenty-eighth of…" at bounding box center [853, 255] width 243 height 282
type textarea "Thursday, August 14th 6:00PM 978 River Avenue Lakewood, New Jersey Chaim and Sh…"
click at [741, 381] on icon at bounding box center [750, 377] width 27 height 25
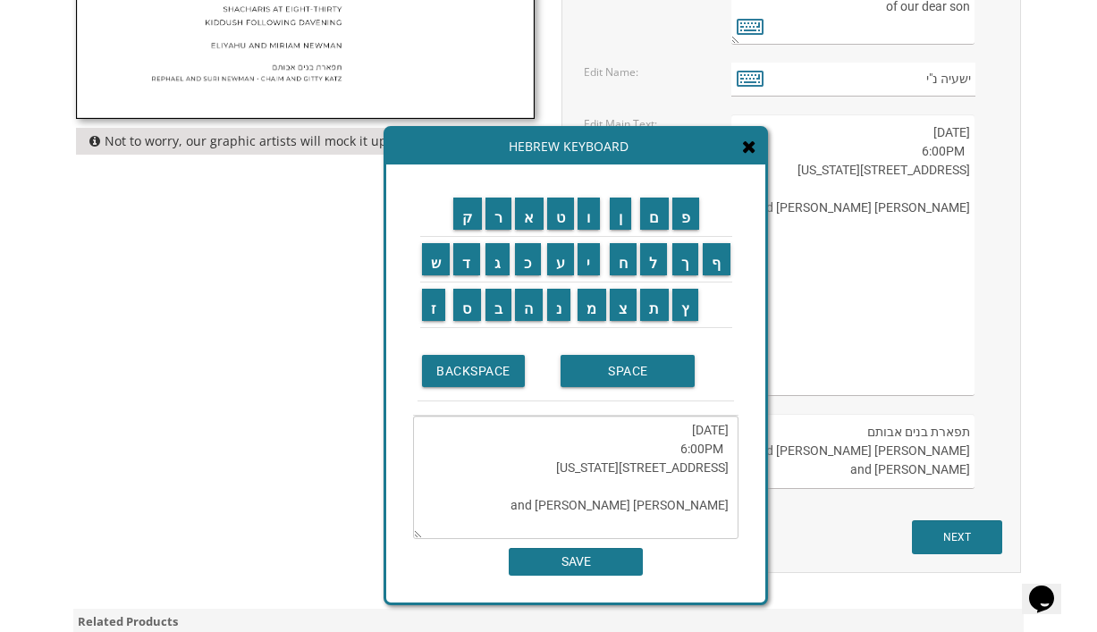
click at [654, 488] on textarea "Thursday, August 14th 6:00PM 978 River Avenue Lakewood, New Jersey Chaim and Sh…" at bounding box center [576, 477] width 326 height 123
click at [729, 436] on textarea "Thursday, August 14th 6:00PM 978 River Avenue Lakewood, New Jersey Chaim and Sh…" at bounding box center [576, 477] width 326 height 123
click at [484, 363] on input "BACKSPACE" at bounding box center [473, 371] width 103 height 32
type textarea "Thursday, August 14th 6:00PM 978 River Avenue Lakewood, New Jersey Chaim and Sh…"
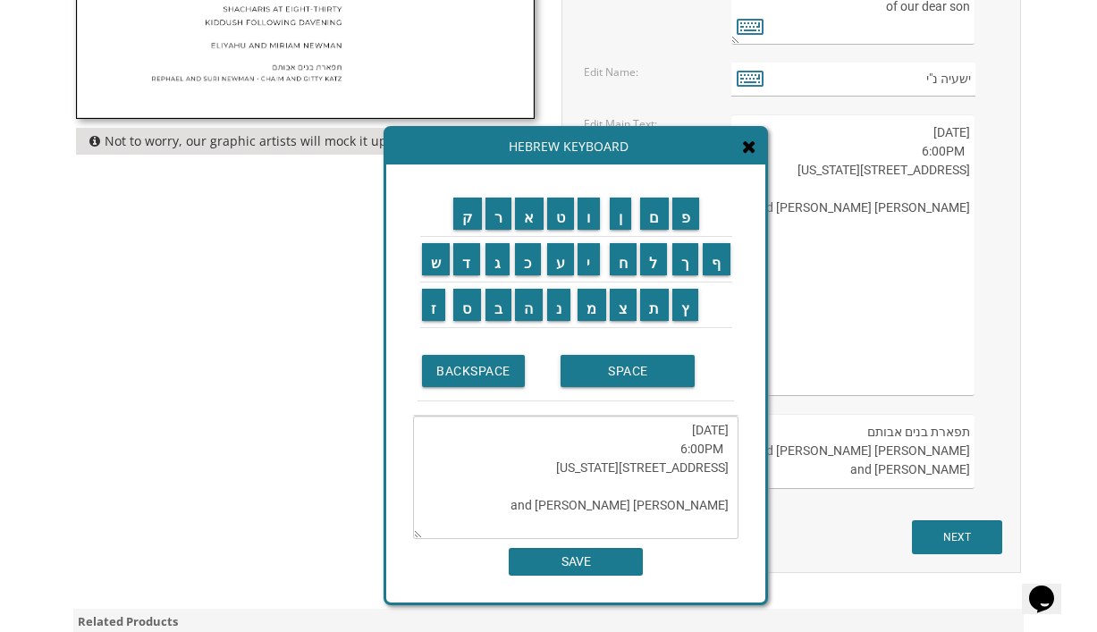
drag, startPoint x: 594, startPoint y: 423, endPoint x: 763, endPoint y: 245, distance: 245.5
click at [748, 151] on icon at bounding box center [749, 147] width 14 height 18
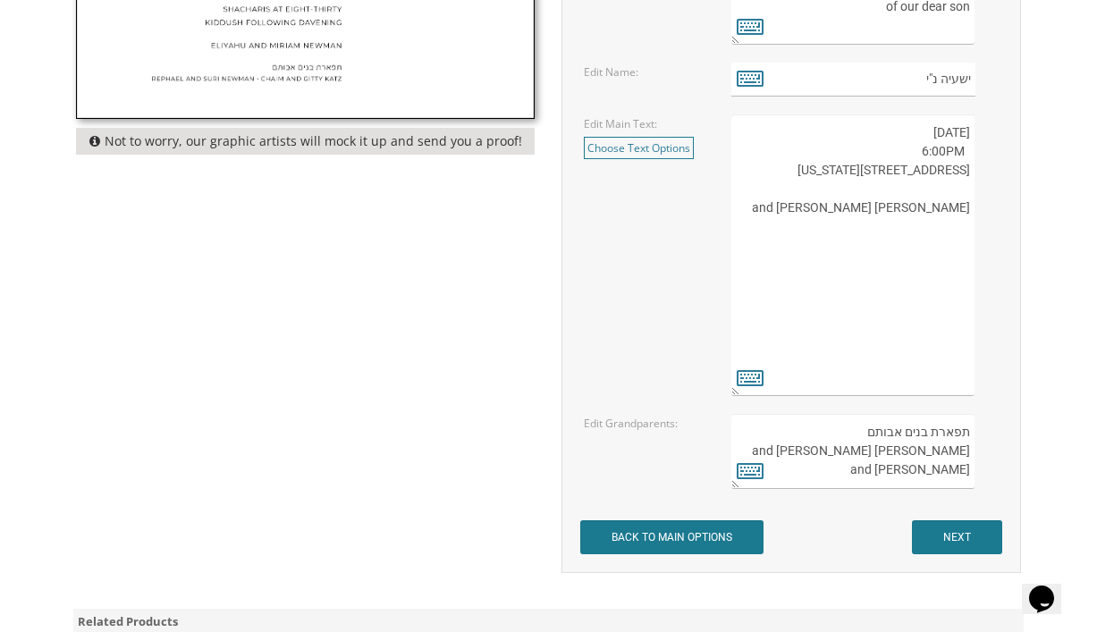
drag, startPoint x: 832, startPoint y: 136, endPoint x: 929, endPoint y: 182, distance: 108.0
click at [929, 182] on textarea "העליה לתורה תתקיים אי”ה בשבת קודש פרשת לך לך ח’ חשון תשע”ט The twenty-eighth of…" at bounding box center [853, 255] width 243 height 282
drag, startPoint x: 973, startPoint y: 137, endPoint x: 778, endPoint y: 125, distance: 195.3
click at [778, 125] on textarea "העליה לתורה תתקיים אי”ה בשבת קודש פרשת לך לך ח’ חשון תשע”ט The twenty-eighth of…" at bounding box center [853, 255] width 243 height 282
paste textarea "HURSDAY, AUGUST 14TH 6:00 PM • RIDGE TERRACE 831 RIDGE AVENUE, LAKEWOOD, NJ"
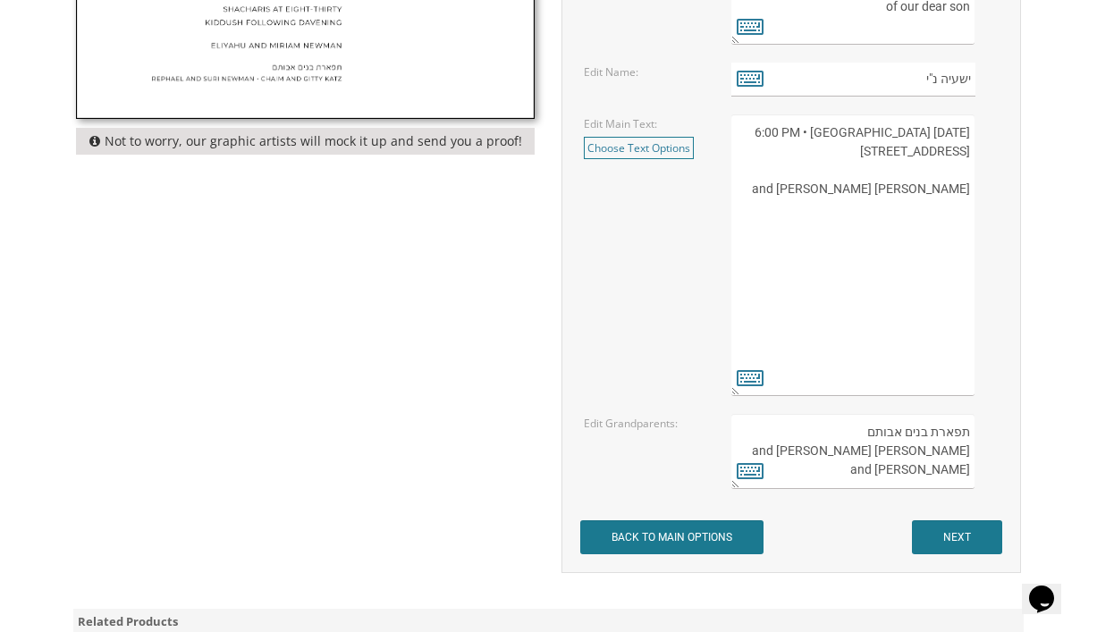
click at [915, 129] on textarea "העליה לתורה תתקיים אי”ה בשבת קודש פרשת לך לך ח’ חשון תשע”ט The twenty-eighth of…" at bounding box center [853, 255] width 243 height 282
click at [908, 128] on textarea "העליה לתורה תתקיים אי”ה בשבת קודש פרשת לך לך ח’ חשון תשע”ט The twenty-eighth of…" at bounding box center [853, 255] width 243 height 282
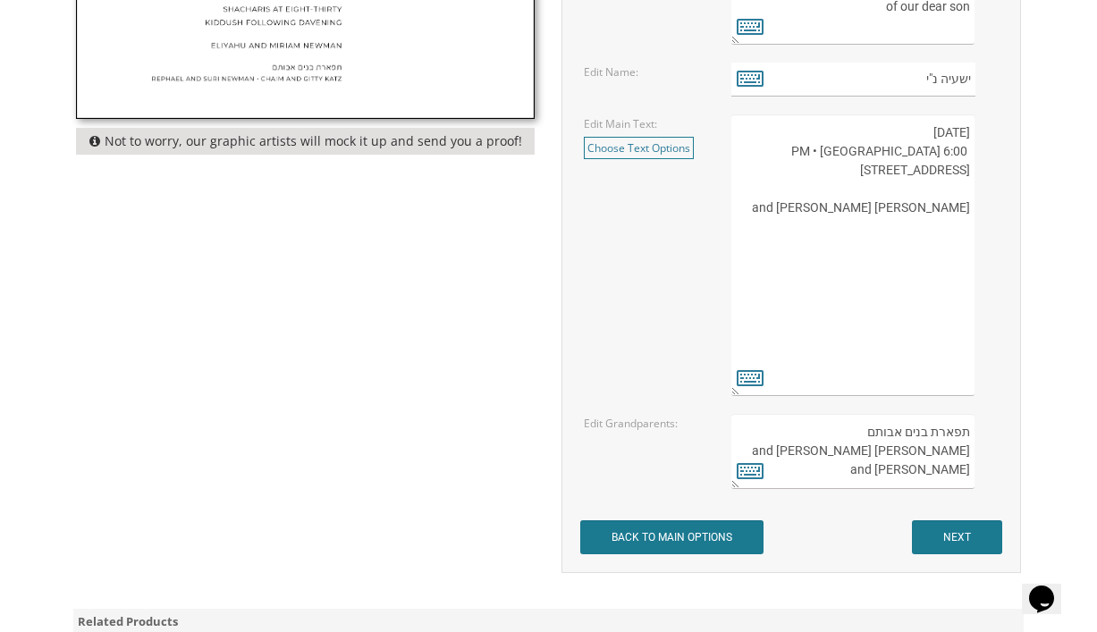
click at [835, 155] on textarea "העליה לתורה תתקיים אי”ה בשבת קודש פרשת לך לך ח’ חשון תשע”ט The twenty-eighth of…" at bounding box center [853, 255] width 243 height 282
click at [830, 153] on textarea "העליה לתורה תתקיים אי”ה בשבת קודש פרשת לך לך ח’ חשון תשע”ט The twenty-eighth of…" at bounding box center [853, 255] width 243 height 282
click at [961, 166] on textarea "העליה לתורה תתקיים אי”ה בשבת קודש פרשת לך לך ח’ חשון תשע”ט The twenty-eighth of…" at bounding box center [853, 255] width 243 height 282
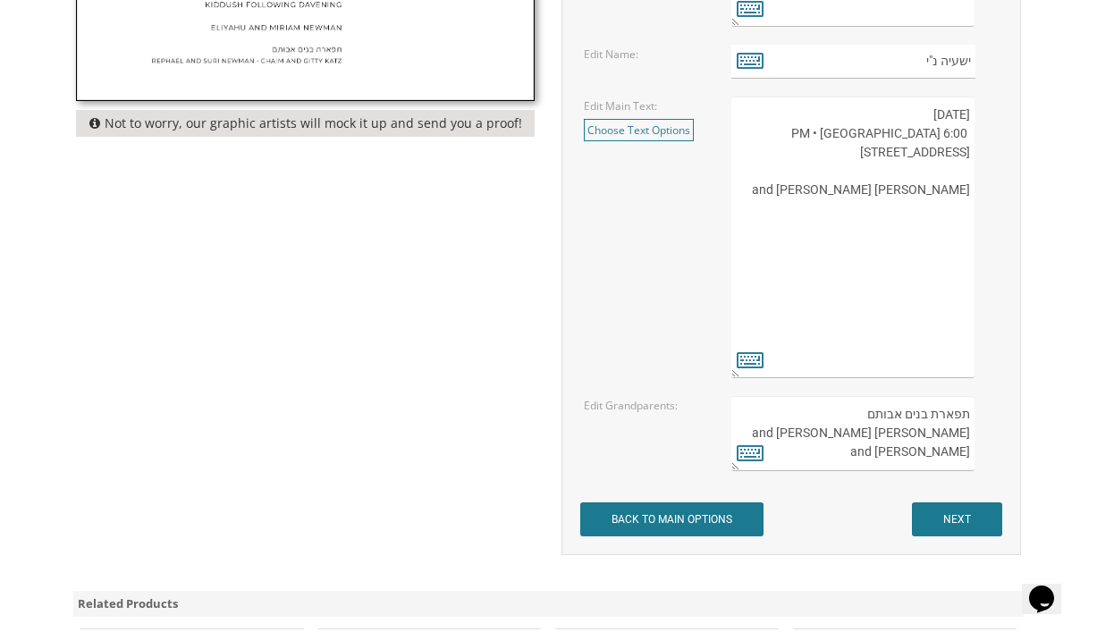
click at [811, 97] on textarea "העליה לתורה תתקיים אי”ה בשבת קודש פרשת לך לך ח’ חשון תשע”ט The twenty-eighth of…" at bounding box center [853, 238] width 243 height 282
drag, startPoint x: 811, startPoint y: 106, endPoint x: 1041, endPoint y: 235, distance: 263.9
click at [1042, 237] on body "My Cart {{shoppingcart.totalQuantityDisplay}} Total: {{shoppingcart.subtotal}} …" at bounding box center [548, 219] width 1097 height 1947
click at [960, 114] on textarea "העליה לתורה תתקיים אי”ה בשבת קודש פרשת לך לך ח’ חשון תשע”ט The twenty-eighth of…" at bounding box center [853, 238] width 243 height 282
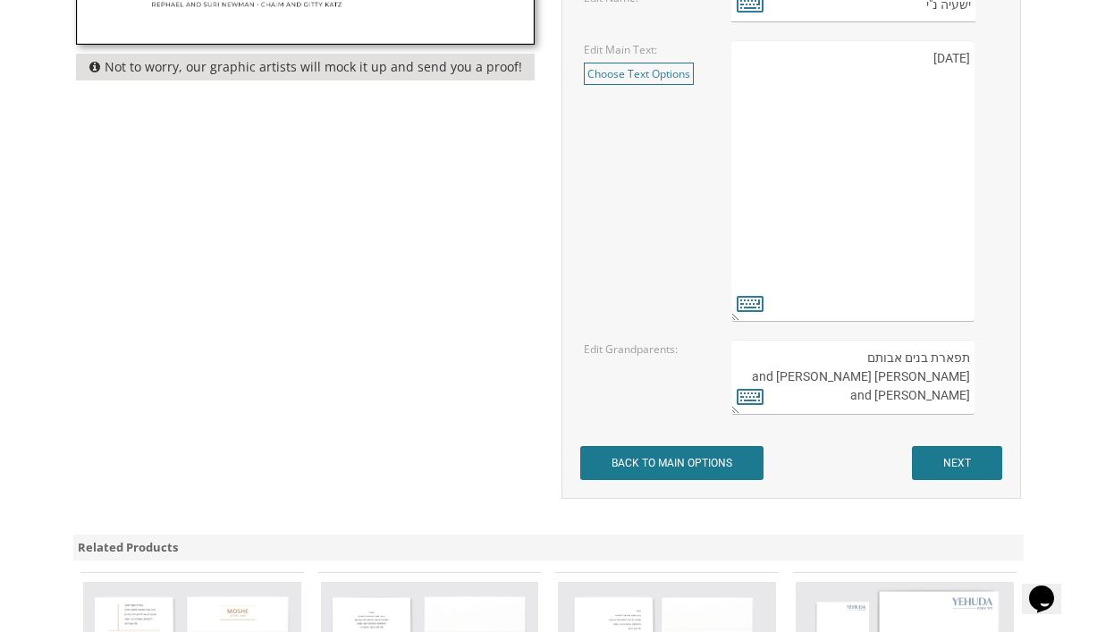
scroll to position [814, 0]
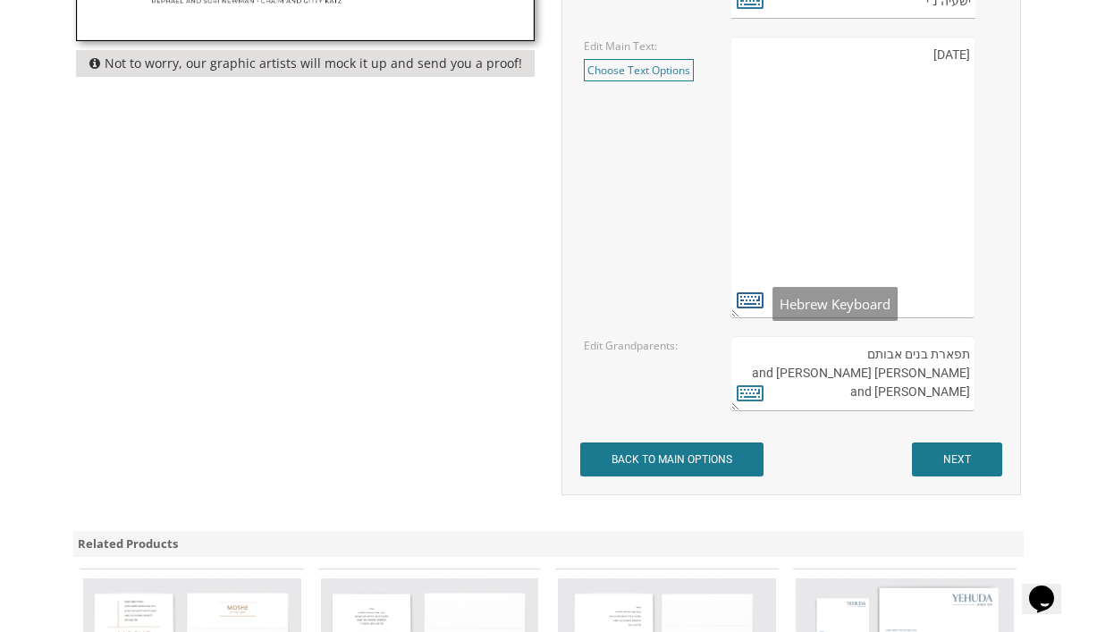
type textarea "THURSDAY, AUGUST 14TH"
click at [751, 301] on icon at bounding box center [750, 299] width 27 height 25
type textarea "THURSDAY, AUGUST 14TH"
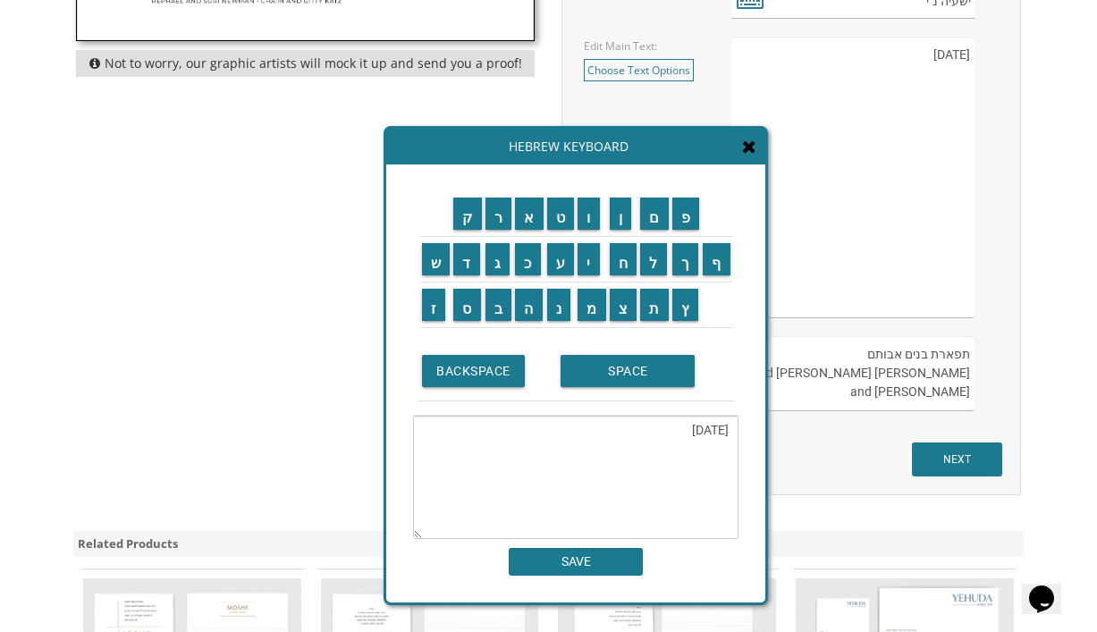
click at [749, 150] on icon at bounding box center [749, 147] width 14 height 18
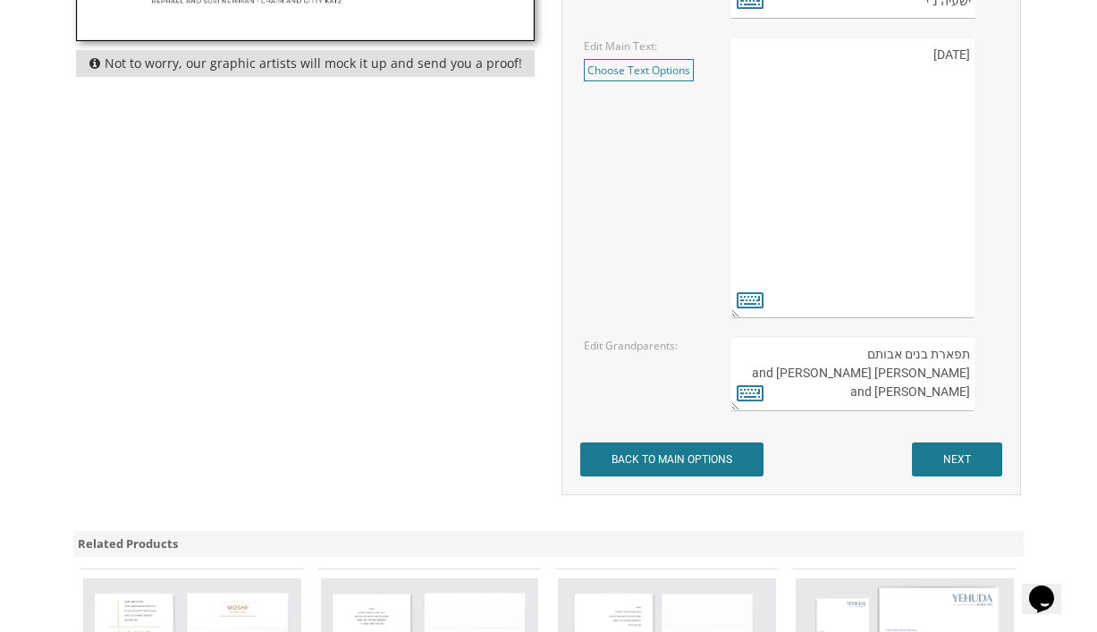
click at [826, 267] on textarea "העליה לתורה תתקיים אי”ה בשבת קודש פרשת לך לך ח’ חשון תשע”ט The twenty-eighth of…" at bounding box center [853, 178] width 243 height 282
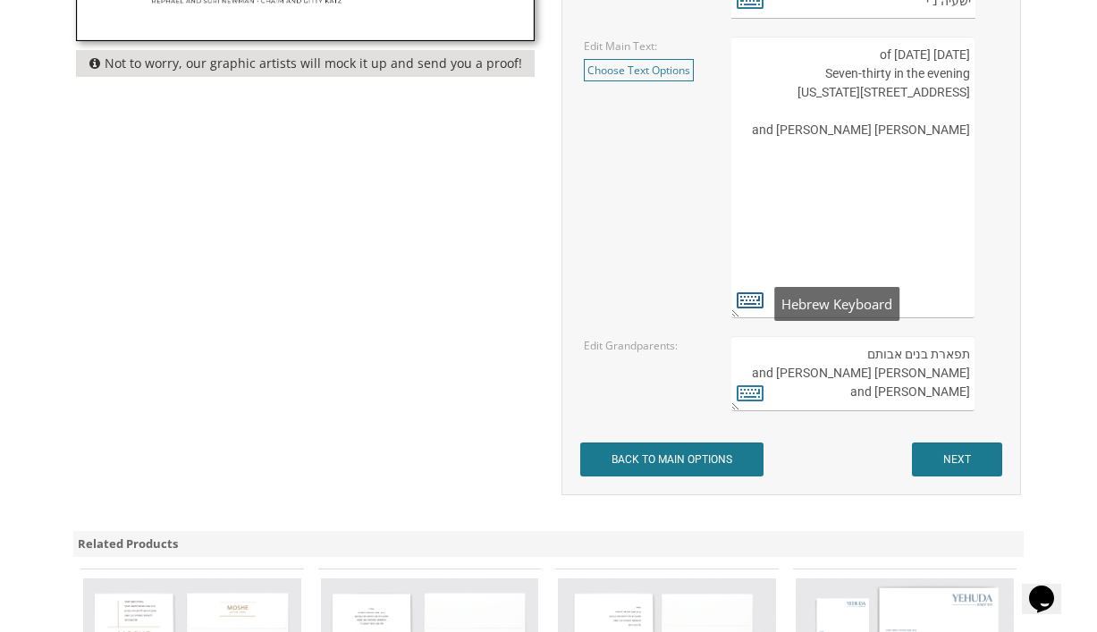
type textarea "Monday, the tenth of December, 2019 Seven-thirty in the evening 978 River Avenu…"
click at [750, 311] on icon at bounding box center [750, 299] width 27 height 25
type textarea "Monday, the tenth of December, 2019 Seven-thirty in the evening 978 River Avenu…"
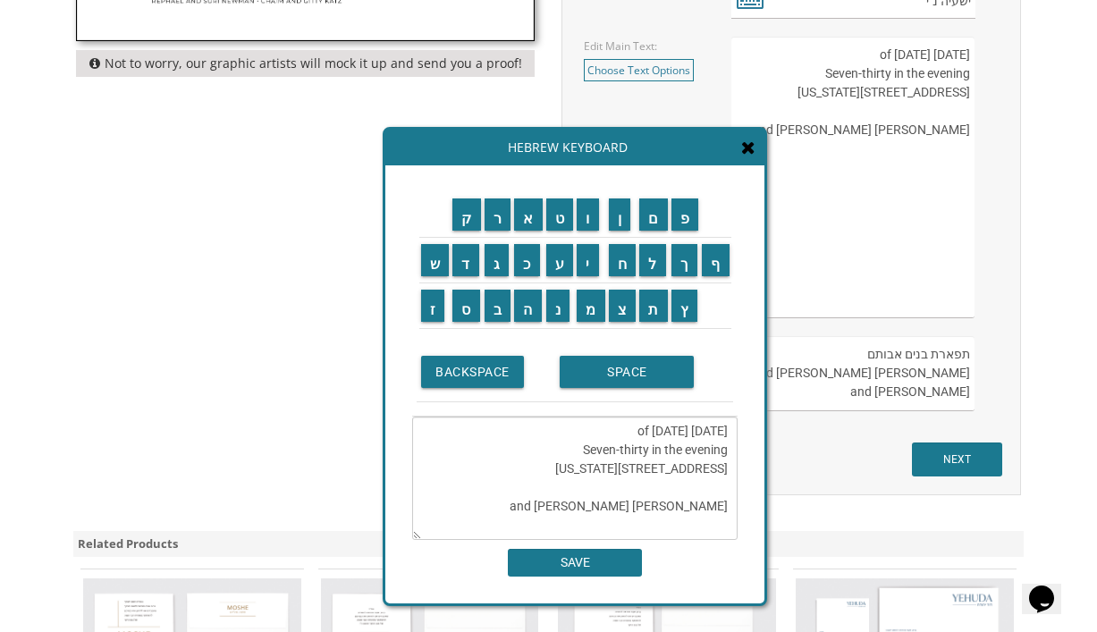
click at [753, 163] on div "Hebrew Keyboard" at bounding box center [574, 148] width 379 height 36
click at [754, 144] on icon at bounding box center [748, 148] width 14 height 18
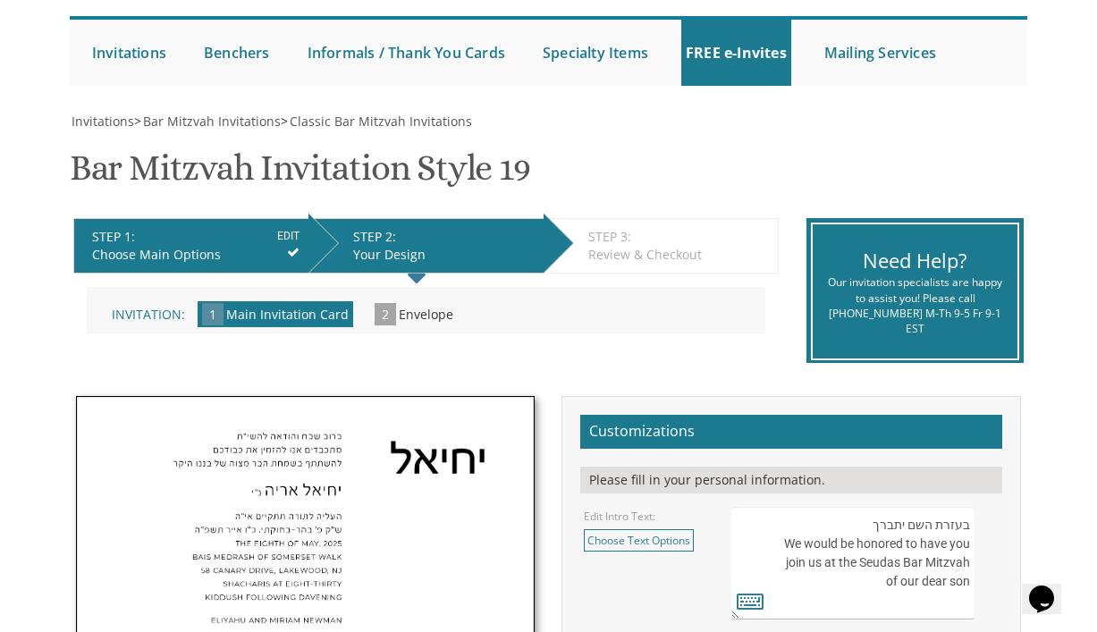
scroll to position [125, 0]
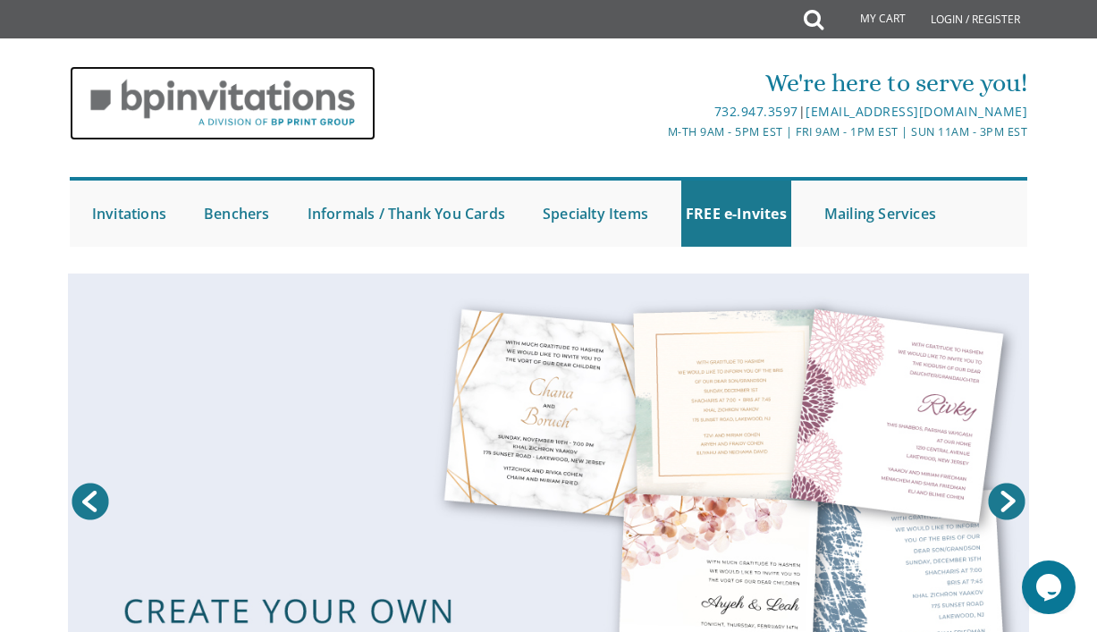
click at [233, 97] on img at bounding box center [223, 103] width 307 height 74
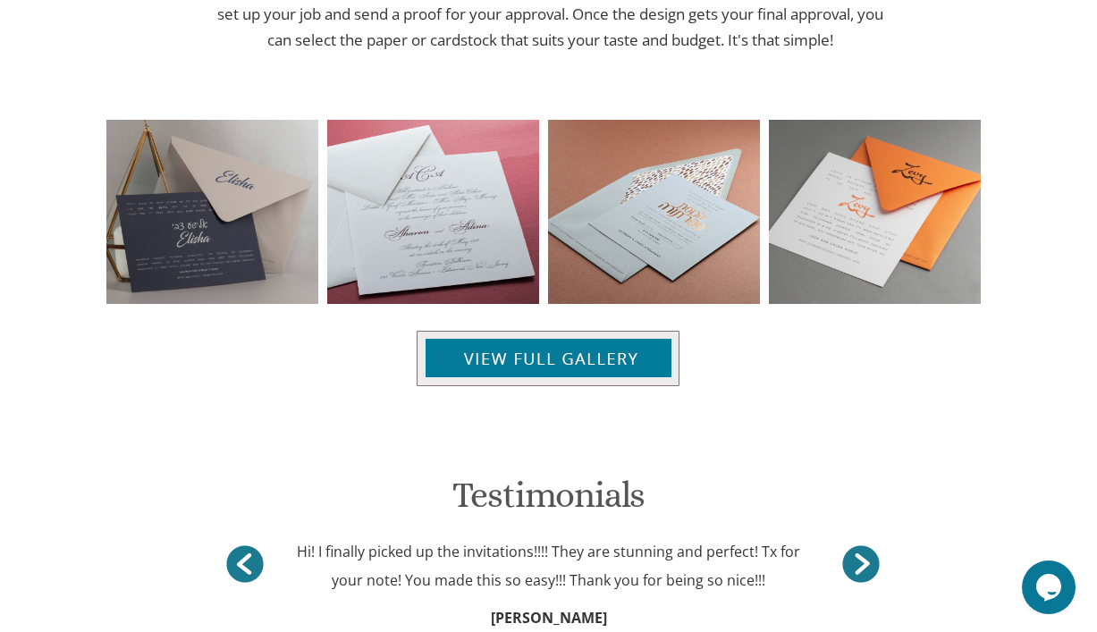
scroll to position [1834, 0]
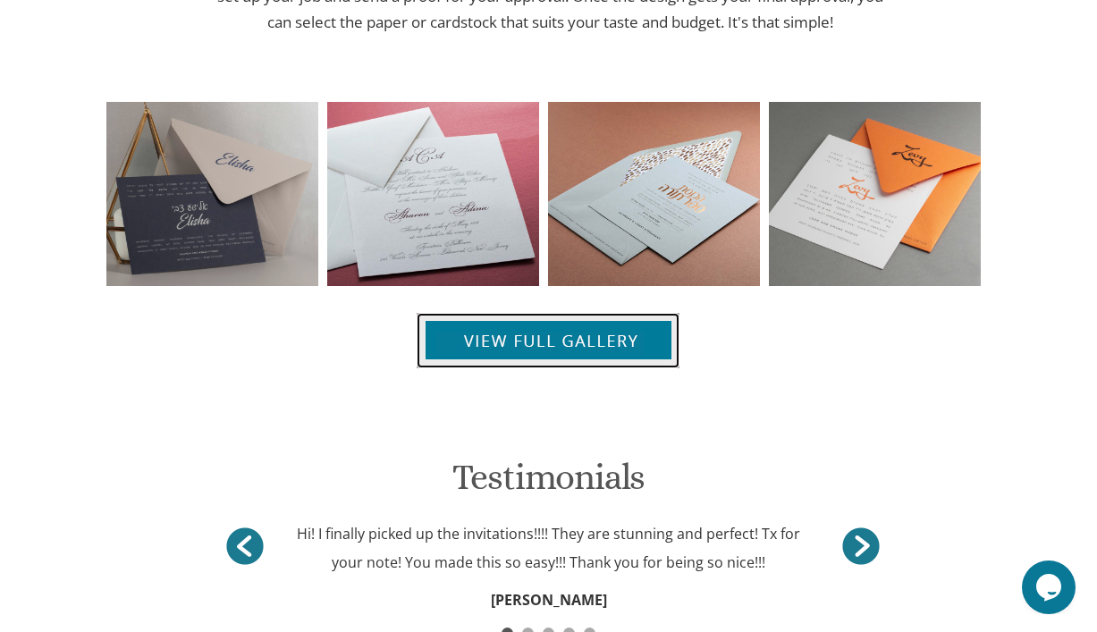
click at [524, 346] on img at bounding box center [548, 340] width 263 height 55
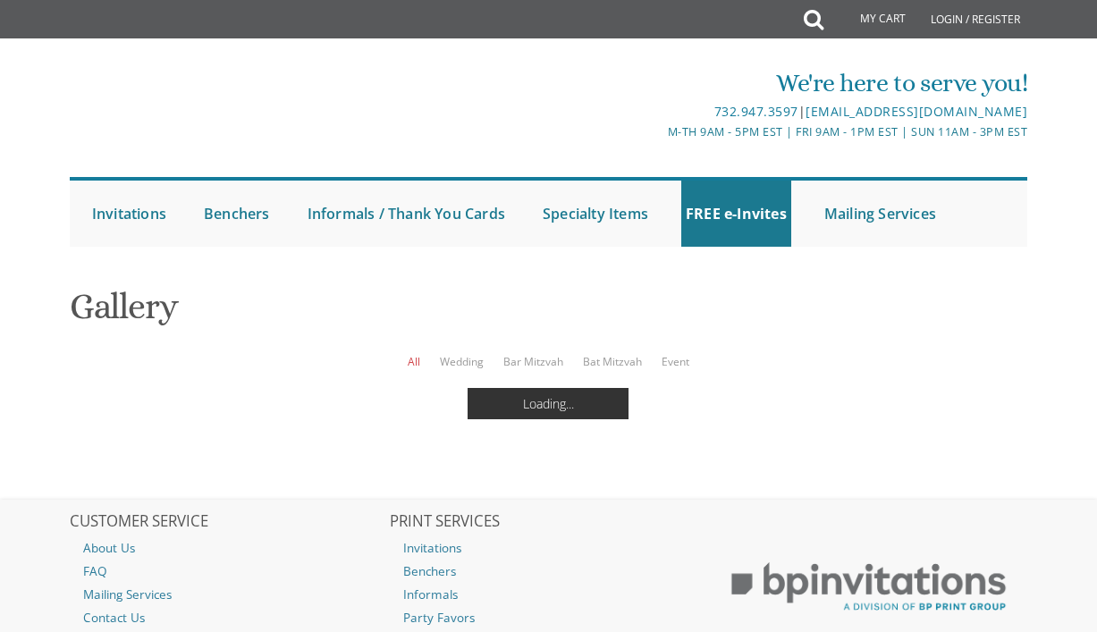
scroll to position [144, 0]
click at [532, 354] on link "Bar Mitzvah" at bounding box center [534, 361] width 60 height 15
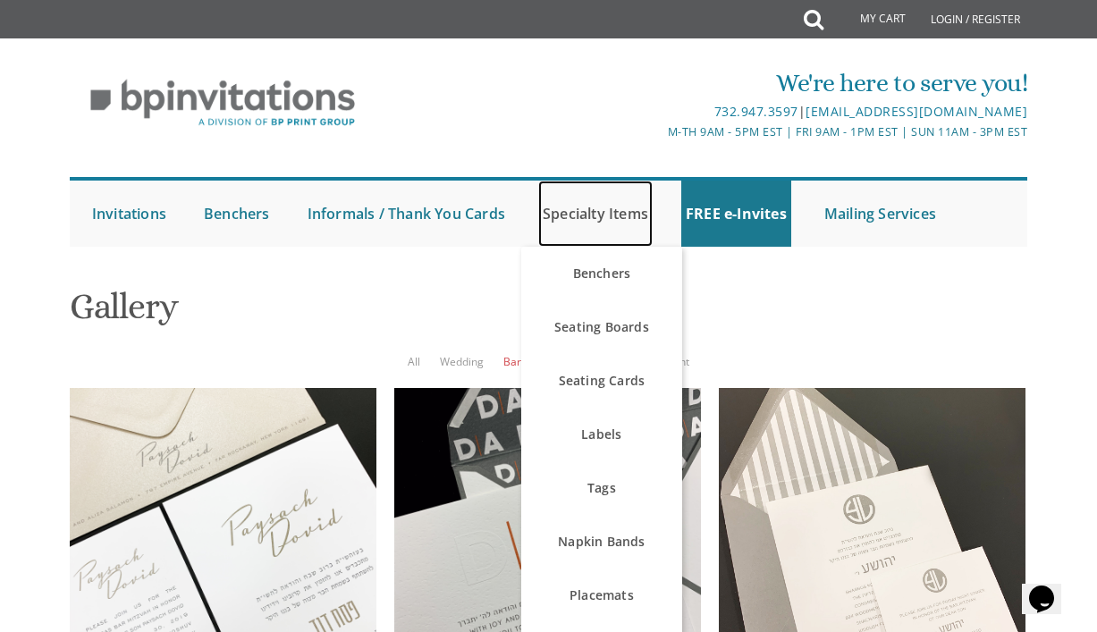
click at [604, 202] on link "Specialty Items" at bounding box center [595, 214] width 114 height 66
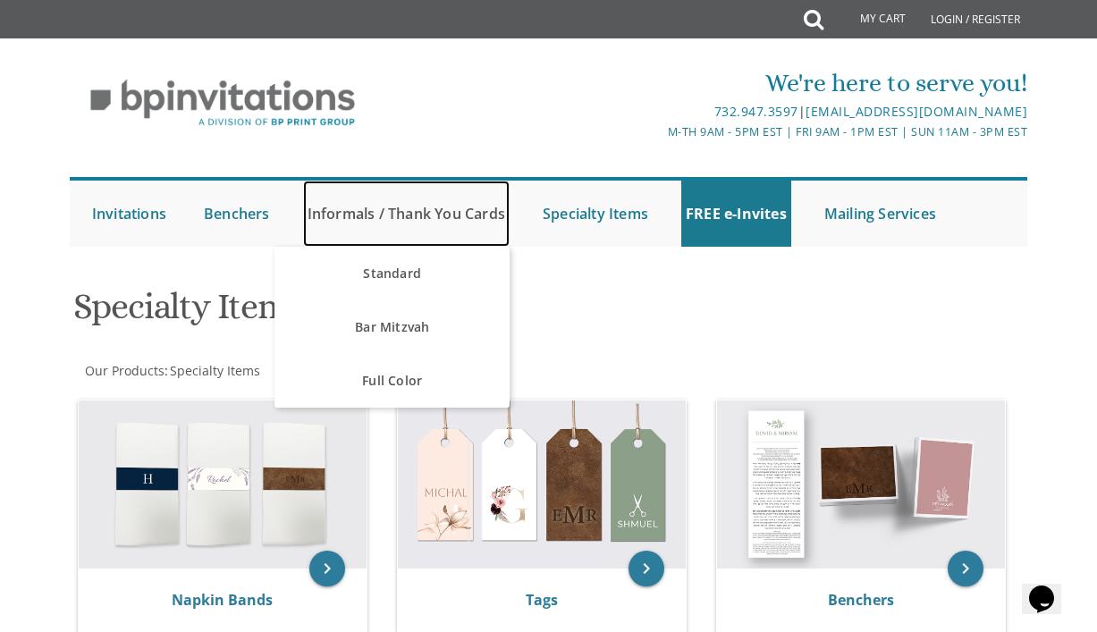
click at [449, 216] on link "Informals / Thank You Cards" at bounding box center [406, 214] width 207 height 66
